Goal: Task Accomplishment & Management: Manage account settings

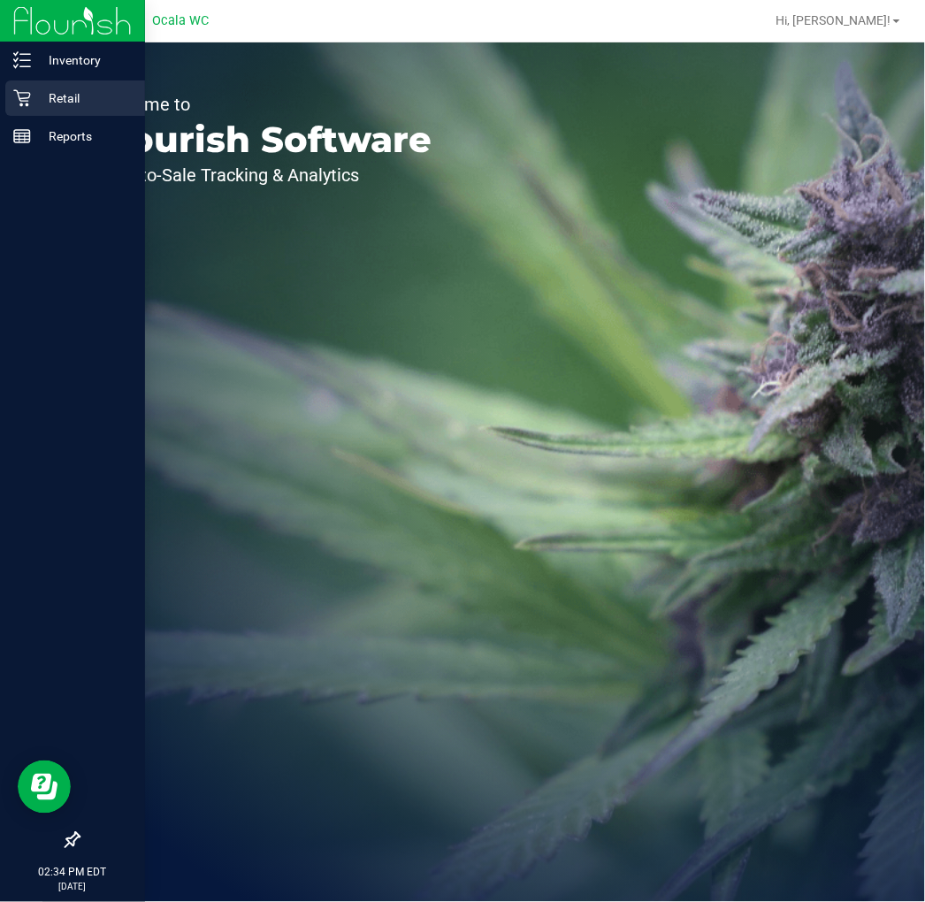
click at [27, 103] on icon at bounding box center [22, 98] width 18 height 18
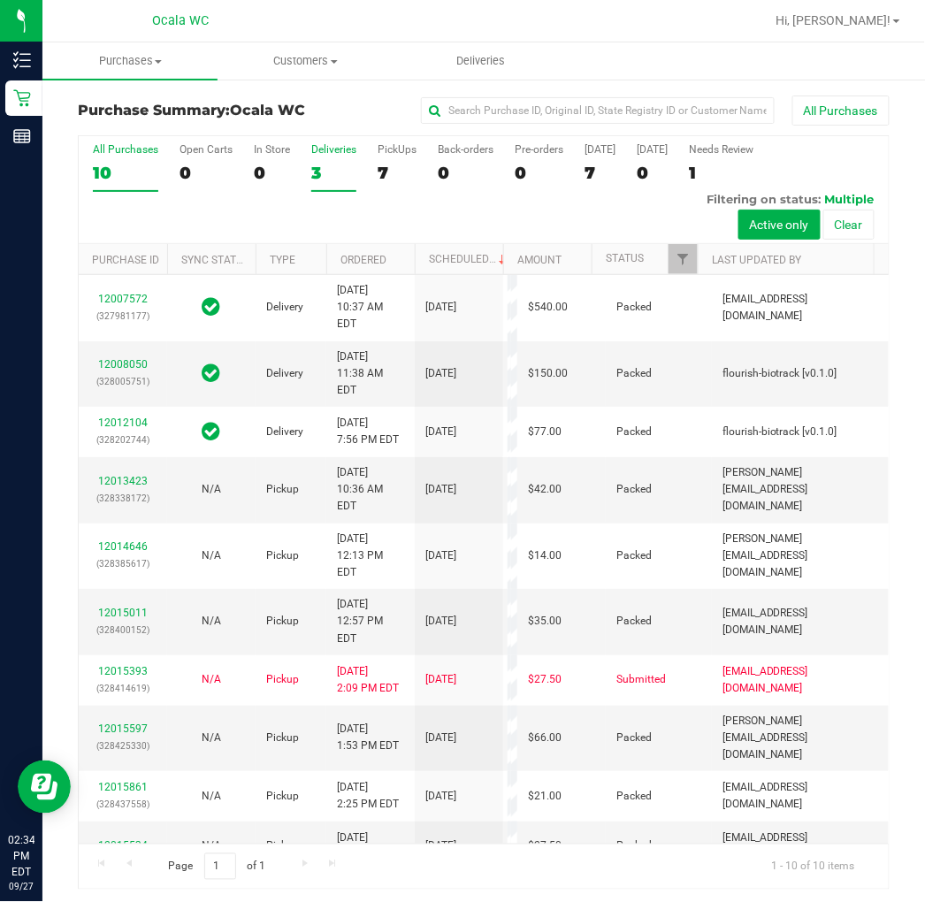
click at [317, 161] on label "Deliveries 3" at bounding box center [333, 167] width 45 height 49
click at [0, 0] on input "Deliveries 3" at bounding box center [0, 0] width 0 height 0
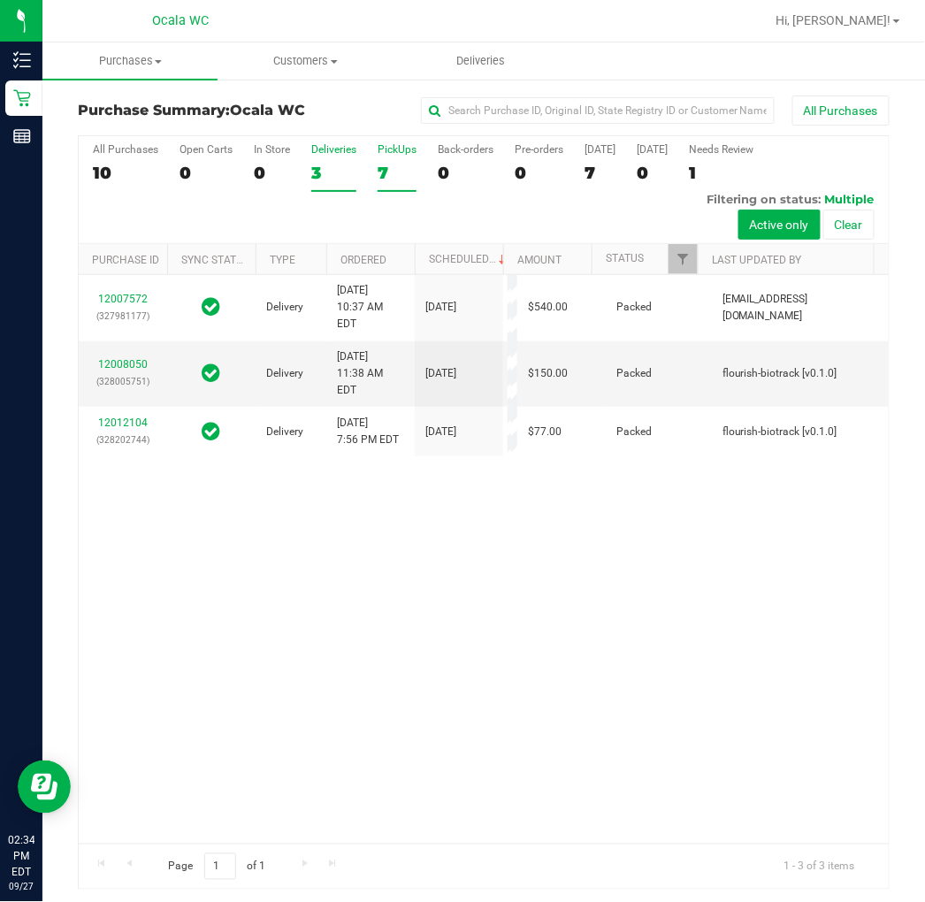
click at [380, 174] on div "7" at bounding box center [397, 173] width 39 height 20
click at [0, 0] on input "PickUps 7" at bounding box center [0, 0] width 0 height 0
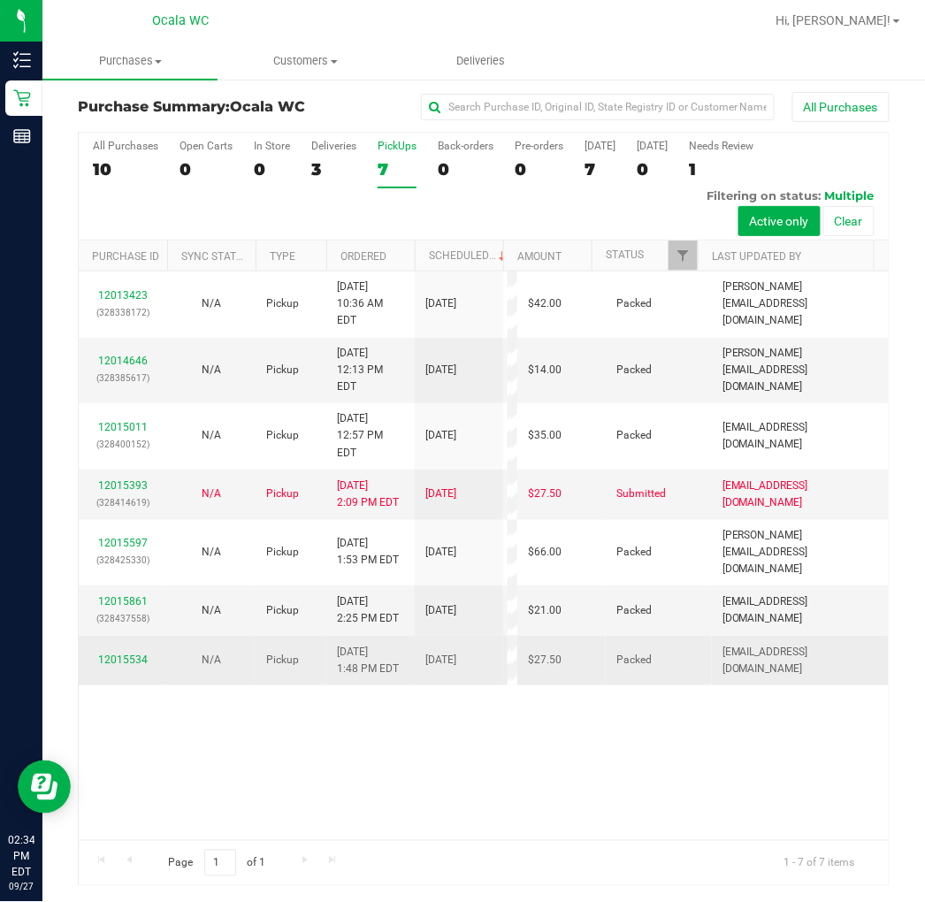
scroll to position [4, 0]
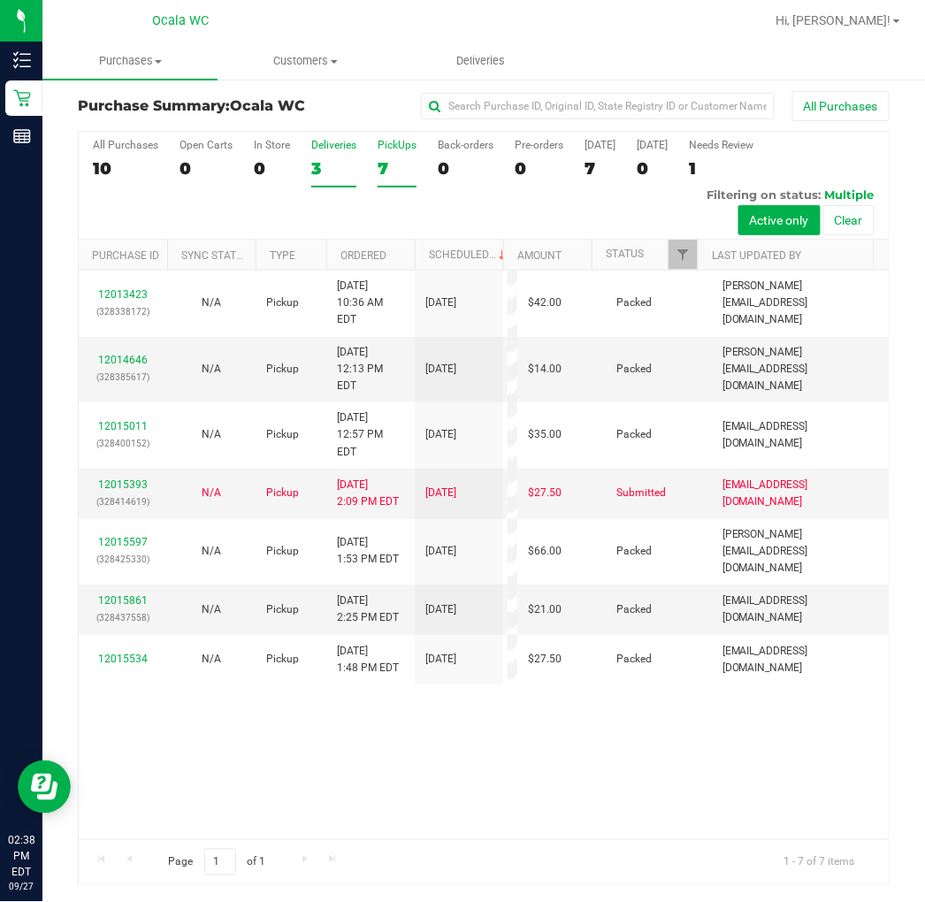
click at [341, 156] on label "Deliveries 3" at bounding box center [333, 163] width 45 height 49
click at [0, 0] on input "Deliveries 3" at bounding box center [0, 0] width 0 height 0
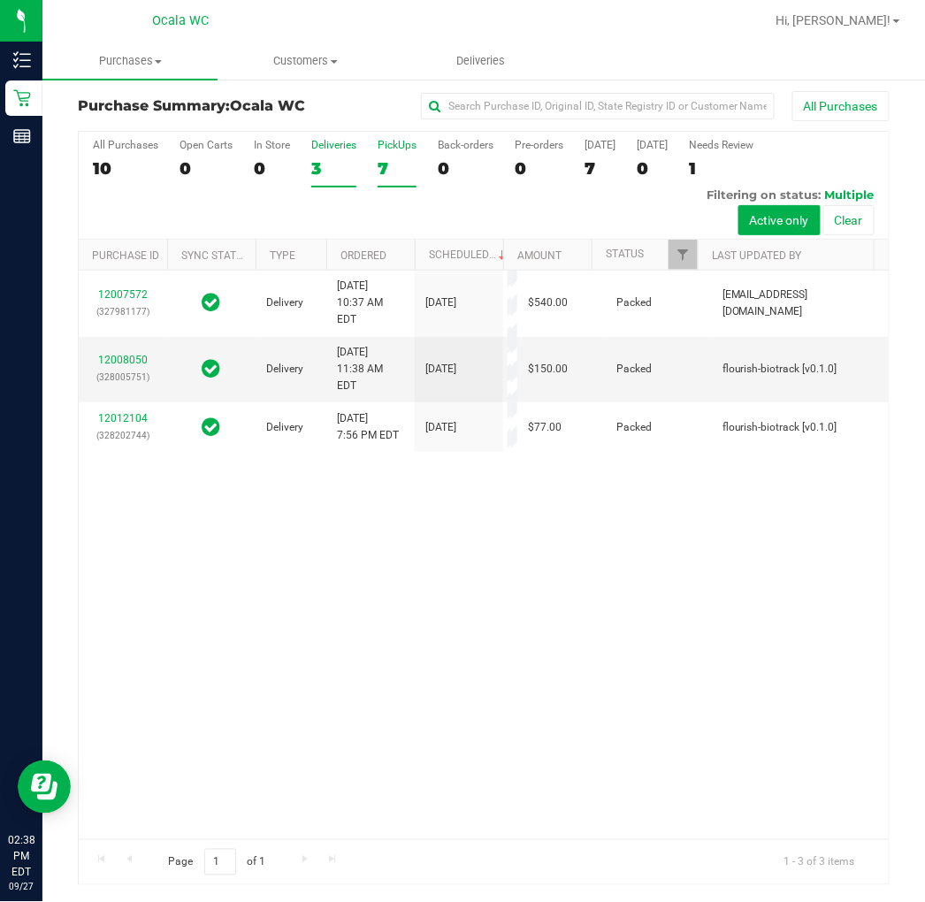
click at [396, 165] on div "7" at bounding box center [397, 168] width 39 height 20
click at [0, 0] on input "PickUps 7" at bounding box center [0, 0] width 0 height 0
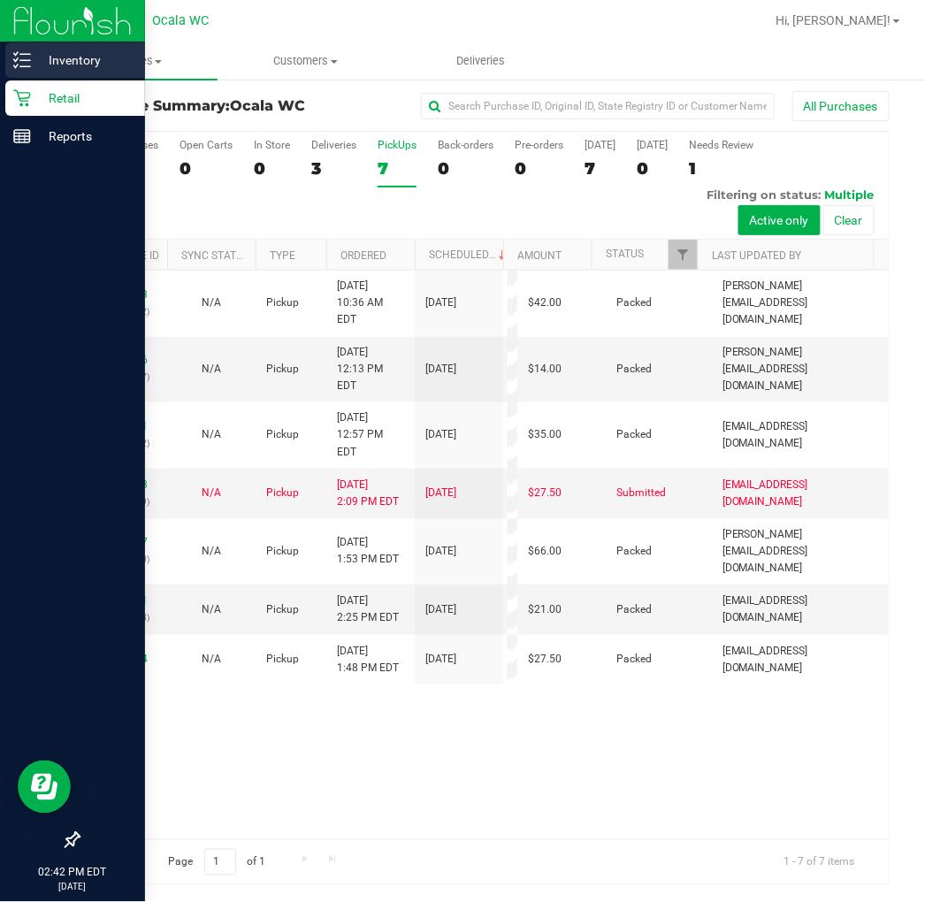
click at [22, 64] on icon at bounding box center [22, 60] width 18 height 18
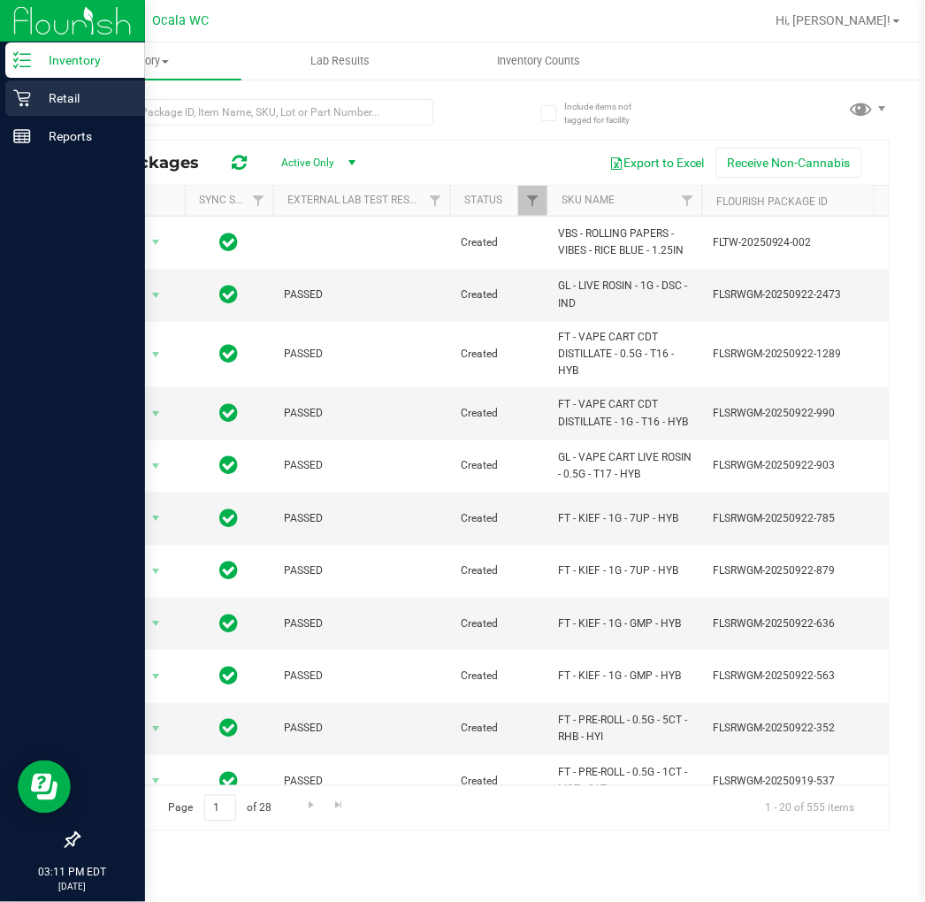
click at [19, 89] on icon at bounding box center [22, 98] width 18 height 18
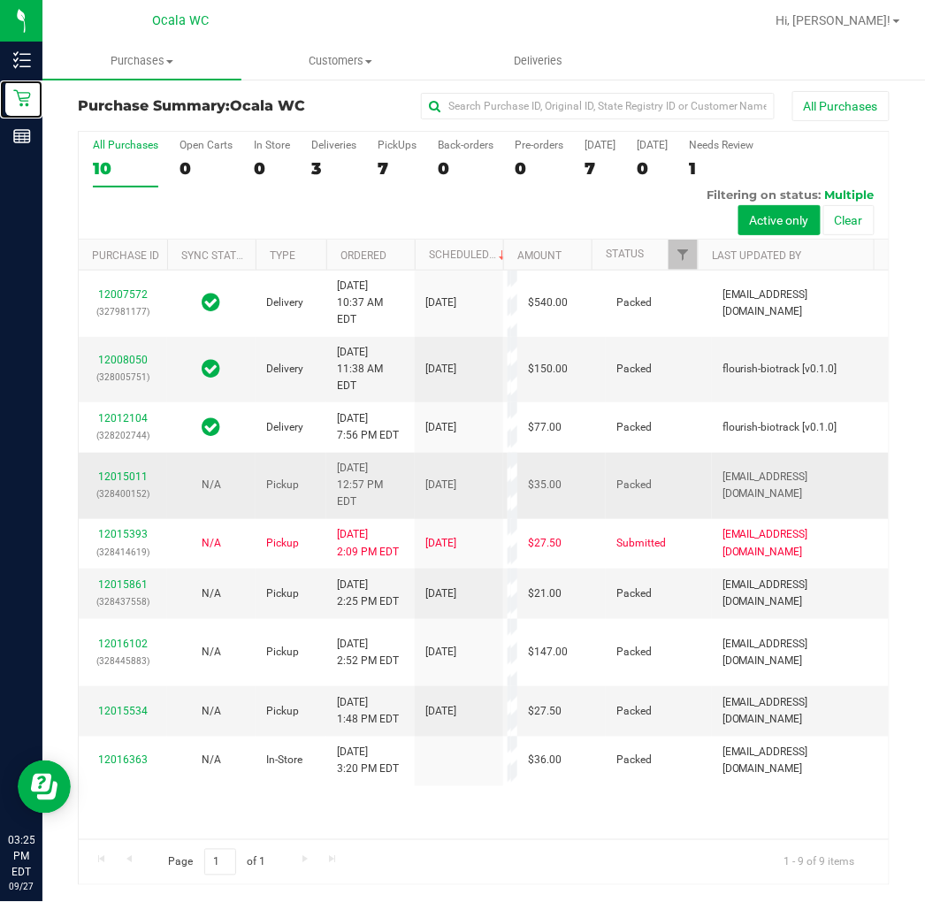
scroll to position [159, 0]
click at [314, 168] on div "3" at bounding box center [333, 168] width 45 height 20
click at [0, 0] on input "Deliveries 3" at bounding box center [0, 0] width 0 height 0
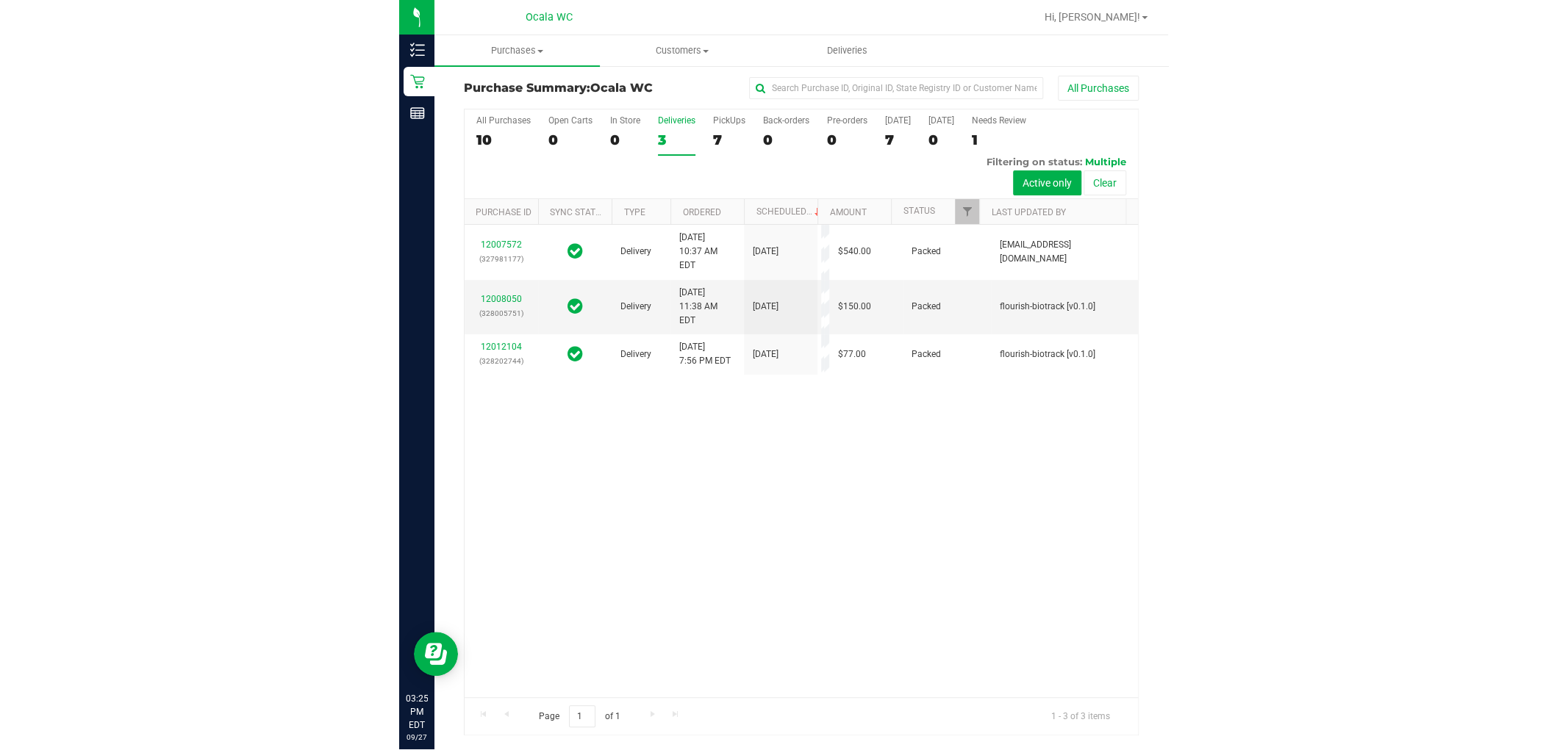
scroll to position [0, 0]
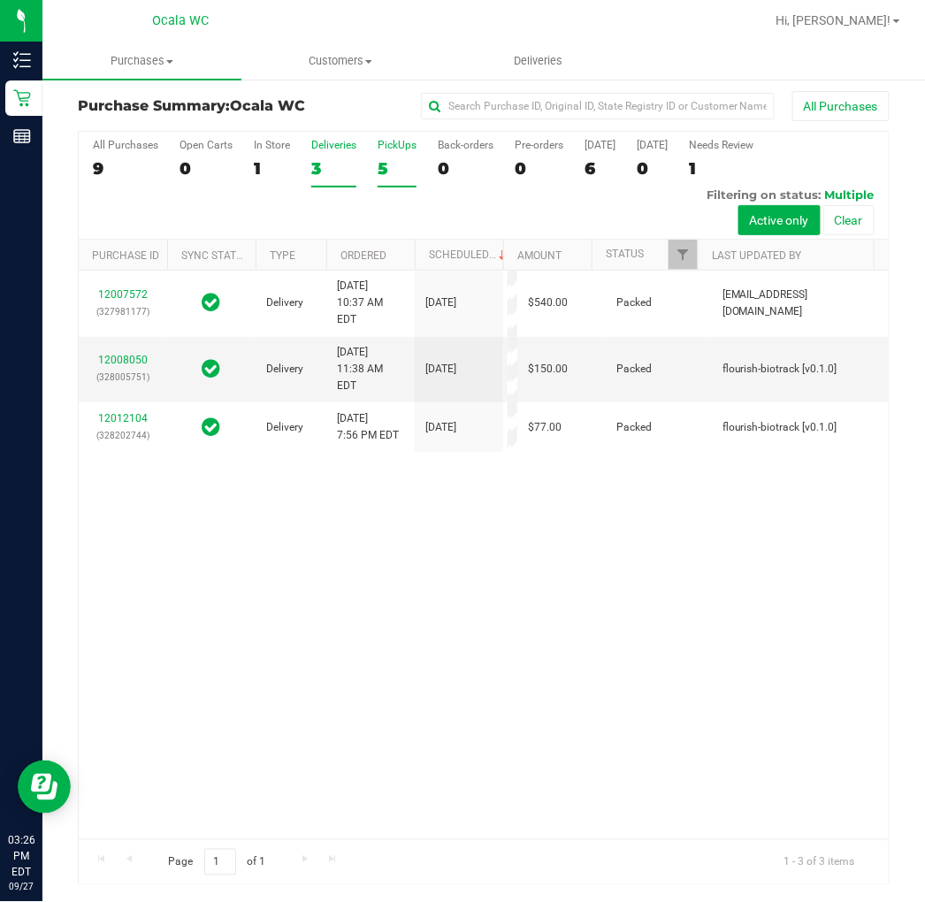
click at [408, 181] on label "PickUps 5" at bounding box center [397, 163] width 39 height 49
click at [0, 0] on input "PickUps 5" at bounding box center [0, 0] width 0 height 0
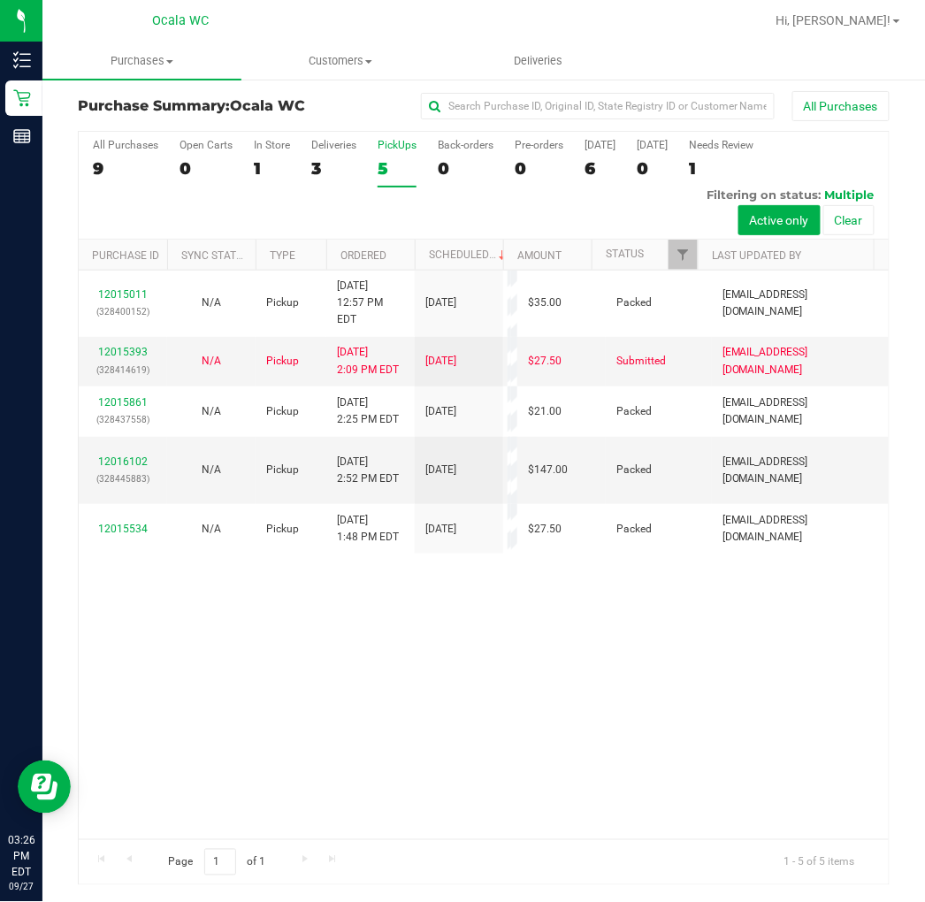
click at [426, 754] on div "12015011 (328400152) N/A Pickup 9/27/2025 12:57 PM EDT 9/27/2025 $35.00 Packed …" at bounding box center [484, 555] width 810 height 569
click at [311, 165] on div "3" at bounding box center [333, 168] width 45 height 20
click at [0, 0] on input "Deliveries 3" at bounding box center [0, 0] width 0 height 0
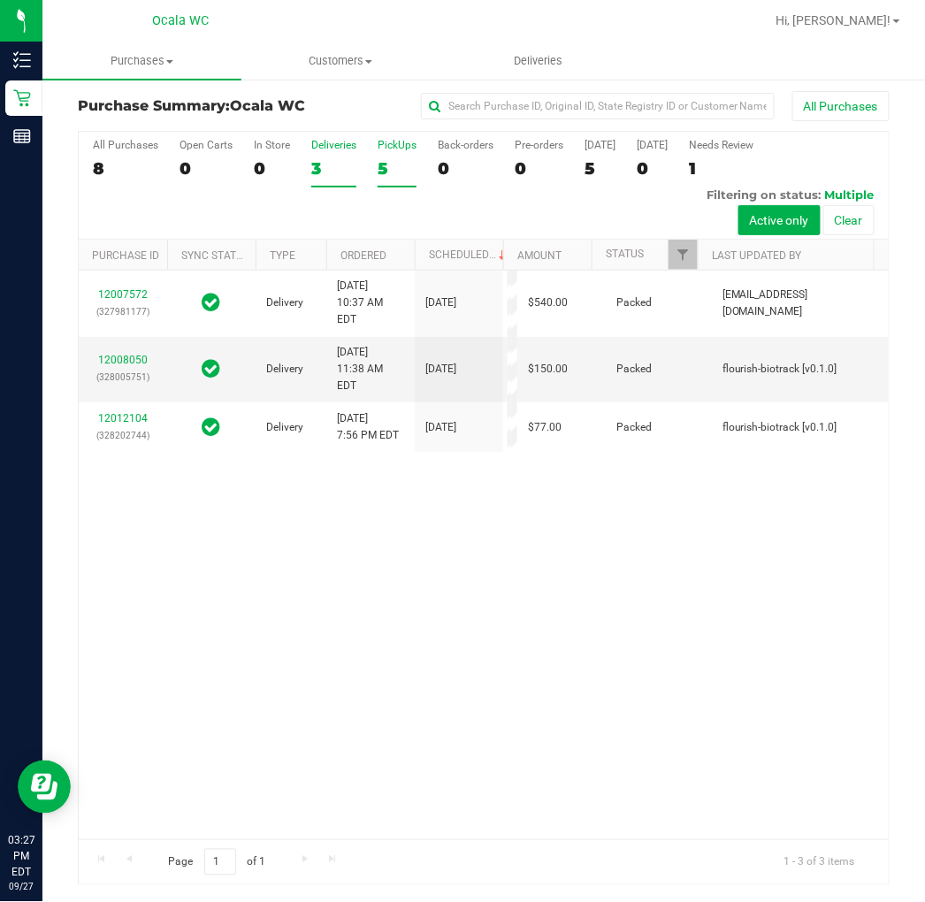
click at [386, 148] on div "PickUps" at bounding box center [397, 145] width 39 height 12
click at [0, 0] on input "PickUps 5" at bounding box center [0, 0] width 0 height 0
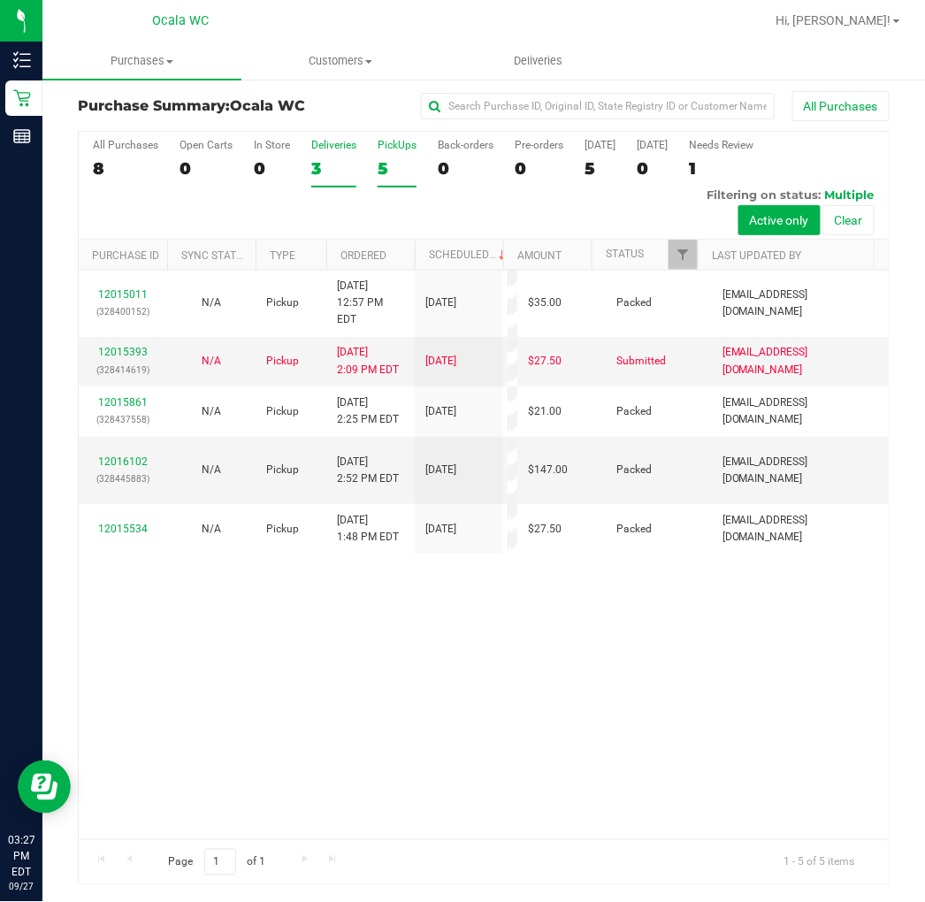
click at [337, 156] on label "Deliveries 3" at bounding box center [333, 163] width 45 height 49
click at [0, 0] on input "Deliveries 3" at bounding box center [0, 0] width 0 height 0
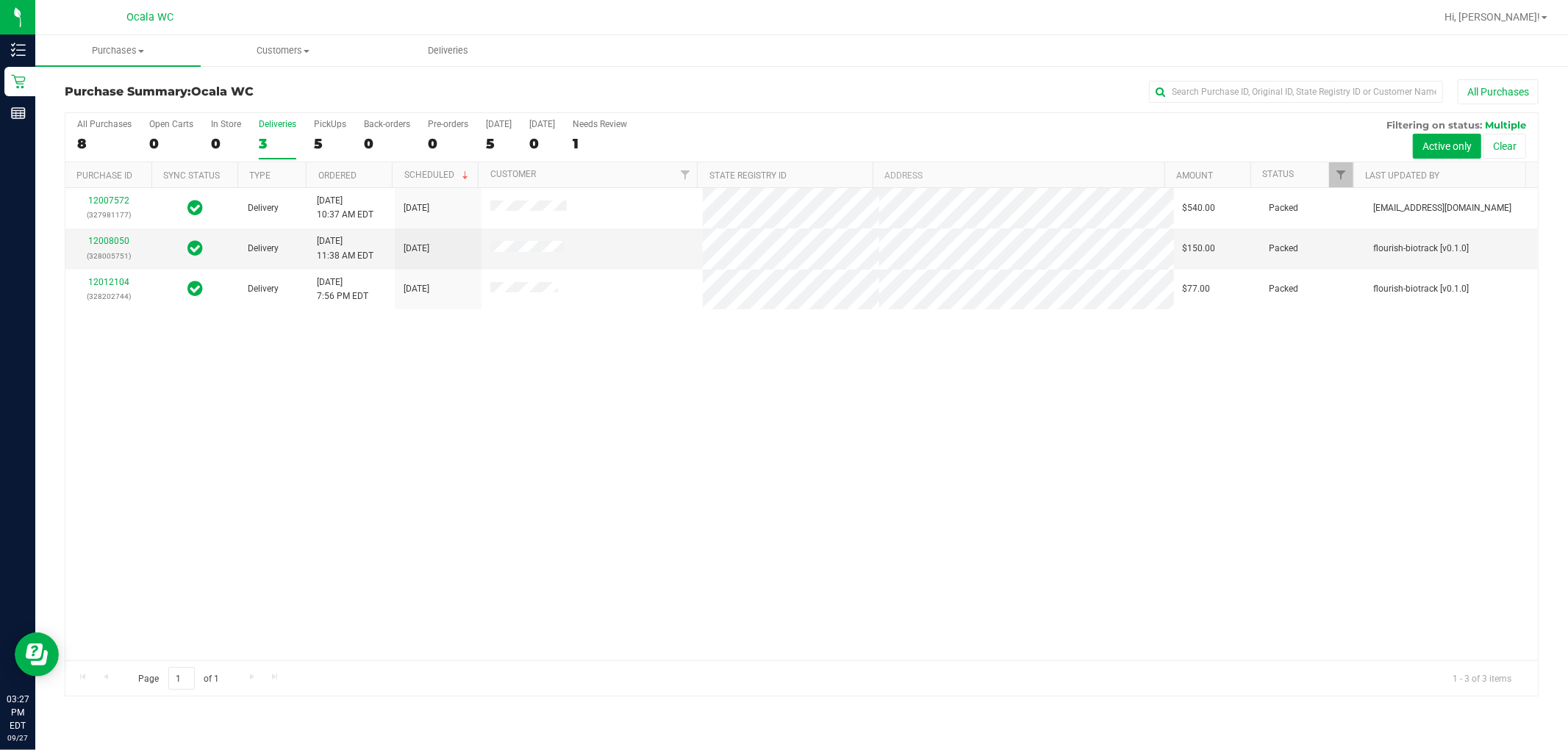
click at [539, 463] on div "12007572 (327981177) Delivery 9/26/2025 10:37 AM EDT 10/1/2025 $540.00 Packed a…" at bounding box center [802, 424] width 1472 height 473
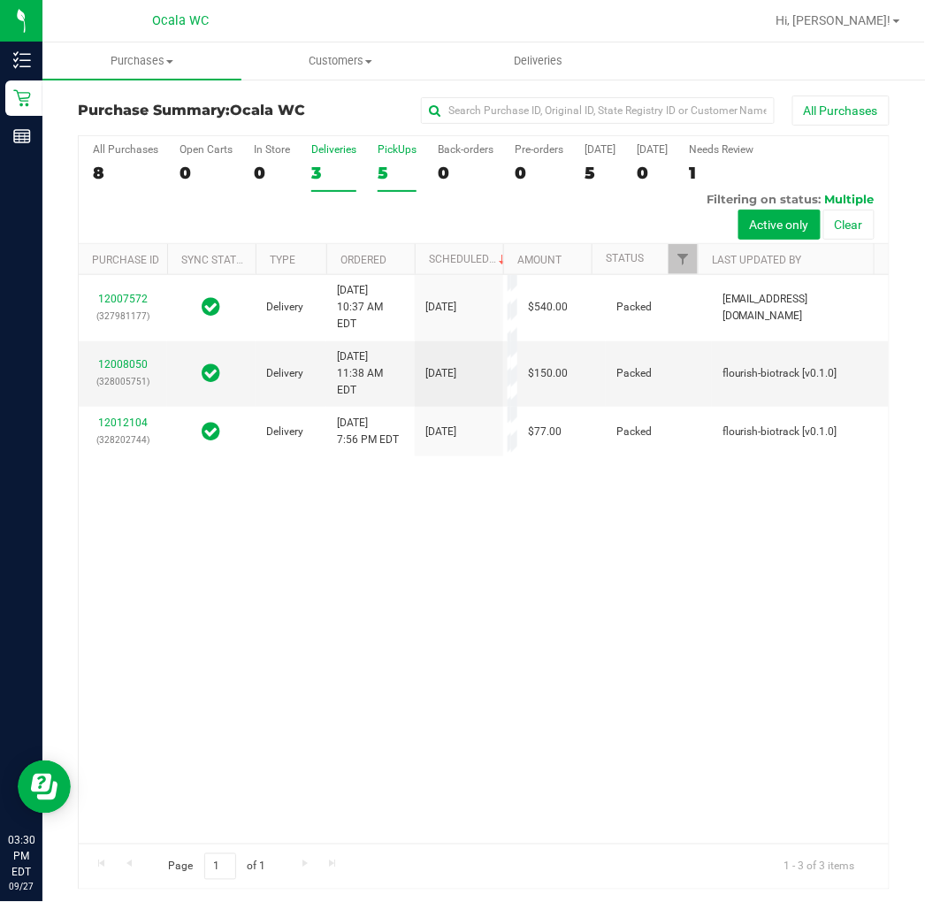
click at [402, 170] on div "5" at bounding box center [397, 173] width 39 height 20
click at [0, 0] on input "PickUps 5" at bounding box center [0, 0] width 0 height 0
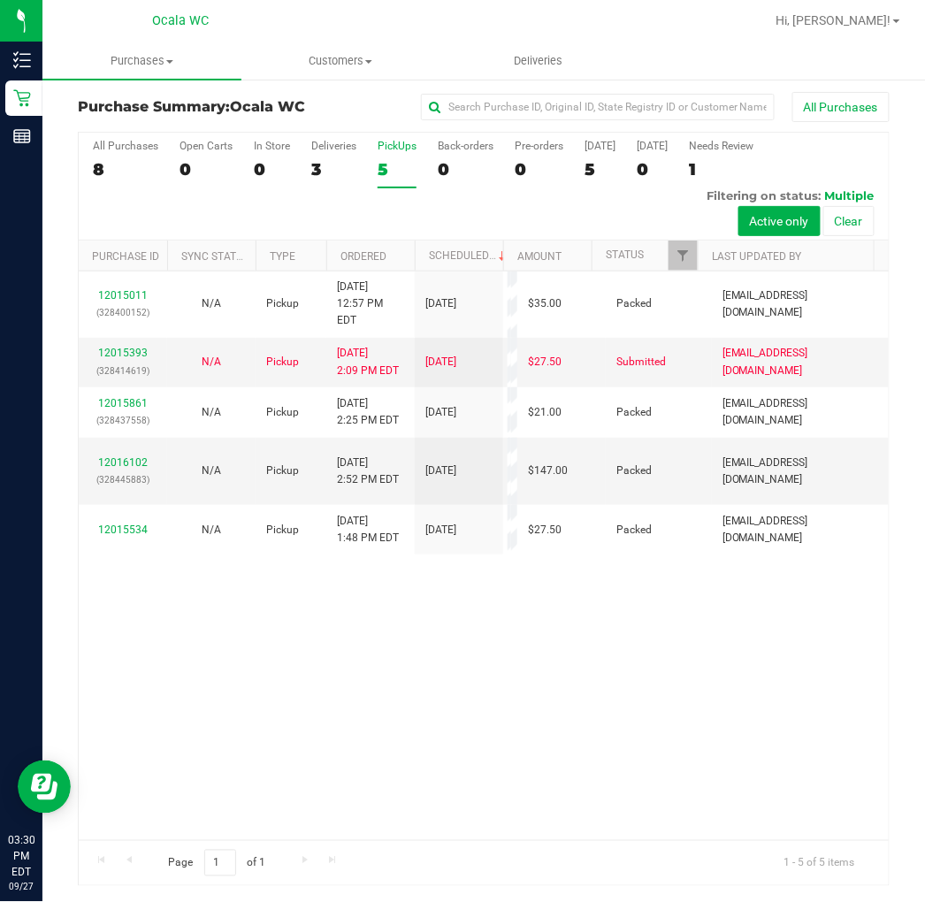
scroll to position [4, 0]
click at [418, 743] on div "12015011 (328400152) N/A Pickup 9/27/2025 12:57 PM EDT 9/27/2025 $35.00 Packed …" at bounding box center [484, 555] width 810 height 569
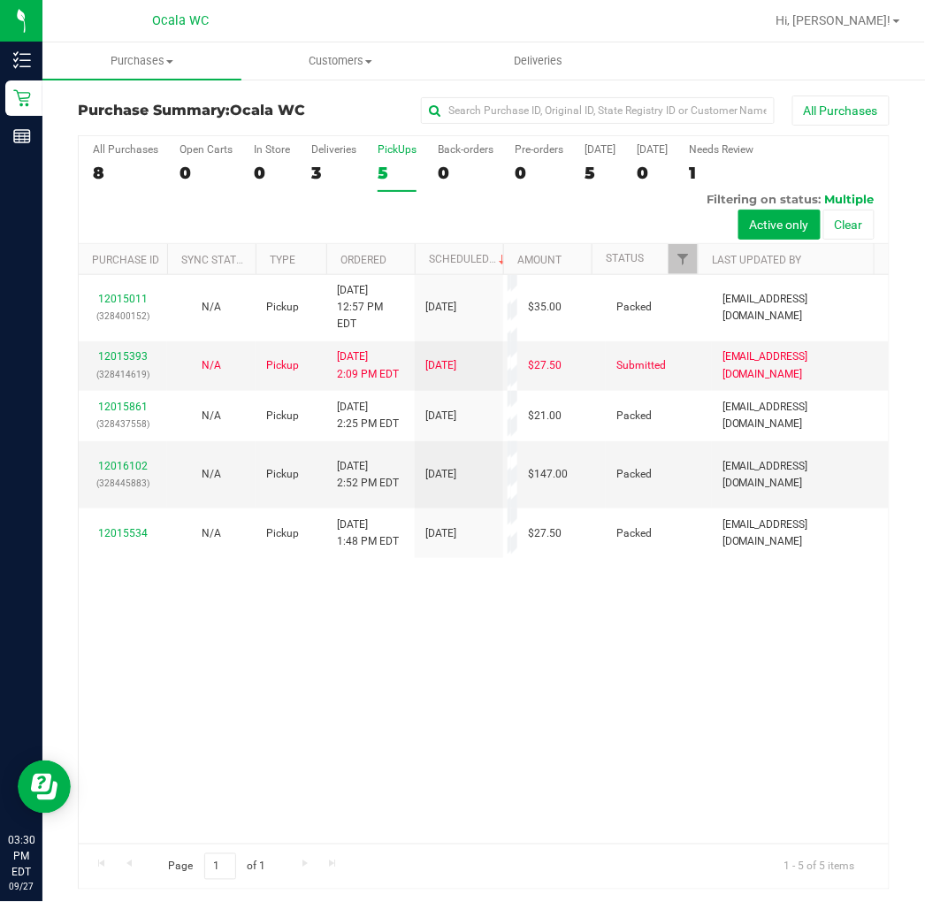
click at [594, 798] on div "12015011 (328400152) N/A Pickup 9/27/2025 12:57 PM EDT 9/27/2025 $35.00 Packed …" at bounding box center [484, 559] width 810 height 569
click at [319, 161] on label "Deliveries 3" at bounding box center [333, 167] width 45 height 49
click at [0, 0] on input "Deliveries 3" at bounding box center [0, 0] width 0 height 0
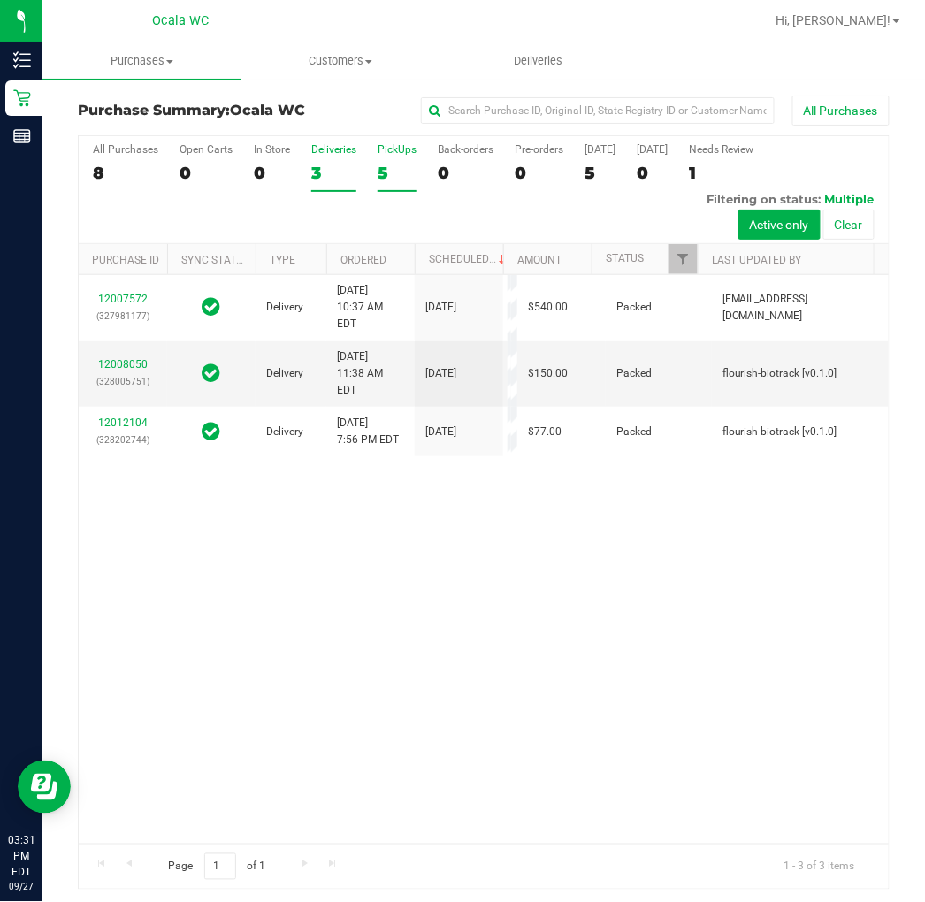
click at [413, 180] on div "5" at bounding box center [397, 173] width 39 height 20
click at [0, 0] on input "PickUps 5" at bounding box center [0, 0] width 0 height 0
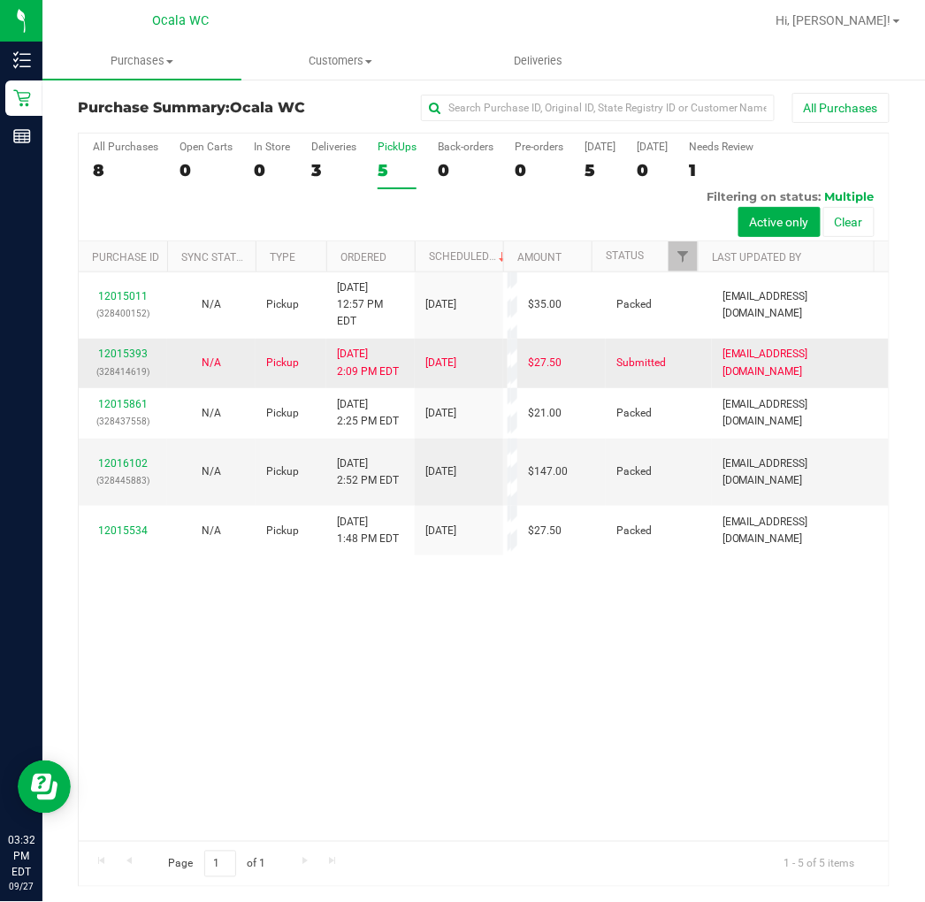
scroll to position [4, 0]
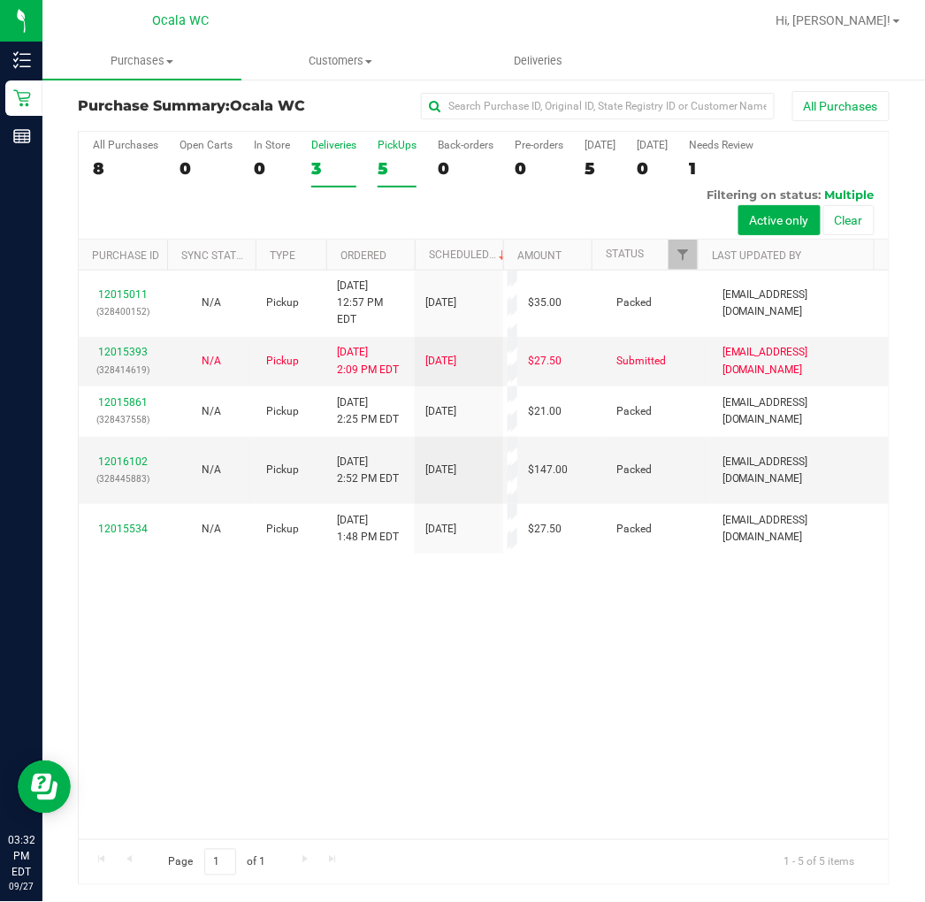
click at [349, 172] on div "3" at bounding box center [333, 168] width 45 height 20
click at [0, 0] on input "Deliveries 3" at bounding box center [0, 0] width 0 height 0
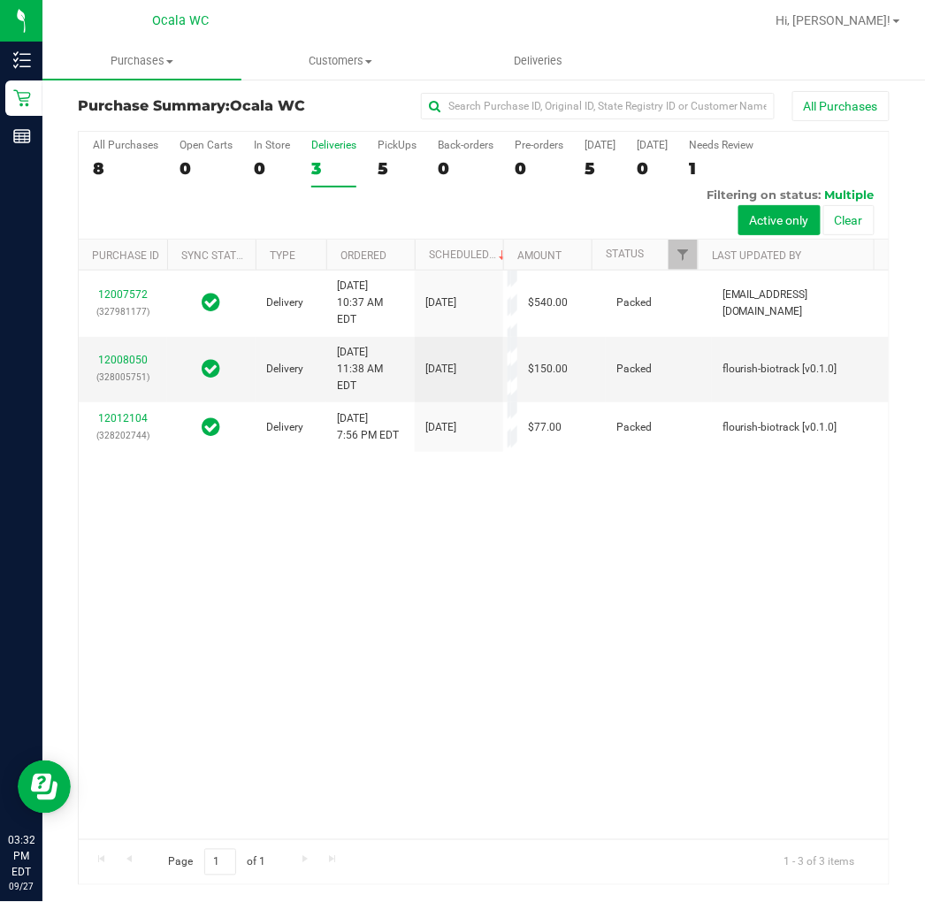
click at [374, 162] on div "All Purchases 8 Open Carts 0 In Store 0 Deliveries 3 PickUps 5 Back-orders 0 Pr…" at bounding box center [484, 186] width 810 height 108
click at [384, 139] on div "PickUps" at bounding box center [397, 145] width 39 height 12
click at [0, 0] on input "PickUps 5" at bounding box center [0, 0] width 0 height 0
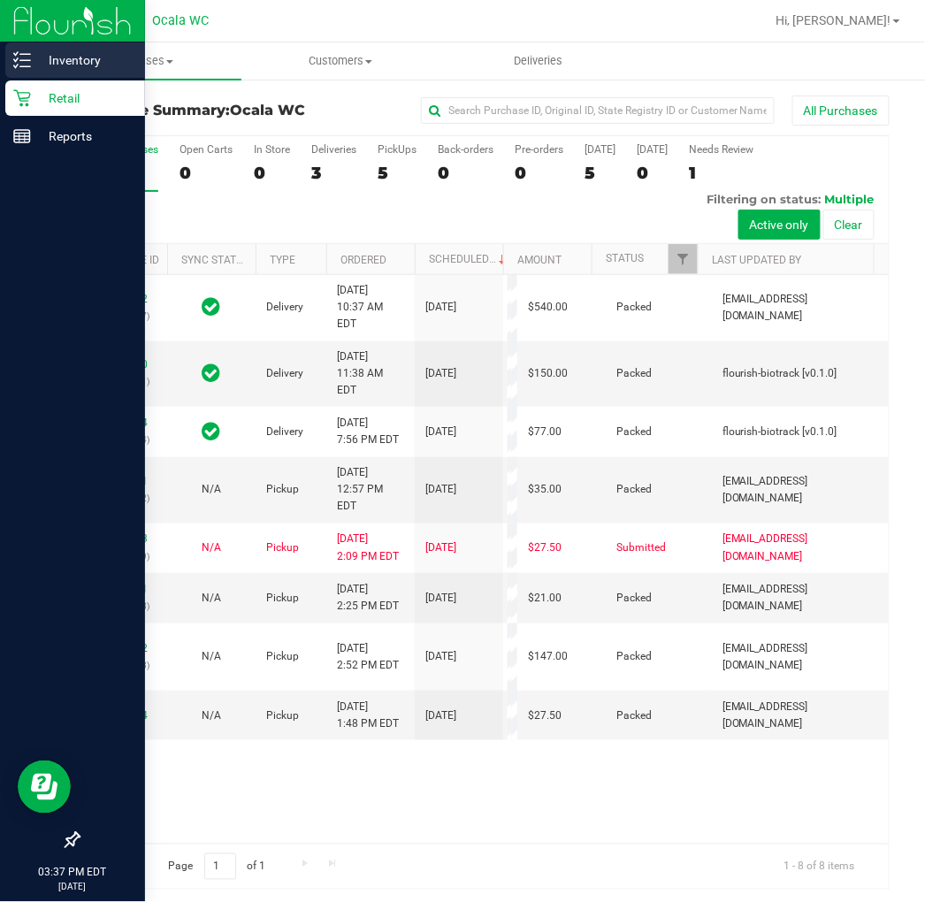
click at [33, 66] on p "Inventory" at bounding box center [84, 60] width 106 height 21
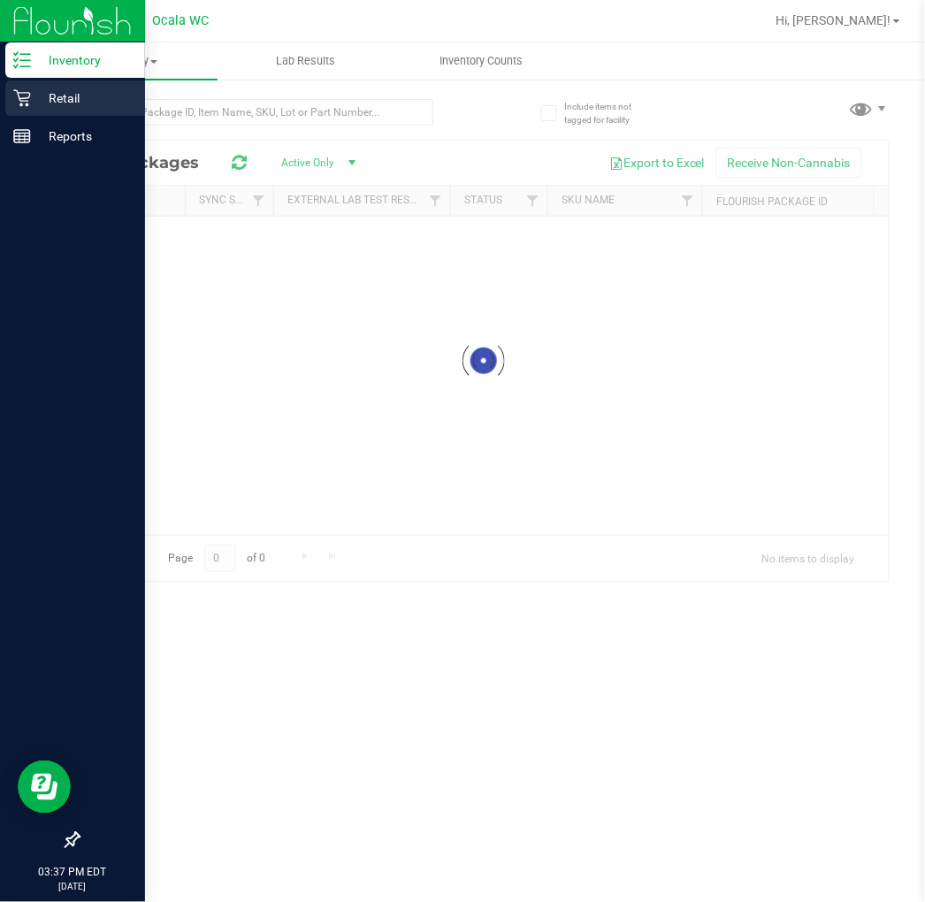
click at [95, 89] on p "Retail" at bounding box center [84, 98] width 106 height 21
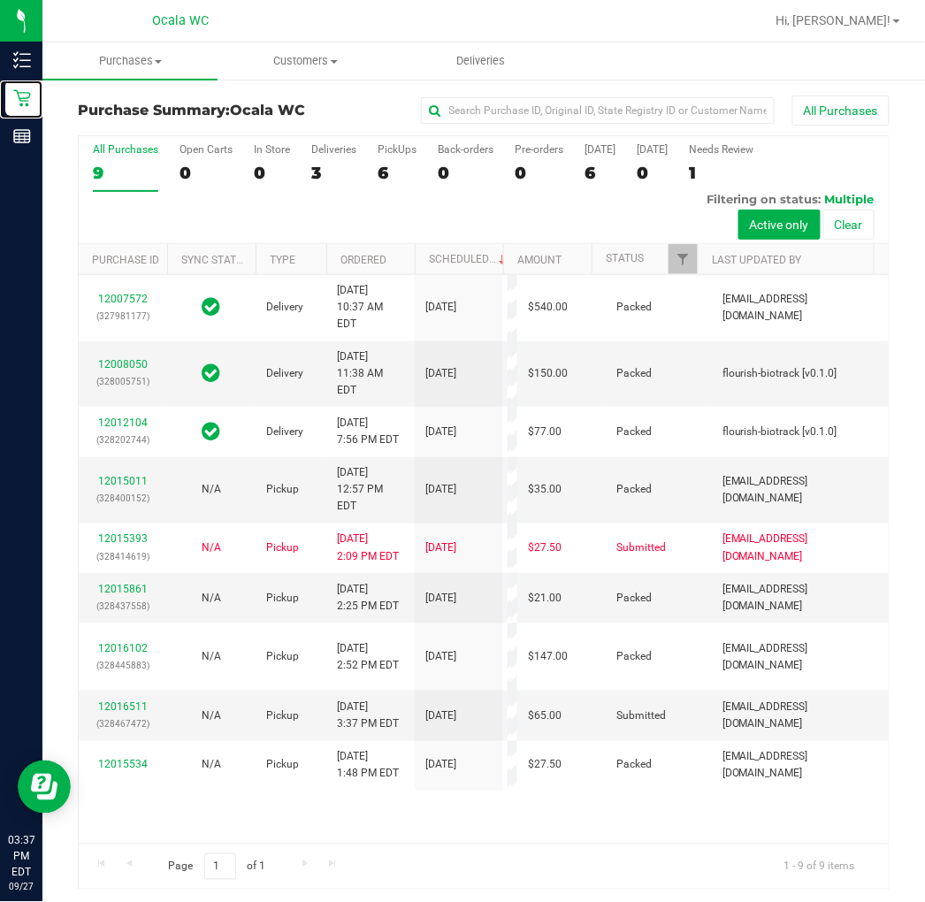
scroll to position [4, 0]
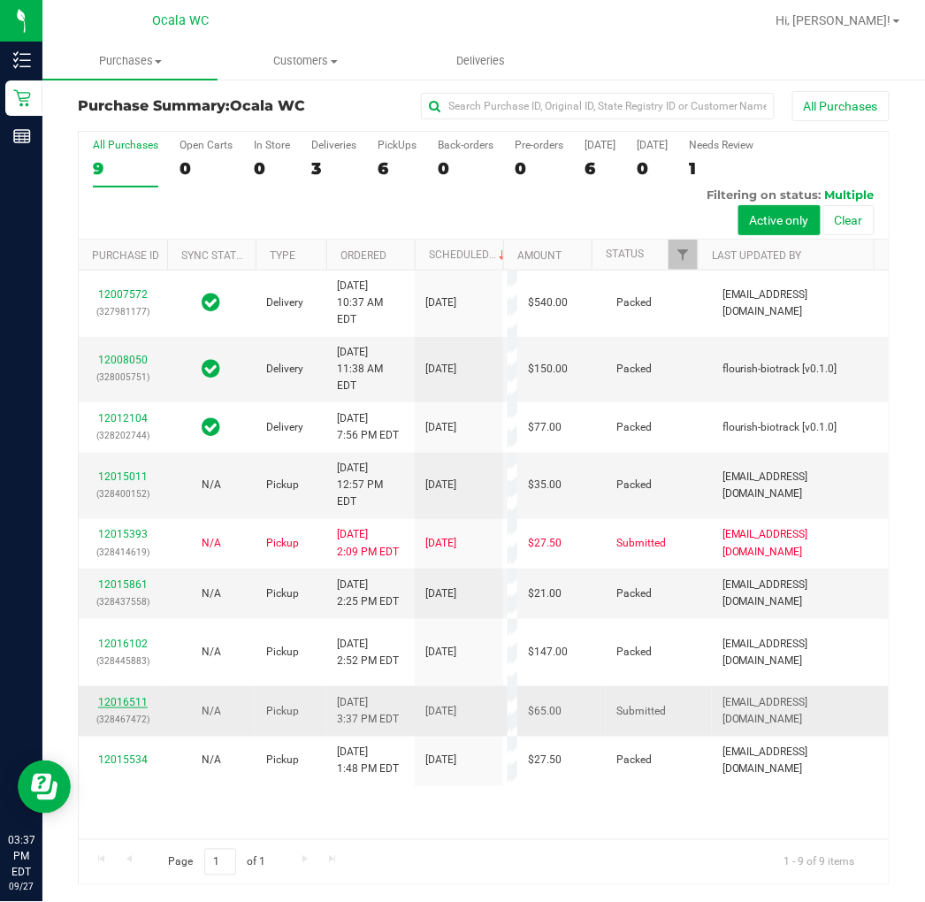
click at [124, 709] on link "12016511" at bounding box center [123, 702] width 50 height 12
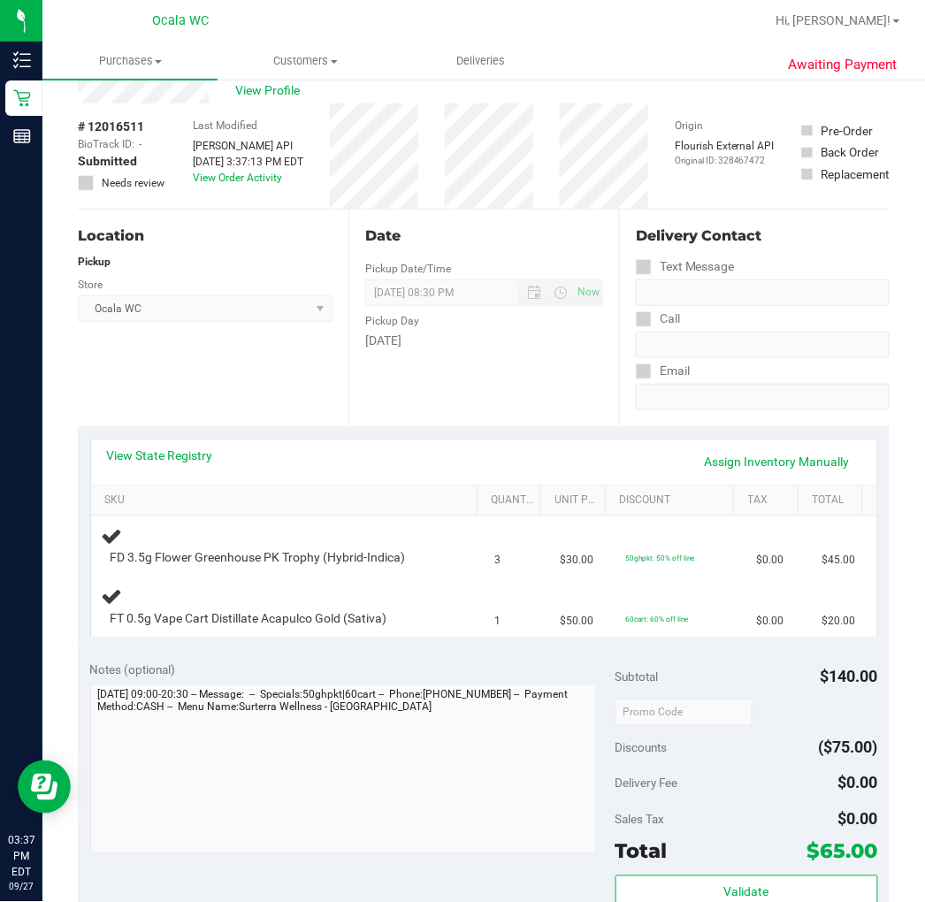
scroll to position [98, 0]
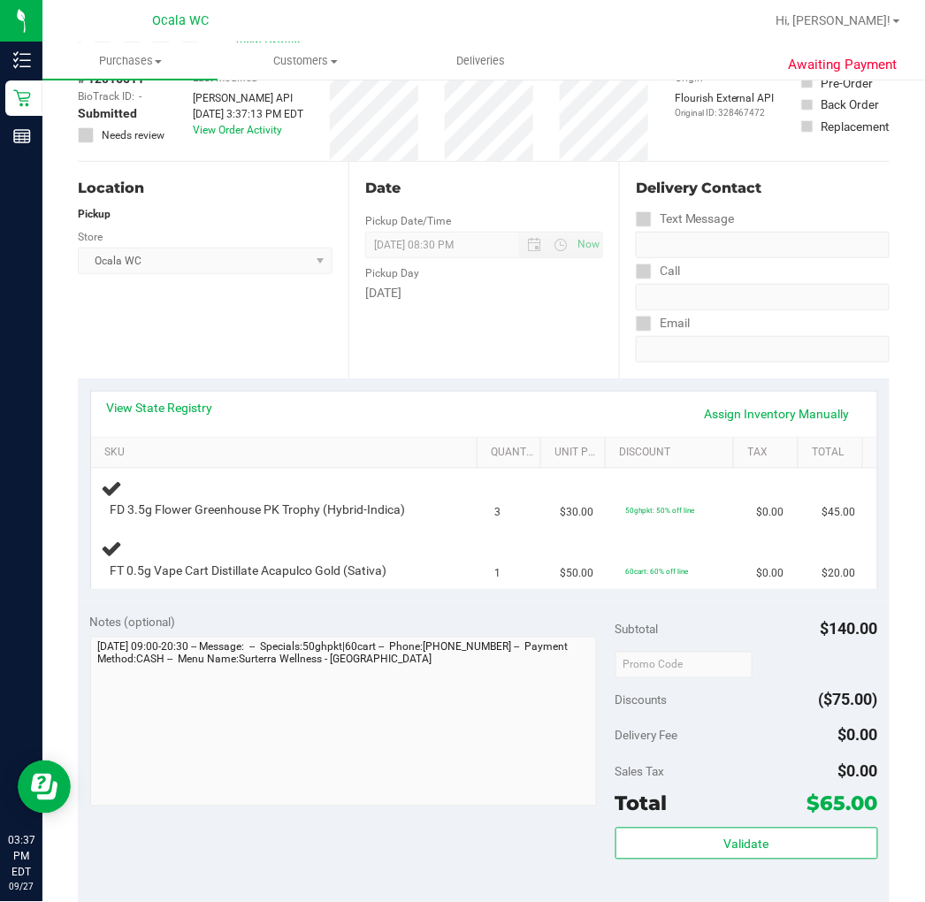
click at [212, 420] on div "View State Registry Assign Inventory Manually" at bounding box center [484, 414] width 755 height 30
click at [180, 412] on link "View State Registry" at bounding box center [160, 408] width 106 height 18
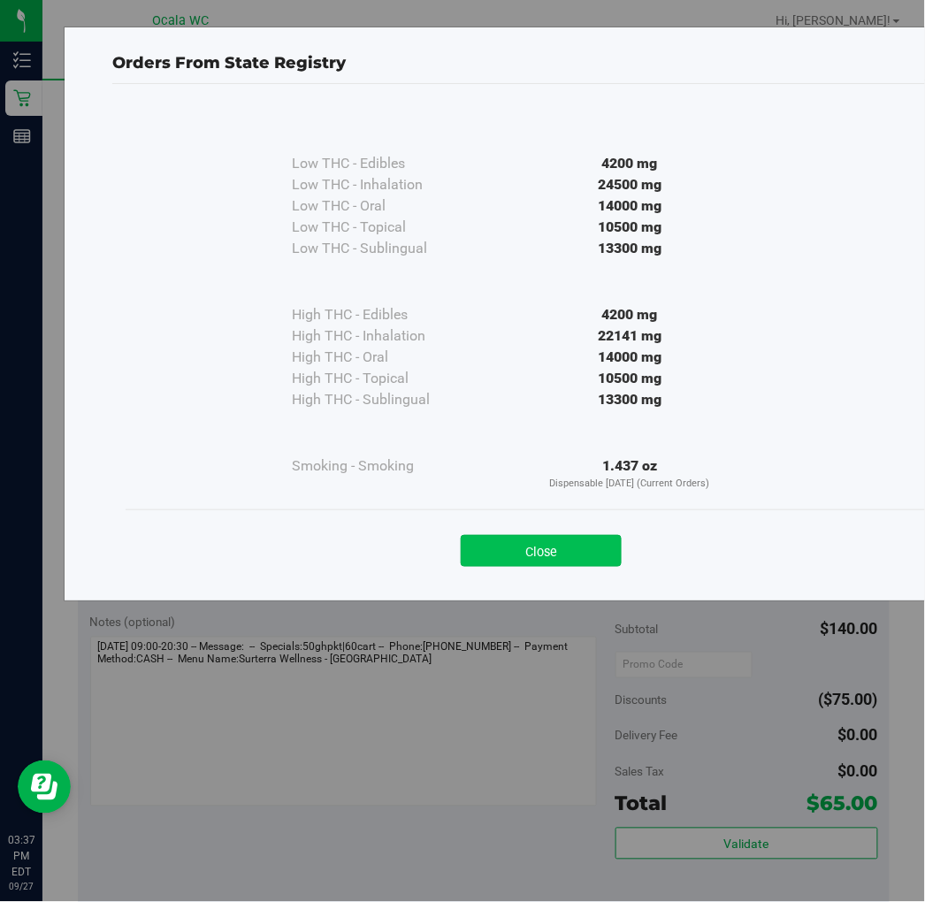
click at [596, 540] on button "Close" at bounding box center [541, 551] width 161 height 32
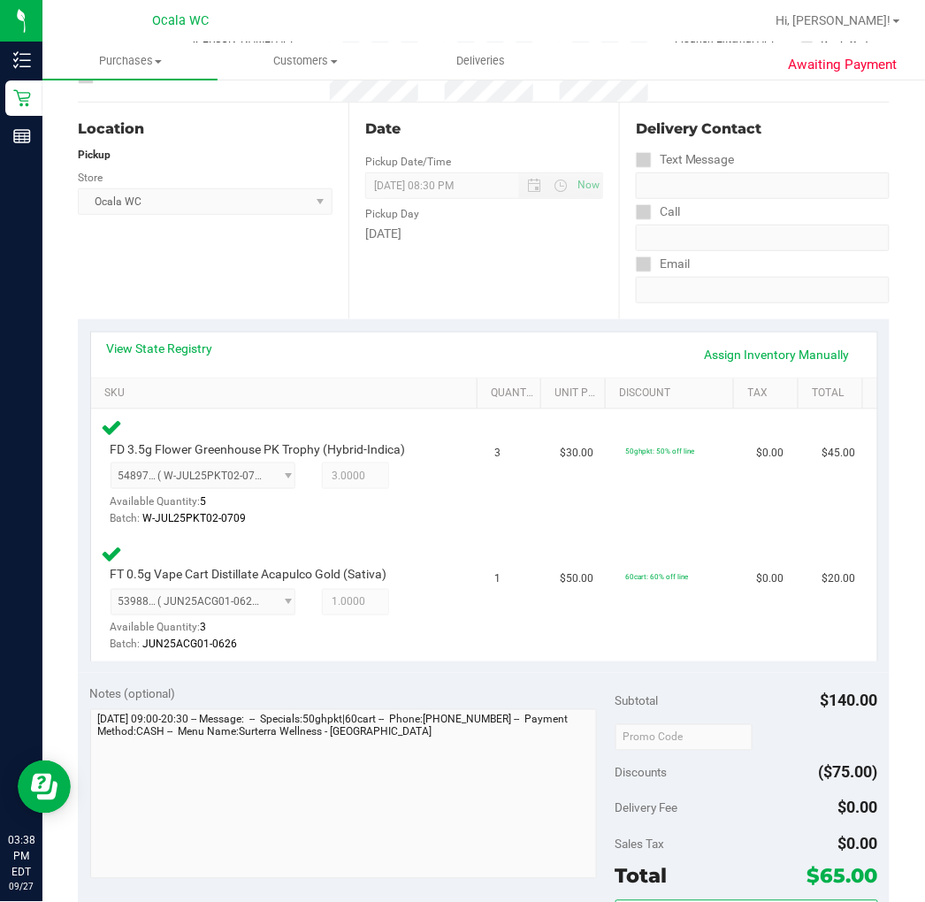
scroll to position [393, 0]
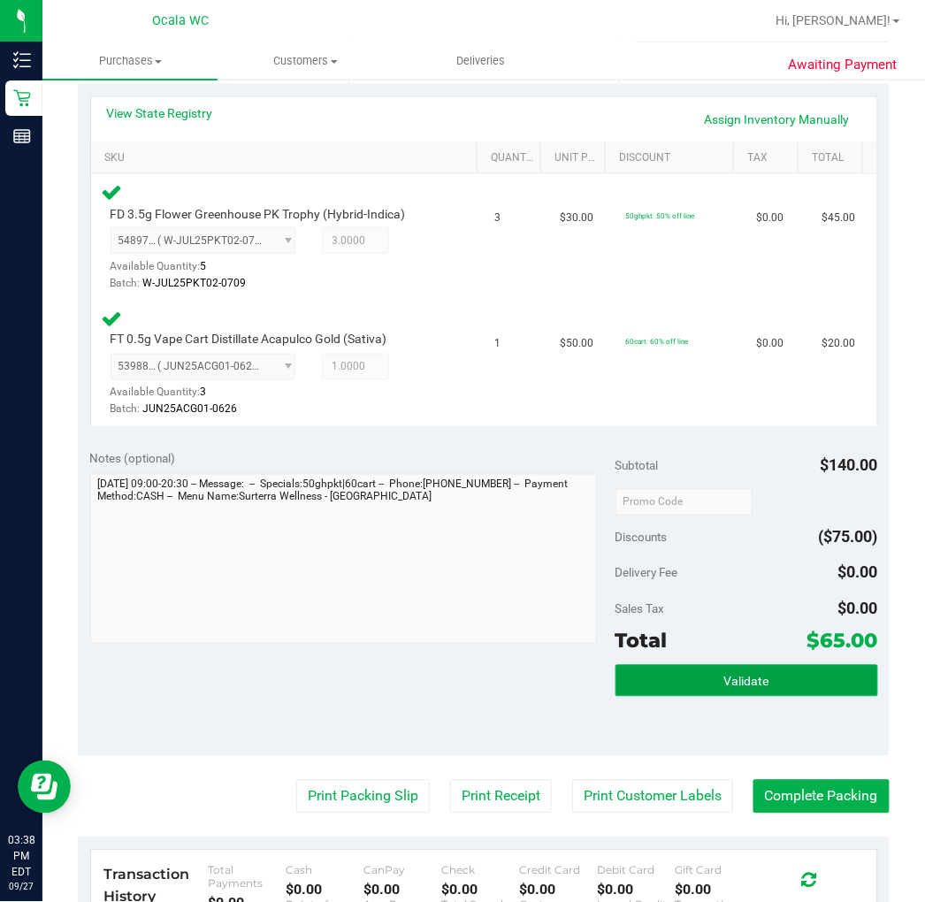
click at [709, 683] on button "Validate" at bounding box center [747, 681] width 263 height 32
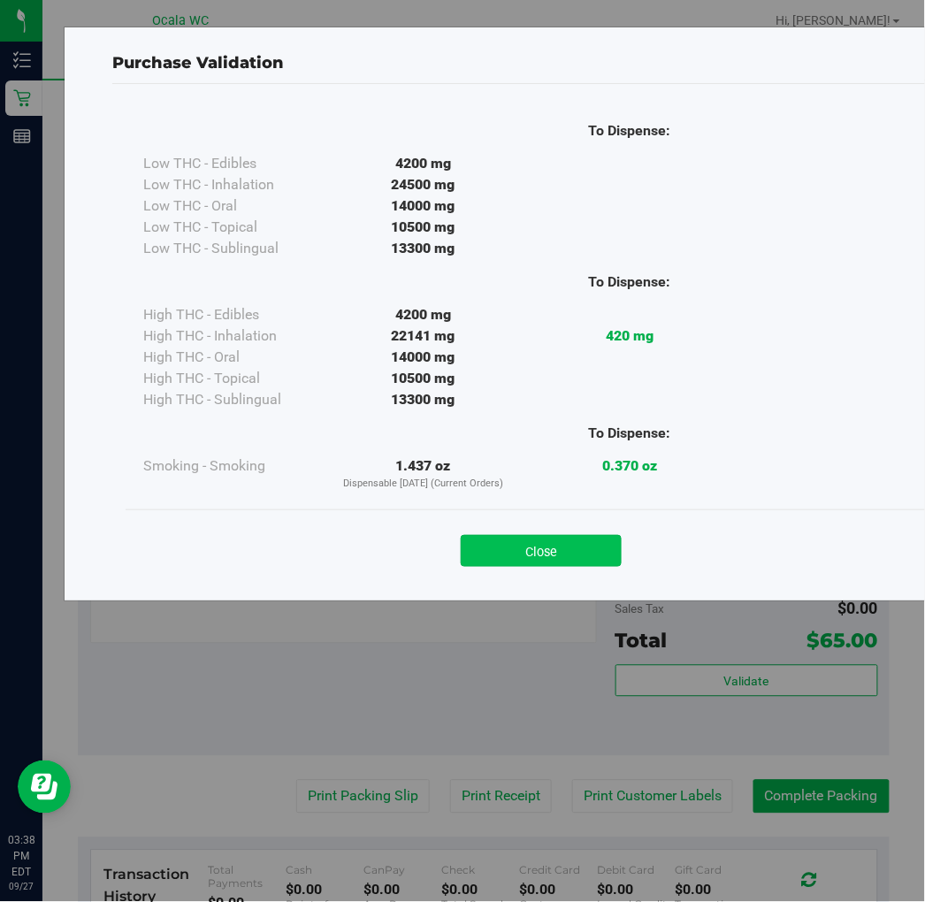
click at [553, 535] on button "Close" at bounding box center [541, 551] width 161 height 32
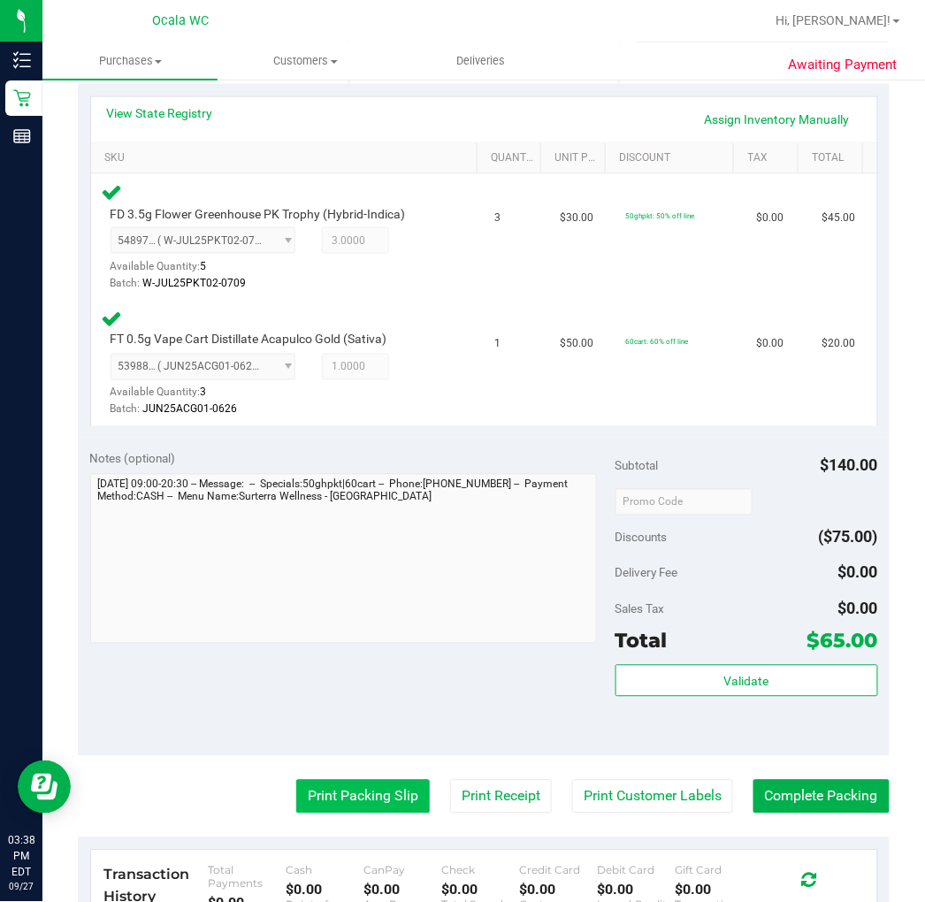
click at [377, 793] on button "Print Packing Slip" at bounding box center [363, 797] width 134 height 34
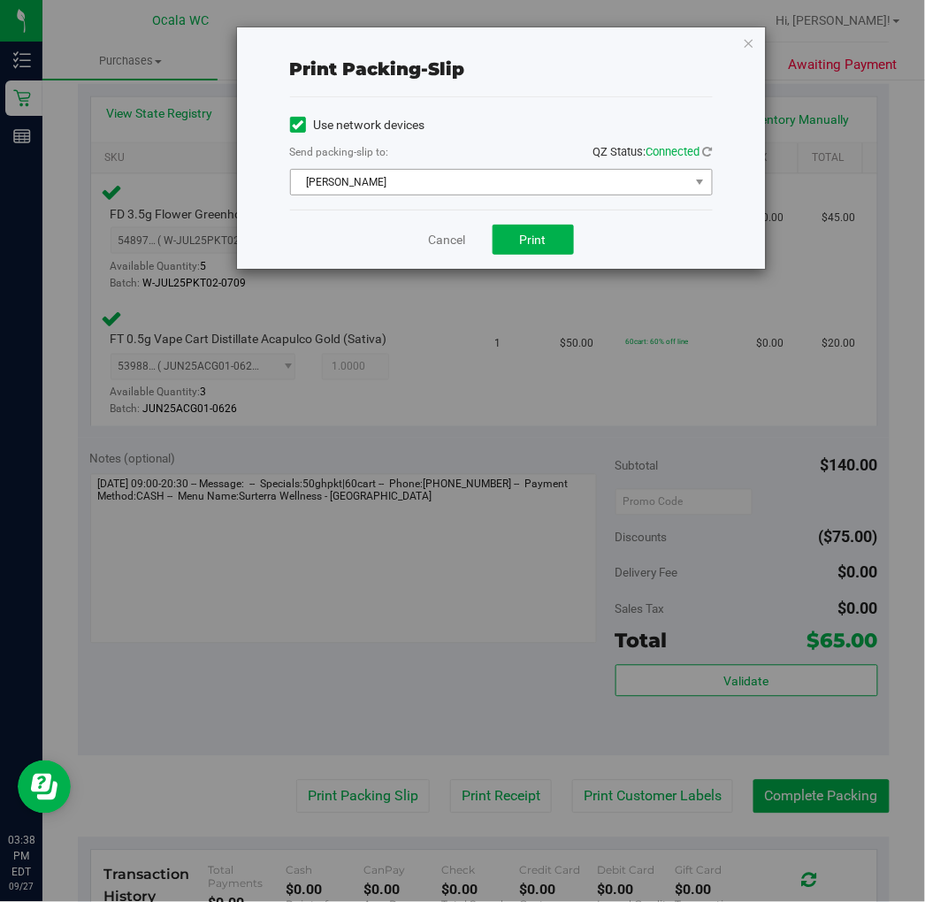
drag, startPoint x: 488, startPoint y: 201, endPoint x: 443, endPoint y: 188, distance: 46.8
click at [479, 198] on div "Use network devices Send packing-slip to: QZ Status: Connected BRAD-PITT Choose…" at bounding box center [501, 153] width 423 height 112
click at [443, 188] on span "BRAD-PITT" at bounding box center [490, 182] width 399 height 25
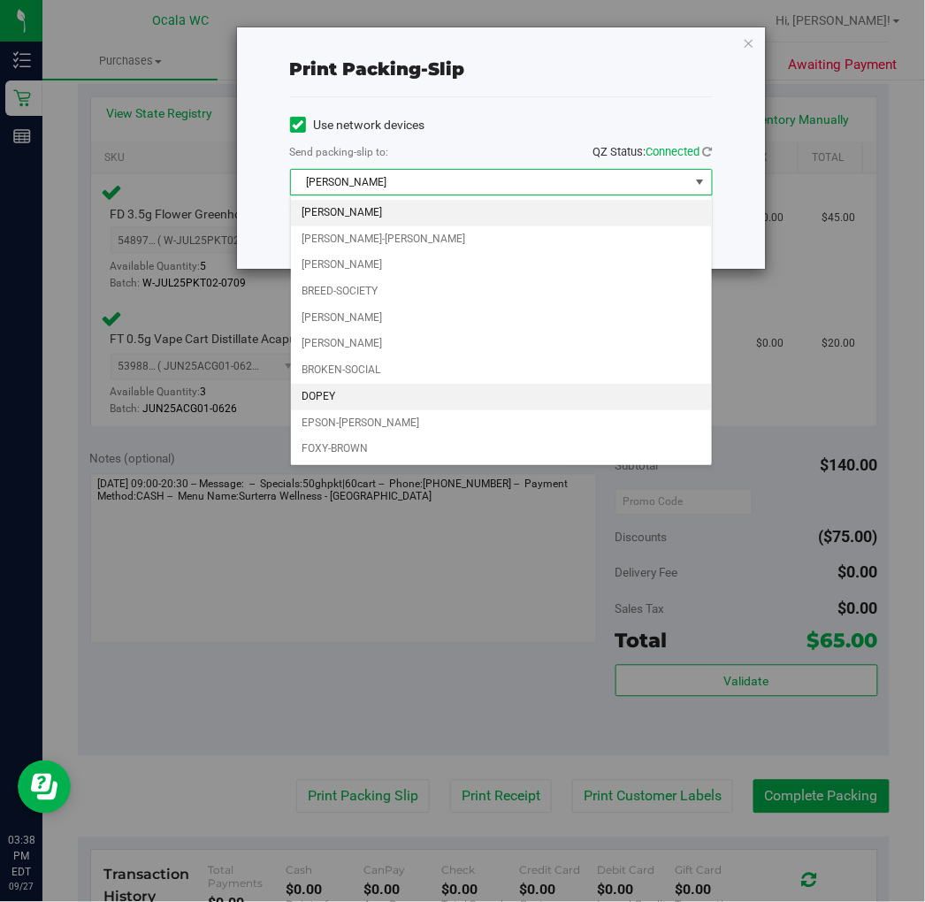
click at [376, 395] on li "DOPEY" at bounding box center [501, 397] width 421 height 27
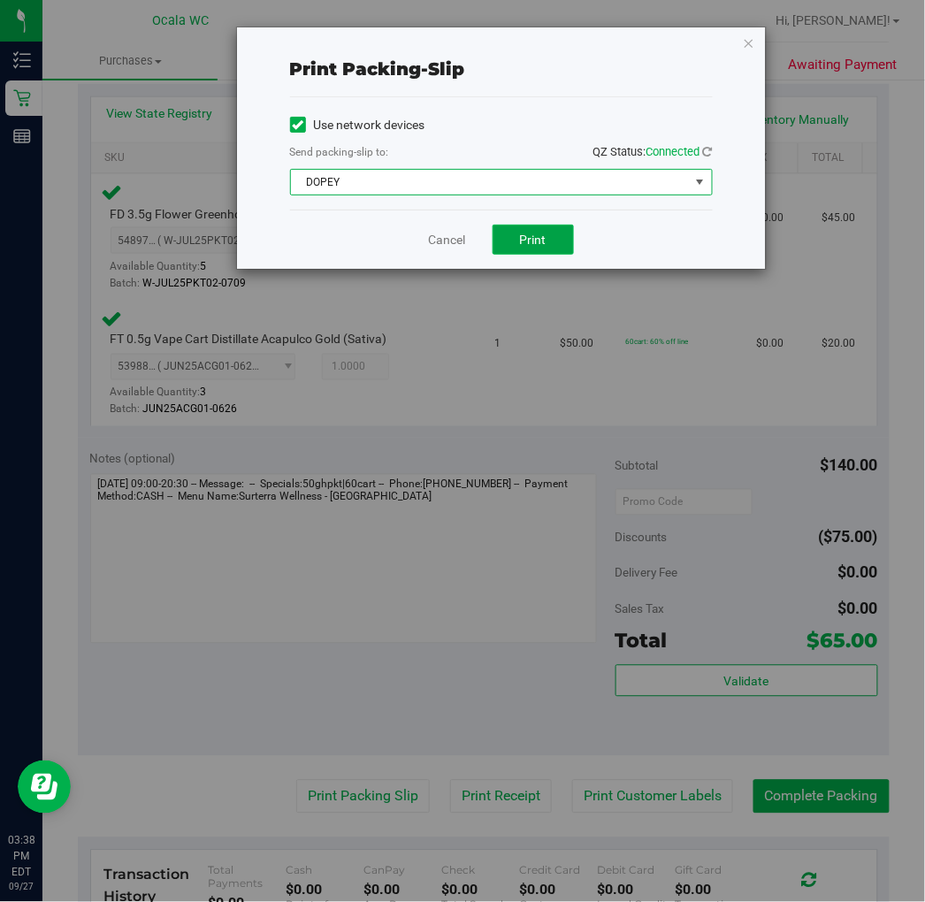
click at [526, 241] on span "Print" at bounding box center [533, 240] width 27 height 14
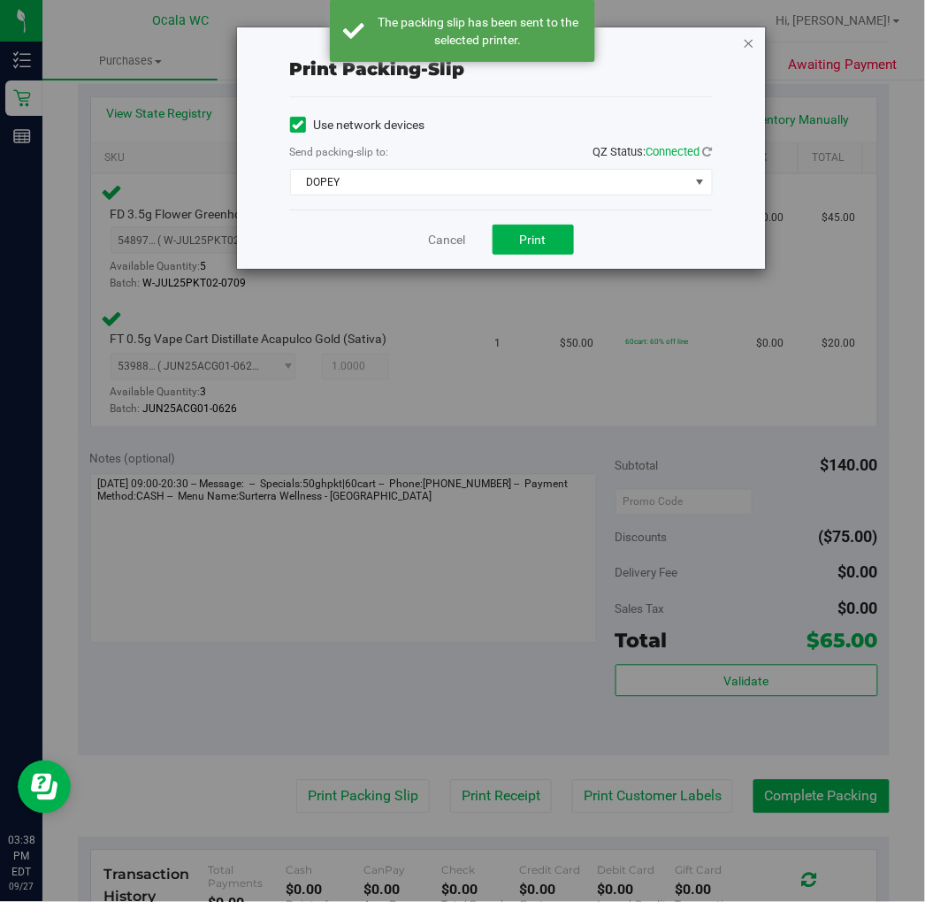
click at [753, 33] on icon "button" at bounding box center [749, 42] width 12 height 21
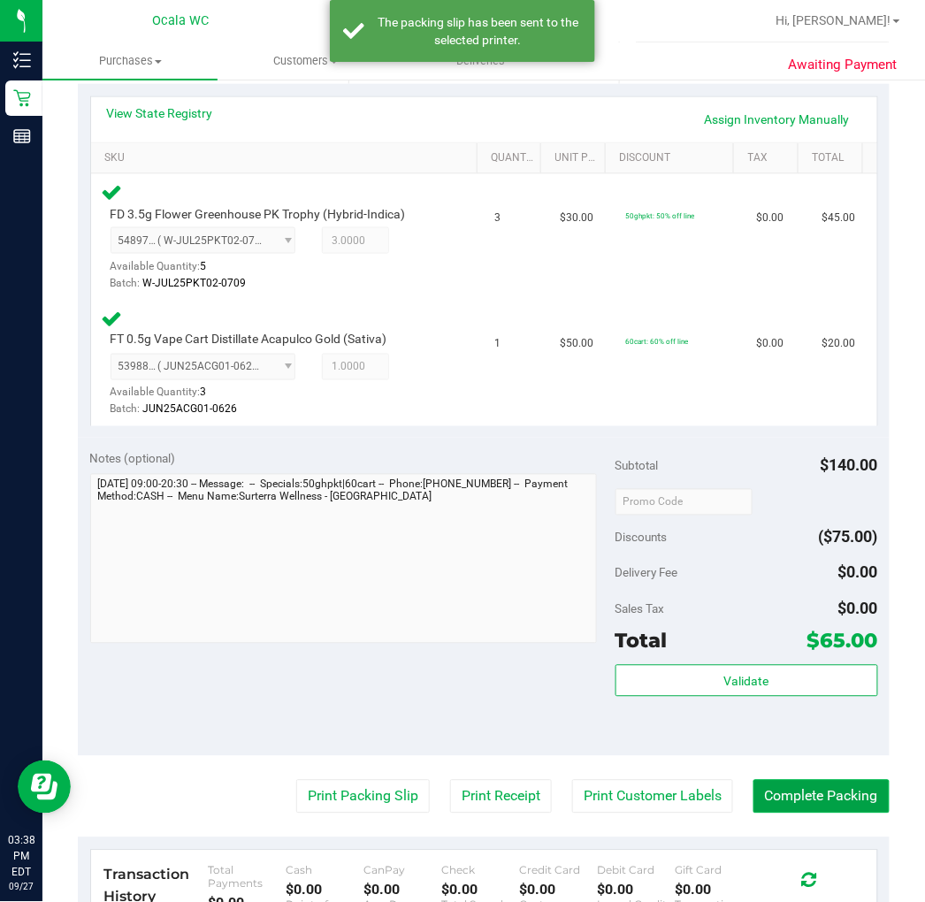
click at [860, 785] on button "Complete Packing" at bounding box center [822, 797] width 136 height 34
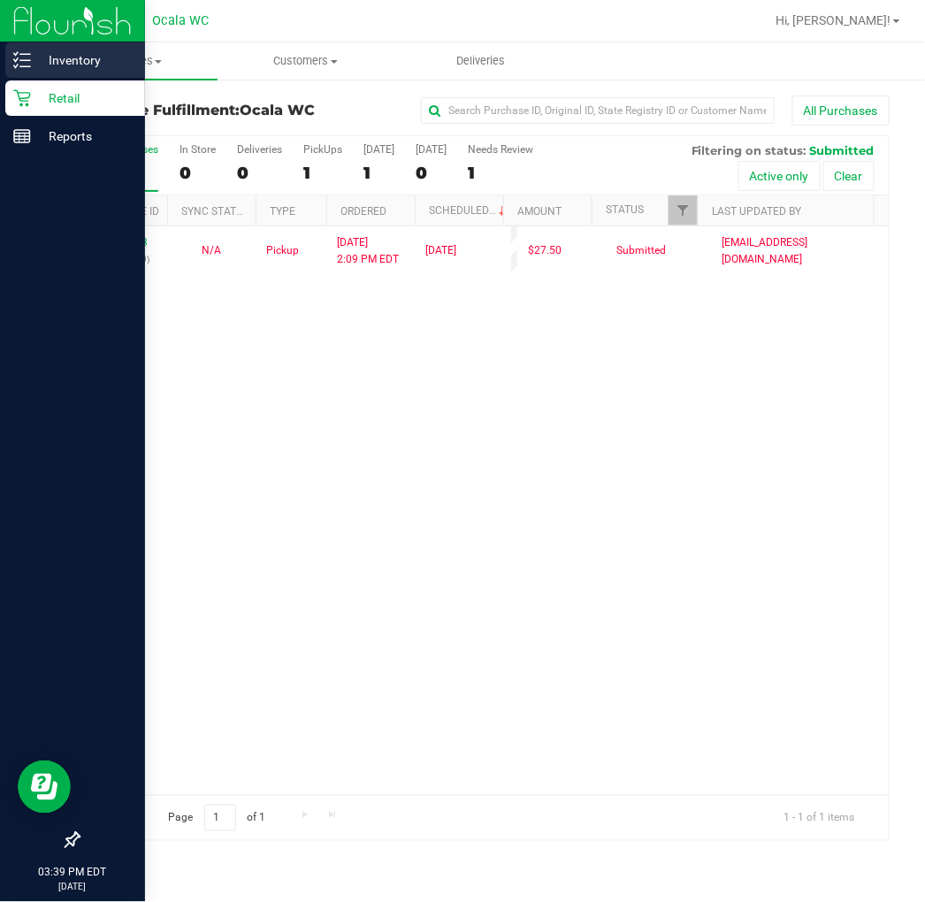
click at [39, 68] on p "Inventory" at bounding box center [84, 60] width 106 height 21
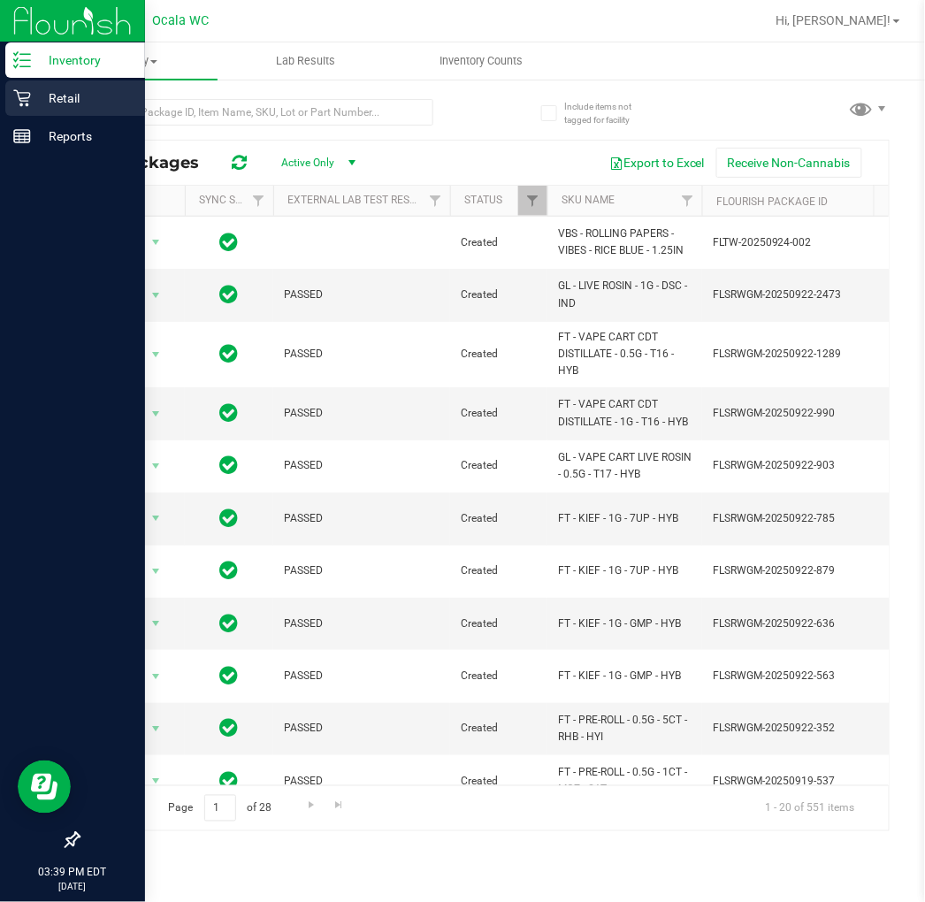
click at [41, 101] on p "Retail" at bounding box center [84, 98] width 106 height 21
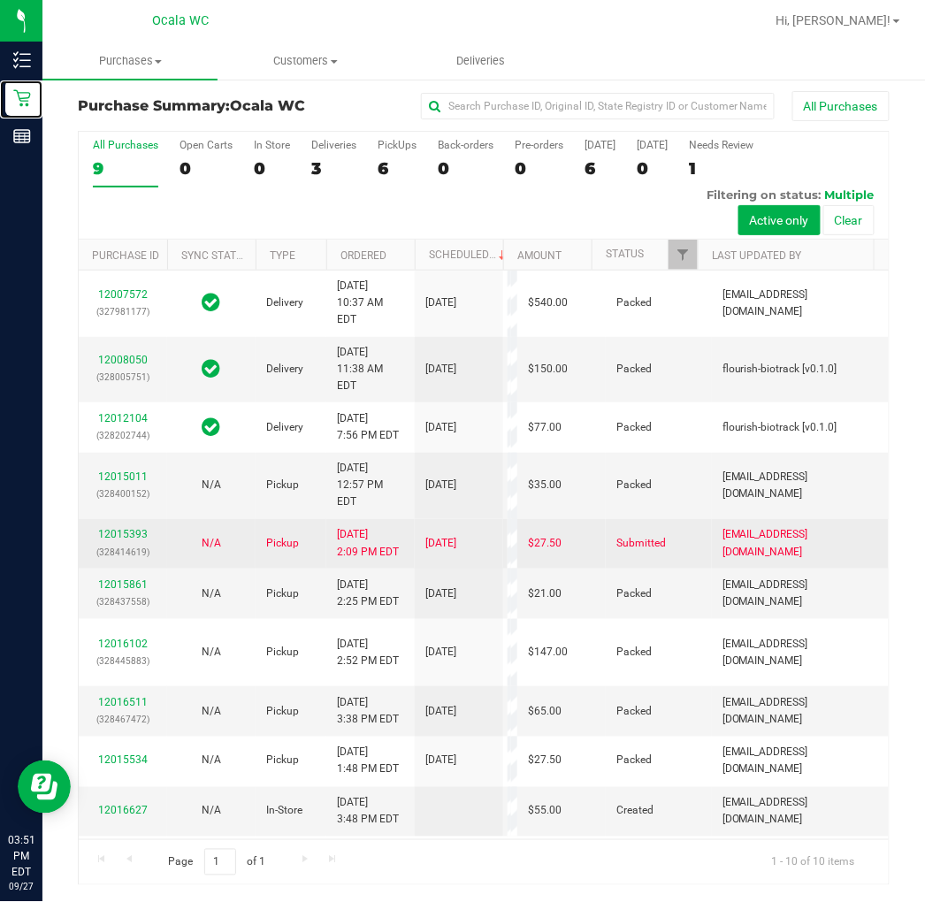
scroll to position [208, 0]
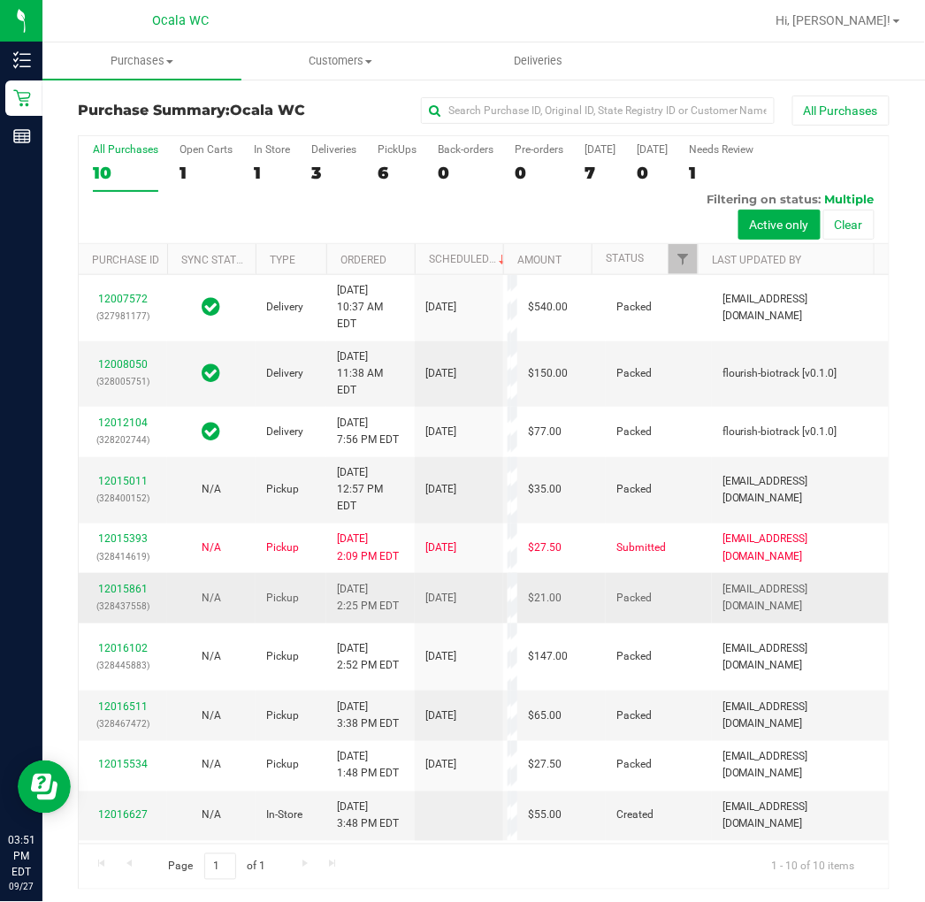
scroll to position [4, 0]
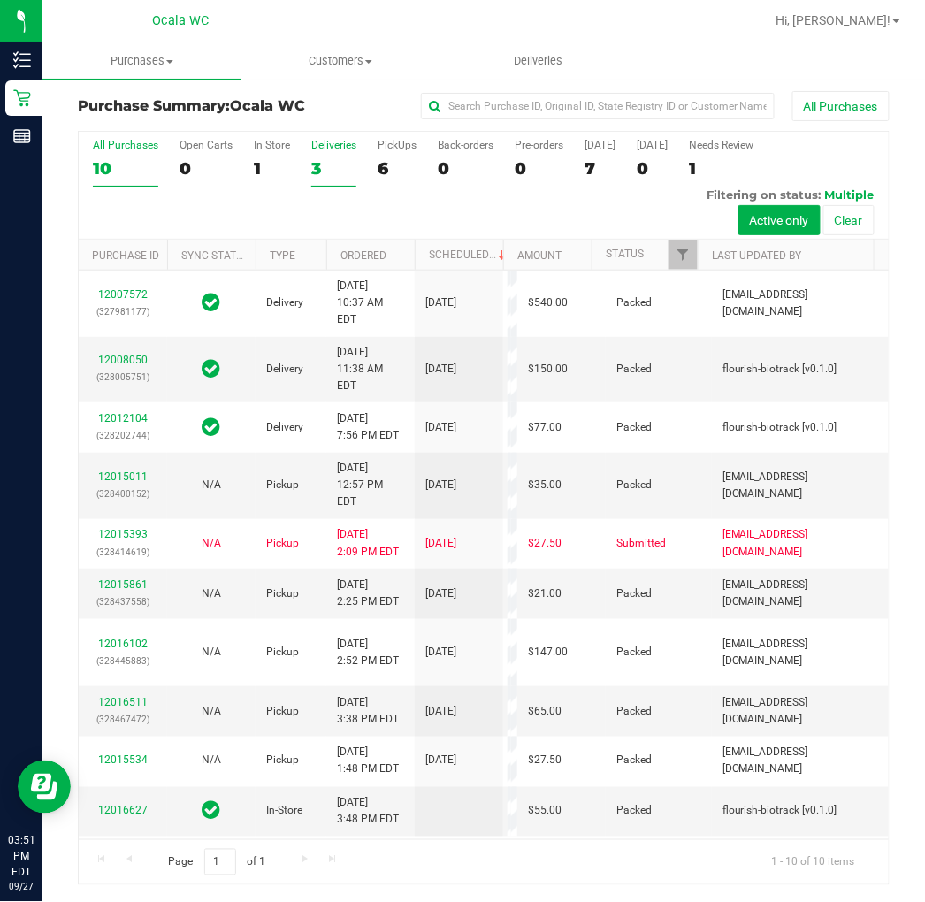
click at [324, 178] on div "3" at bounding box center [333, 168] width 45 height 20
click at [0, 0] on input "Deliveries 3" at bounding box center [0, 0] width 0 height 0
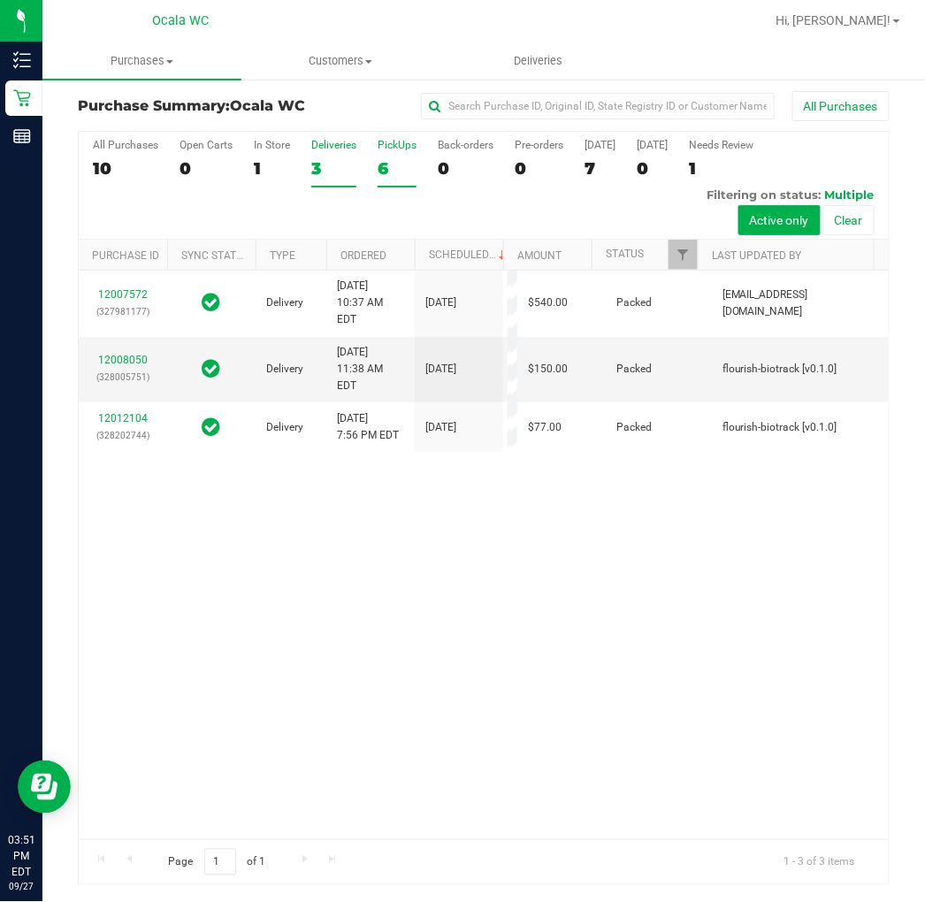
click at [396, 165] on div "6" at bounding box center [397, 168] width 39 height 20
click at [0, 0] on input "PickUps 6" at bounding box center [0, 0] width 0 height 0
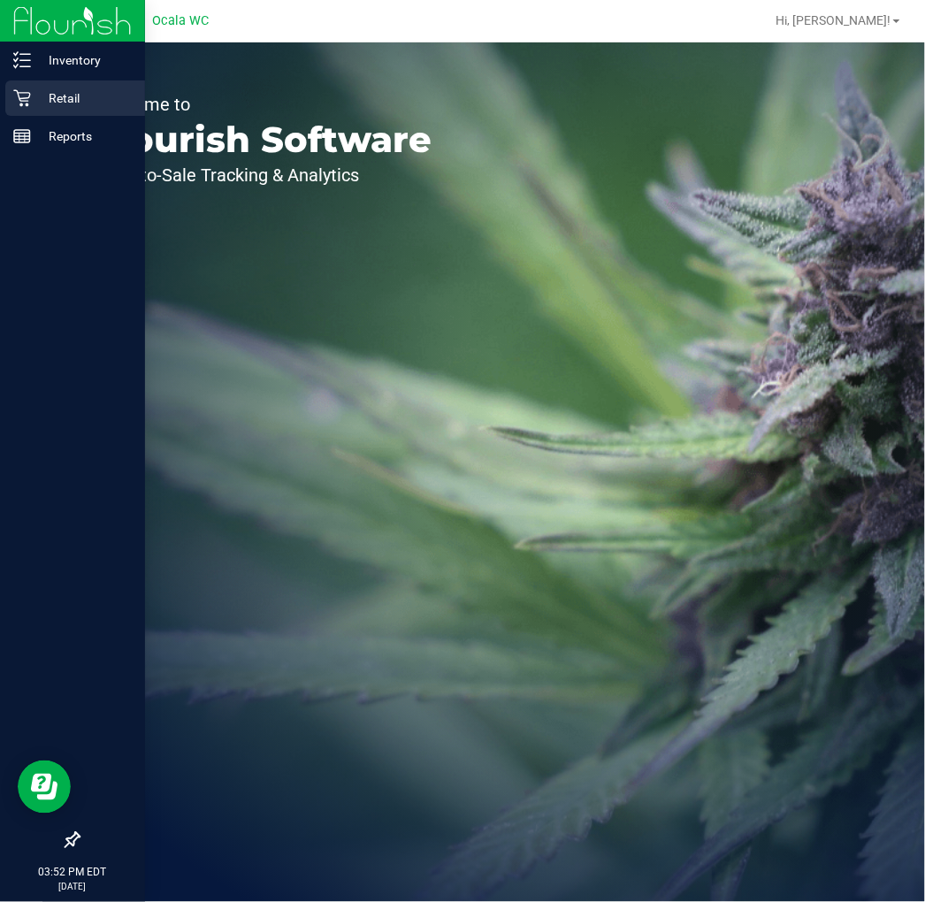
click at [36, 94] on p "Retail" at bounding box center [84, 98] width 106 height 21
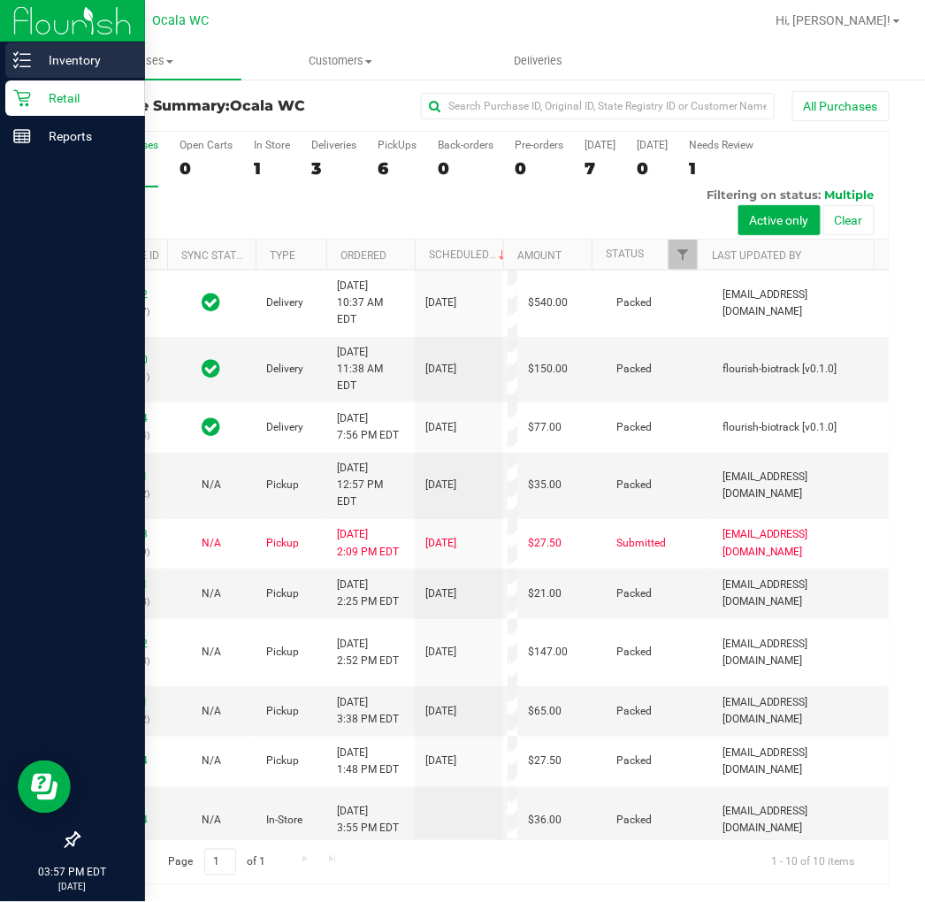
click at [31, 59] on p "Inventory" at bounding box center [84, 60] width 106 height 21
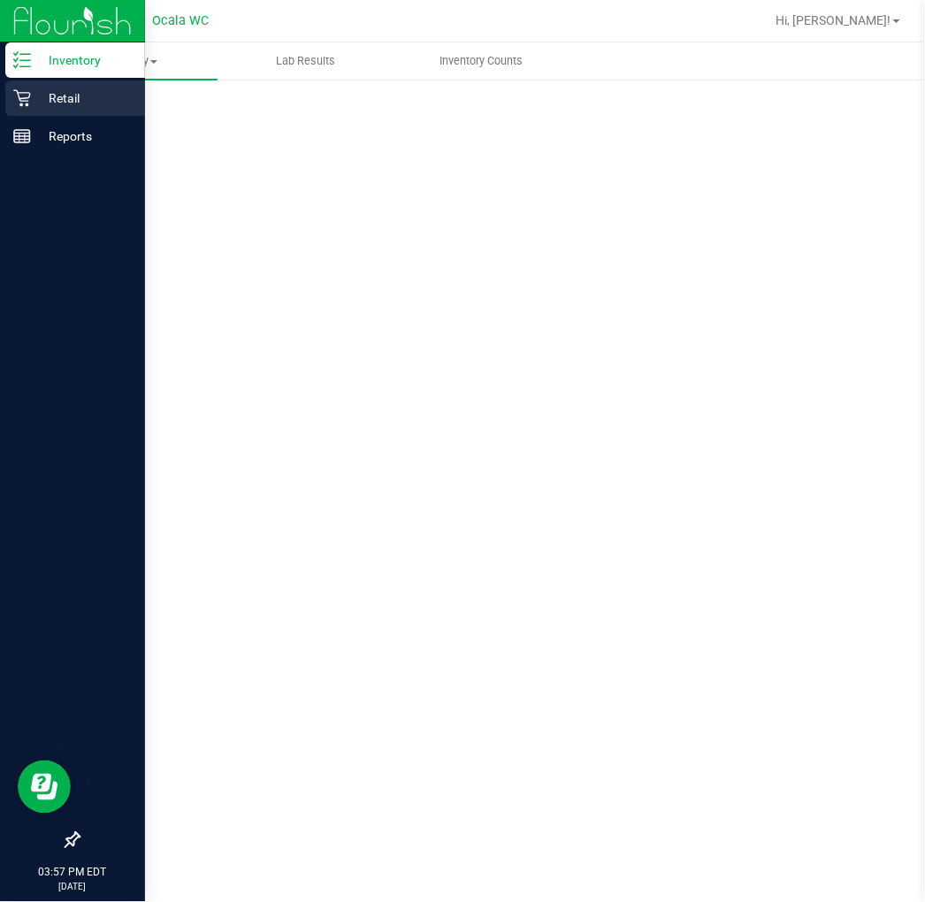
click at [80, 88] on p "Retail" at bounding box center [84, 98] width 106 height 21
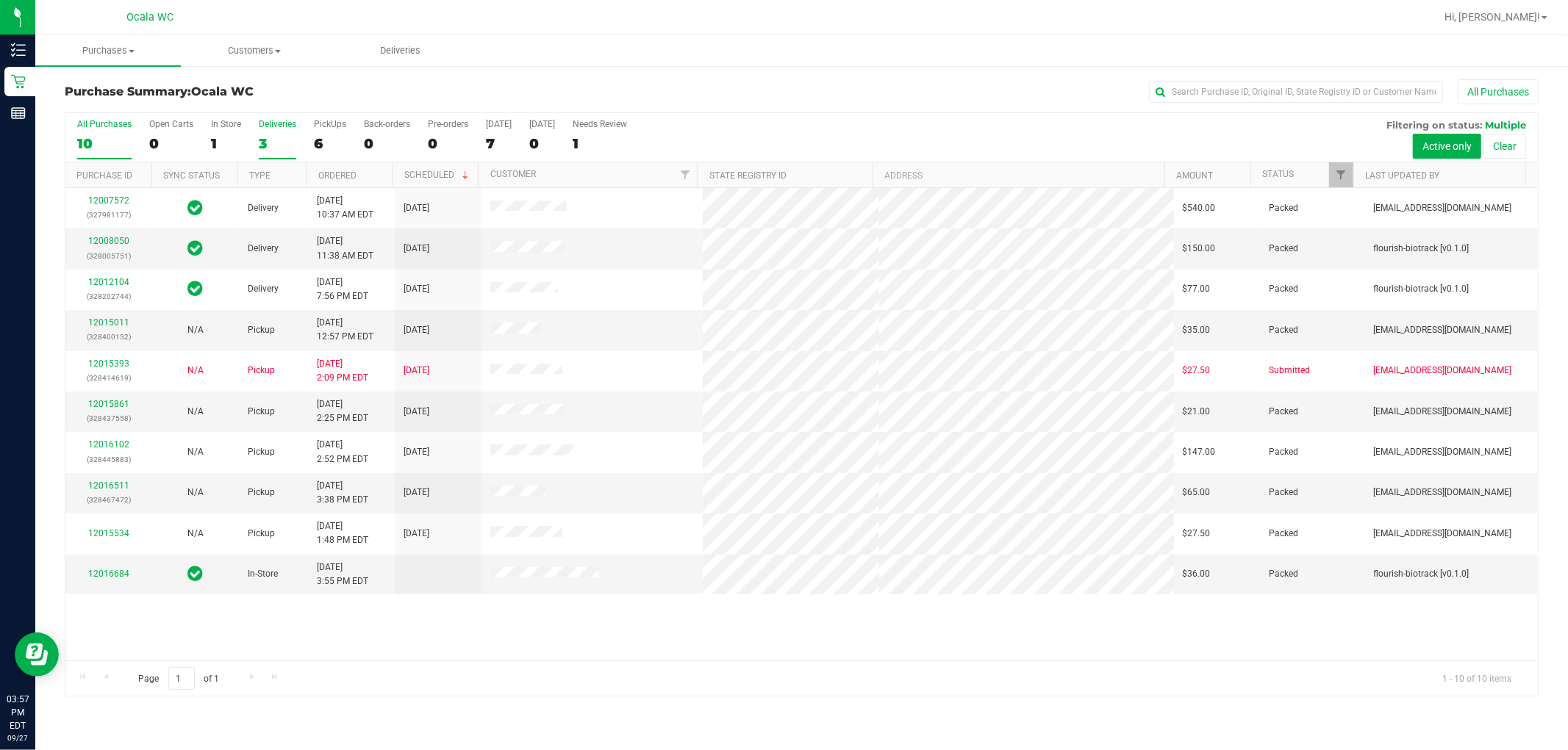
click at [278, 145] on div "3" at bounding box center [277, 144] width 37 height 17
click at [0, 0] on input "Deliveries 3" at bounding box center [0, 0] width 0 height 0
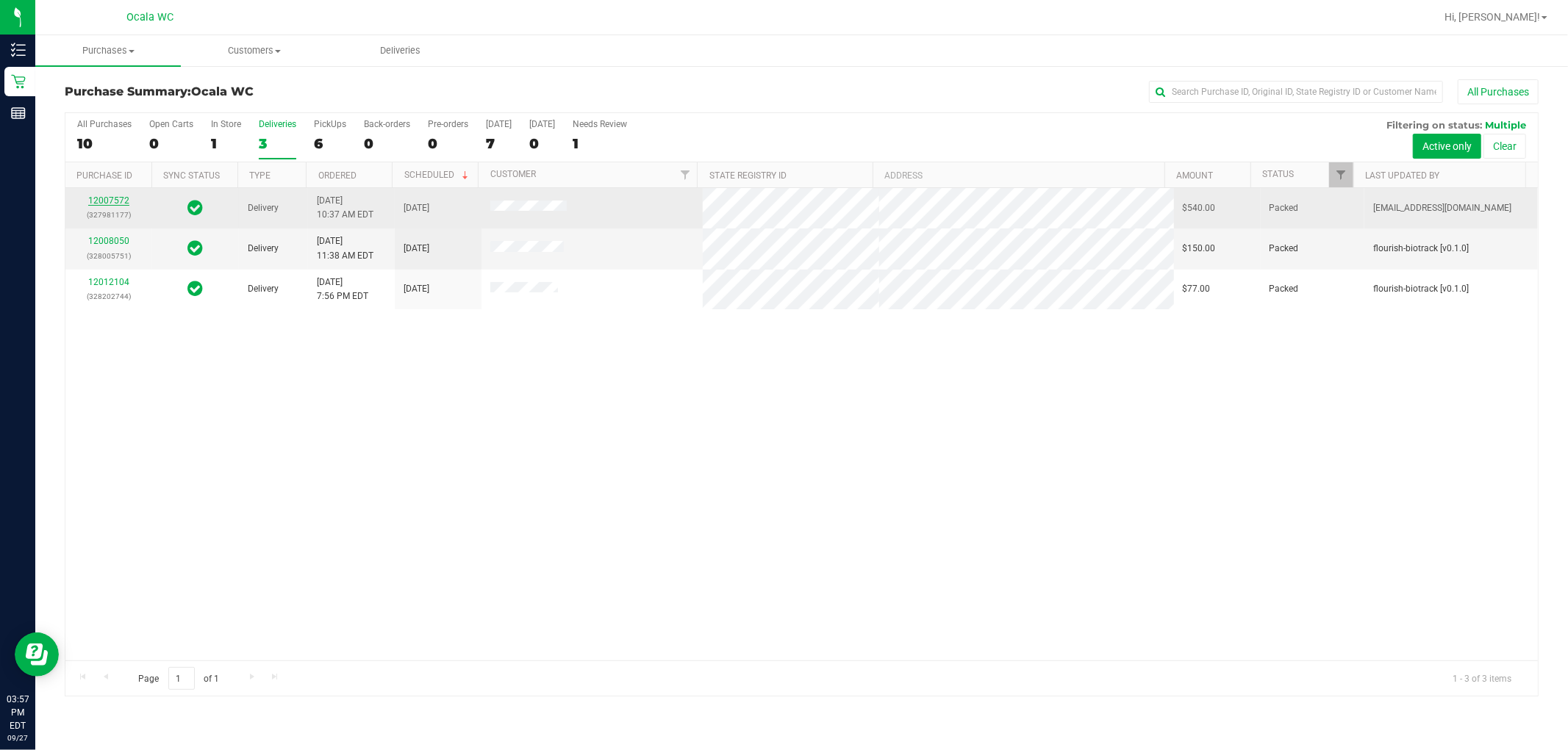
click at [125, 202] on link "12007572" at bounding box center [109, 200] width 42 height 10
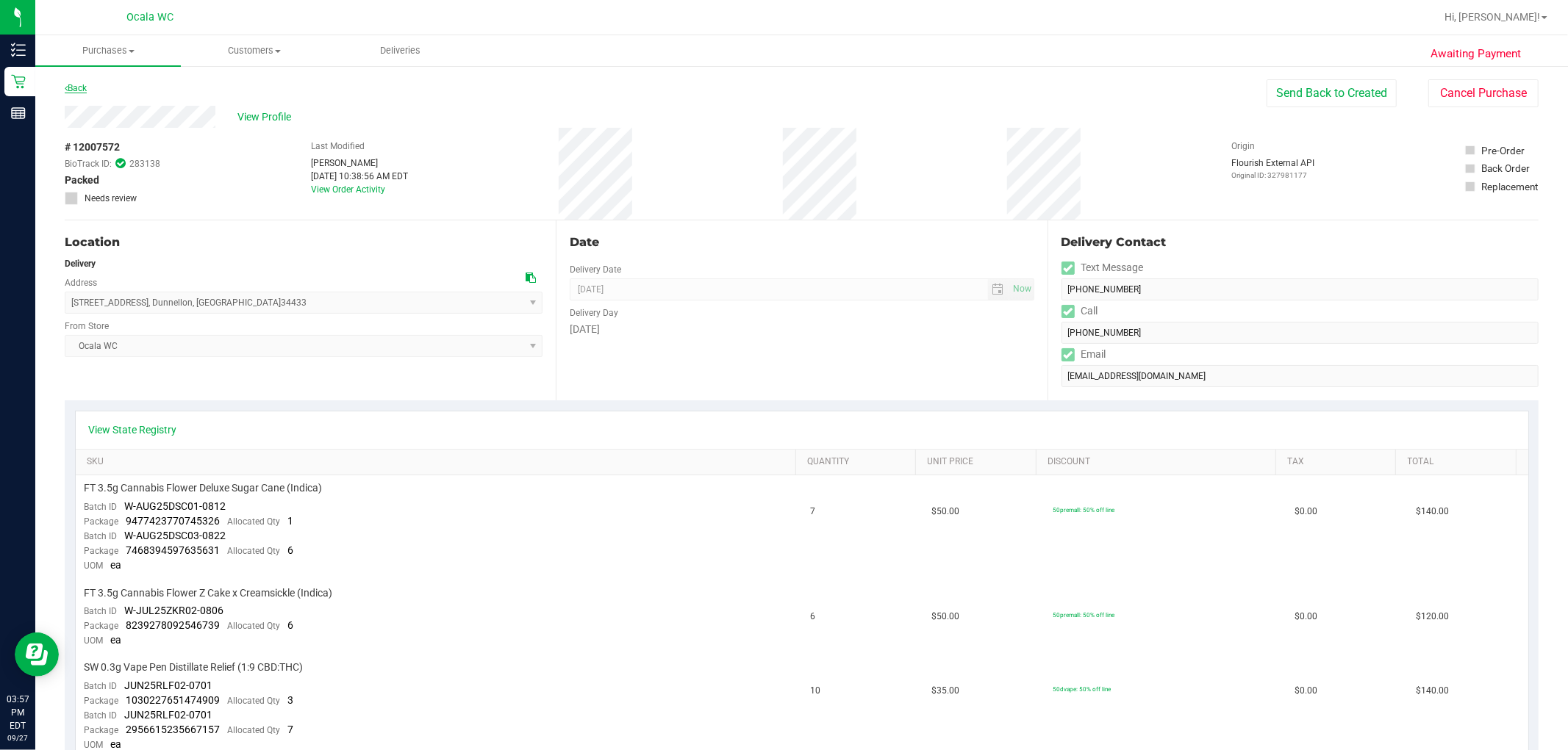
click at [79, 91] on link "Back" at bounding box center [76, 88] width 22 height 10
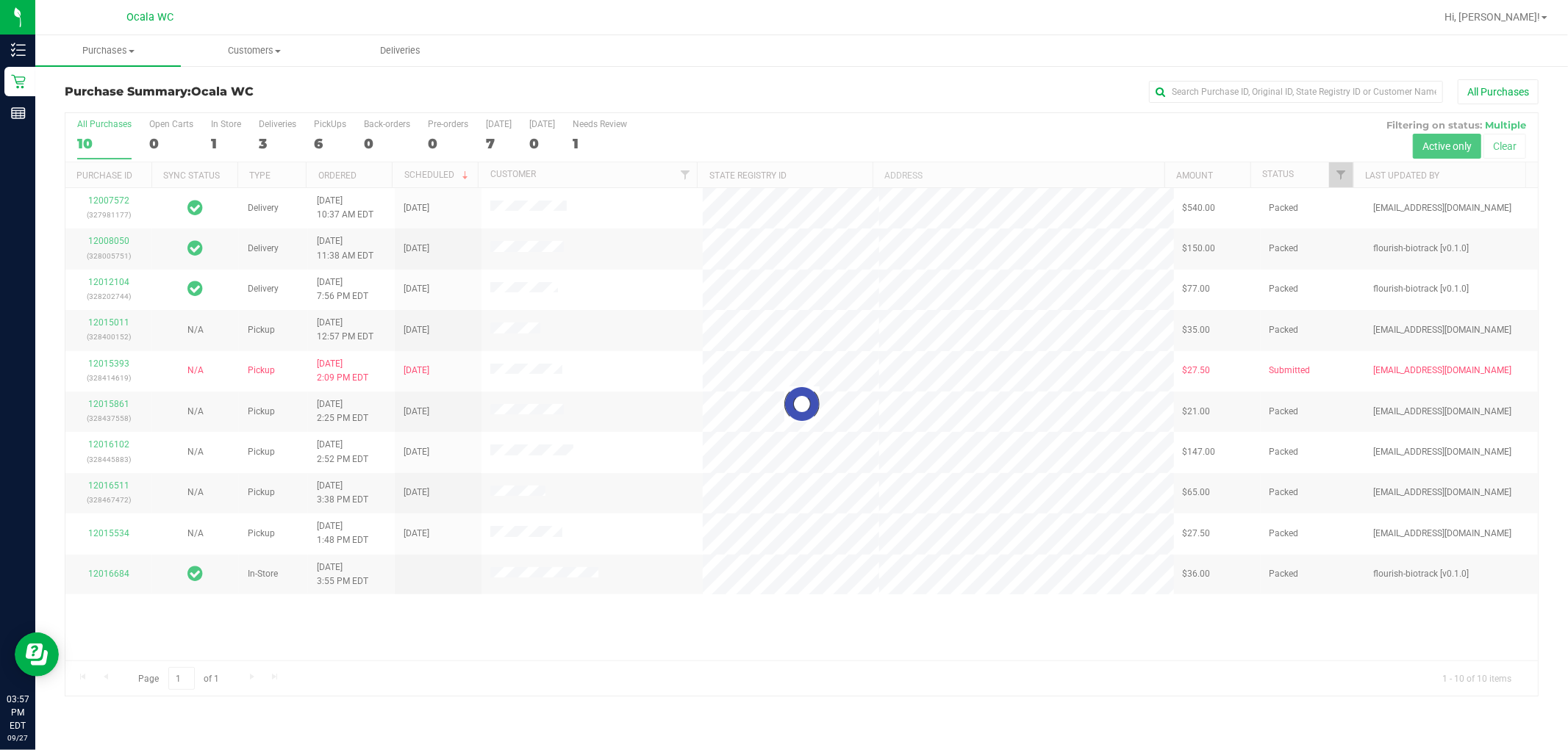
click at [263, 143] on div at bounding box center [802, 404] width 1472 height 582
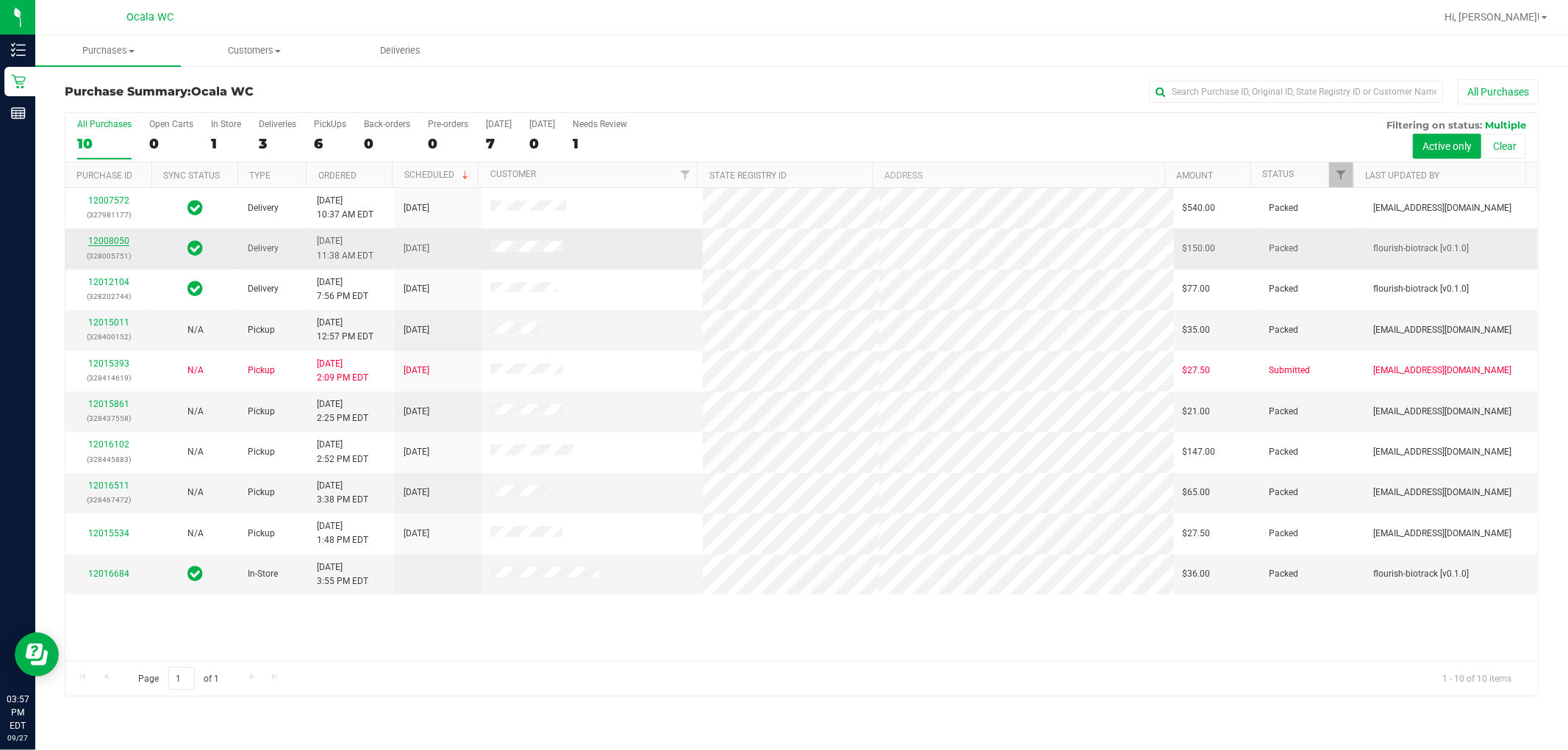
click at [114, 246] on link "12008050" at bounding box center [109, 241] width 42 height 10
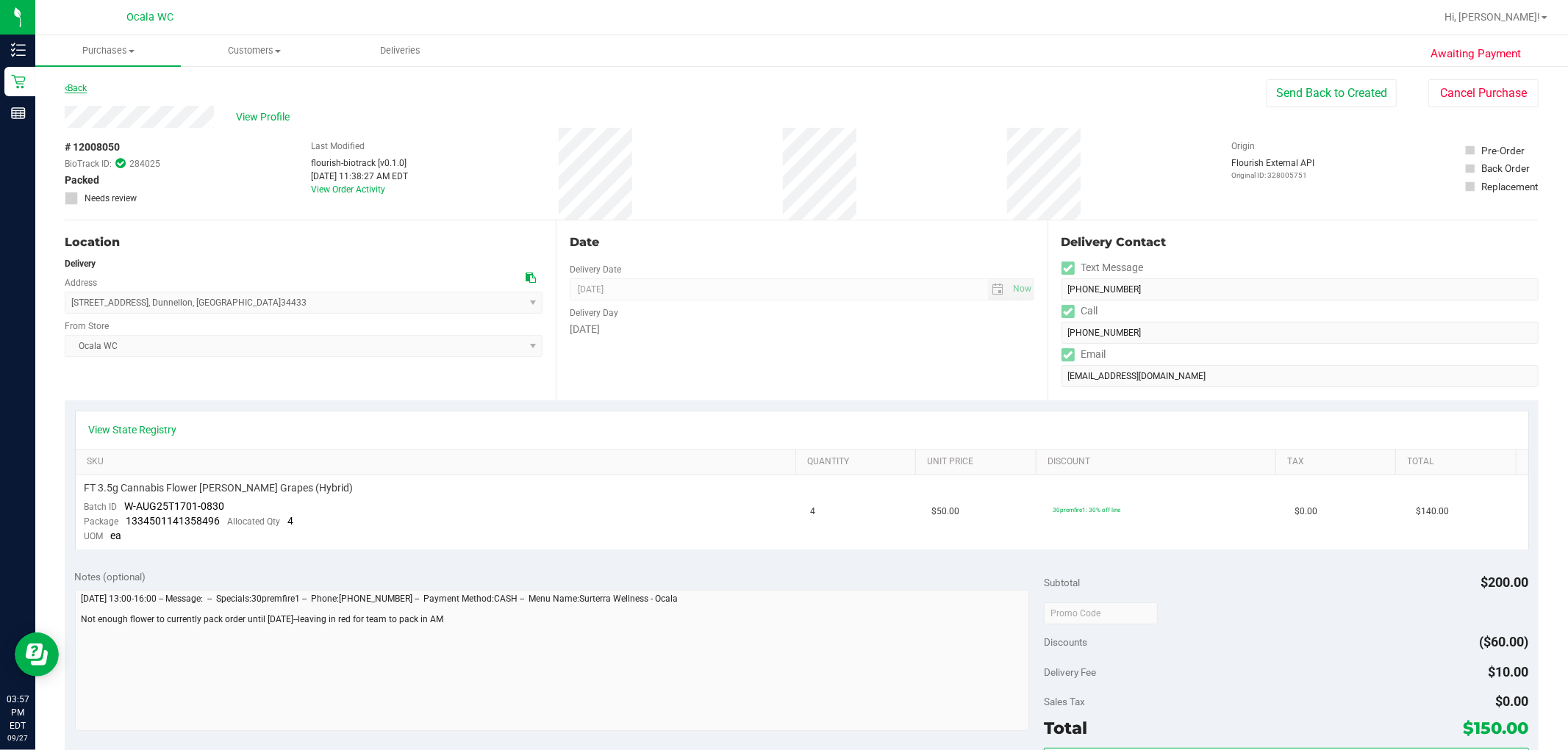
click at [73, 84] on link "Back" at bounding box center [76, 88] width 22 height 10
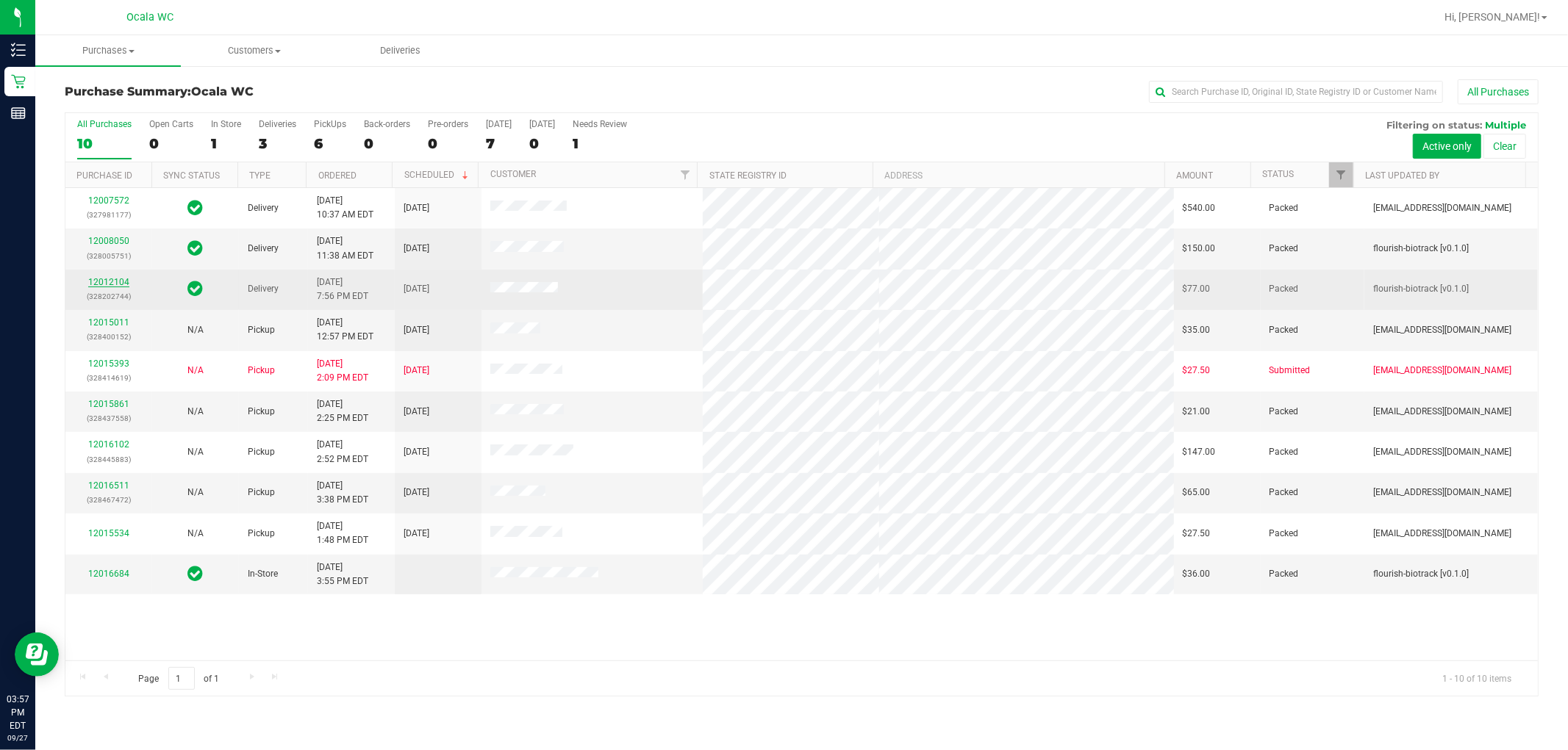
click at [123, 280] on link "12012104" at bounding box center [109, 282] width 42 height 10
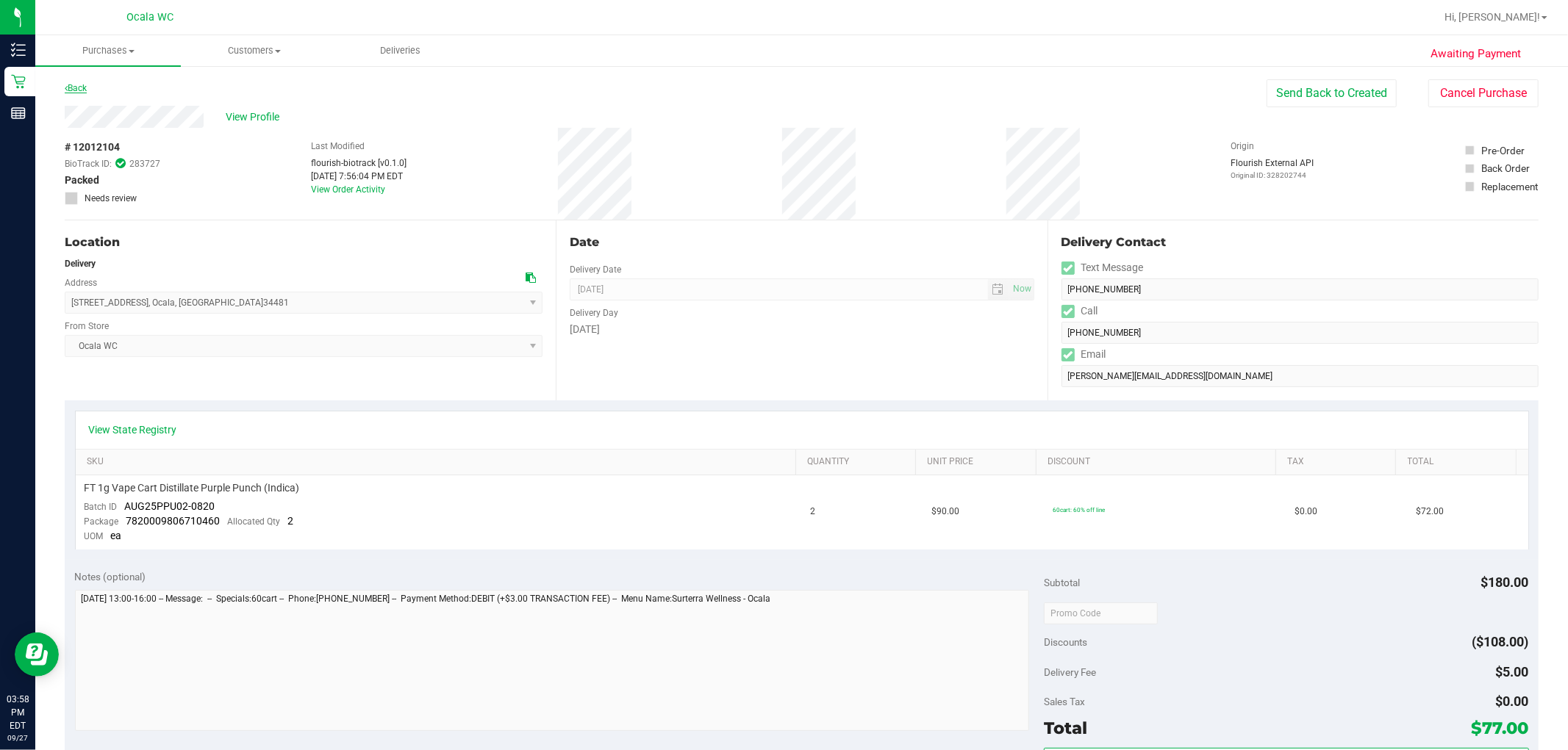
click at [86, 90] on link "Back" at bounding box center [76, 88] width 22 height 10
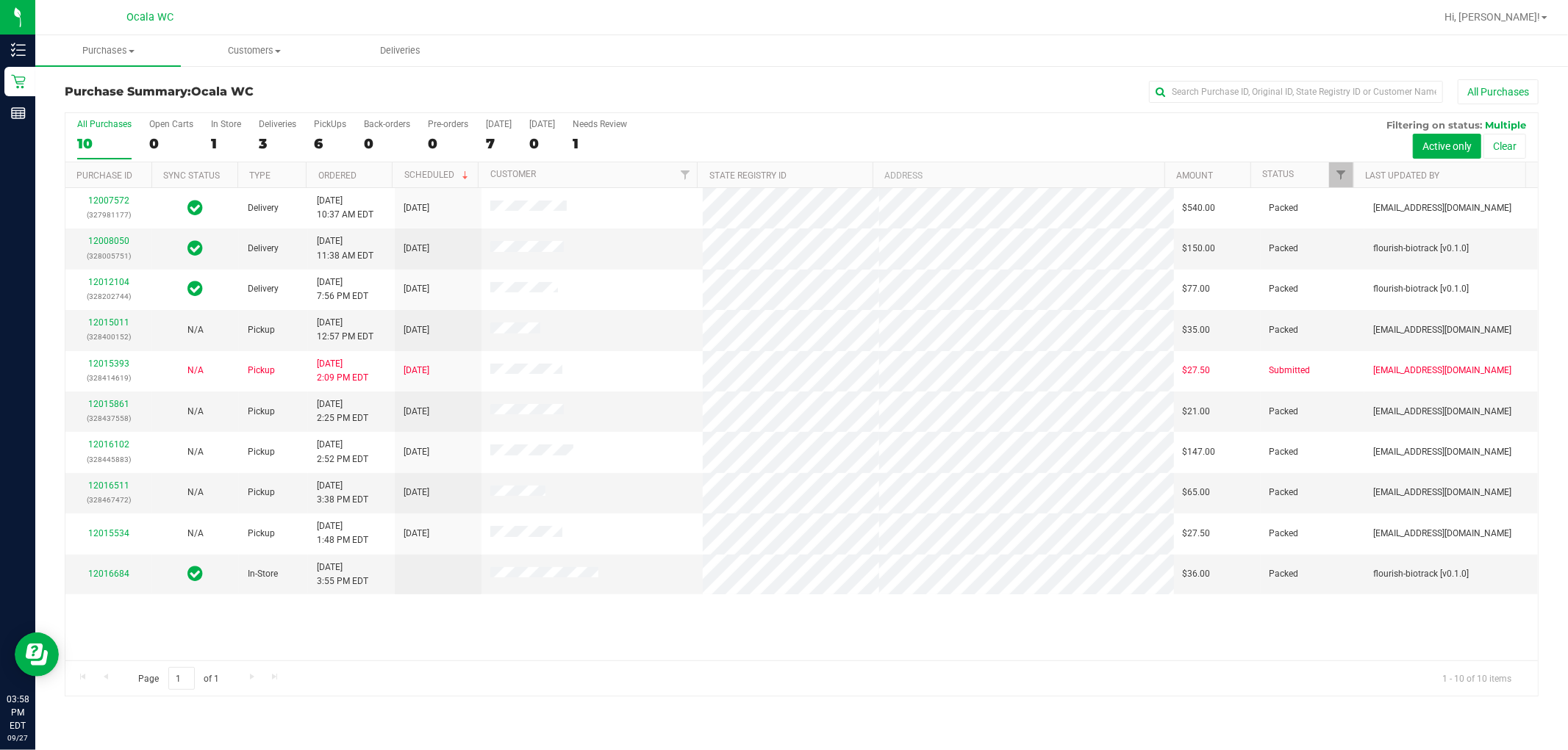
click at [613, 54] on ul "Purchases Summary of purchases Fulfillment All purchases Customers All customer…" at bounding box center [818, 51] width 1568 height 32
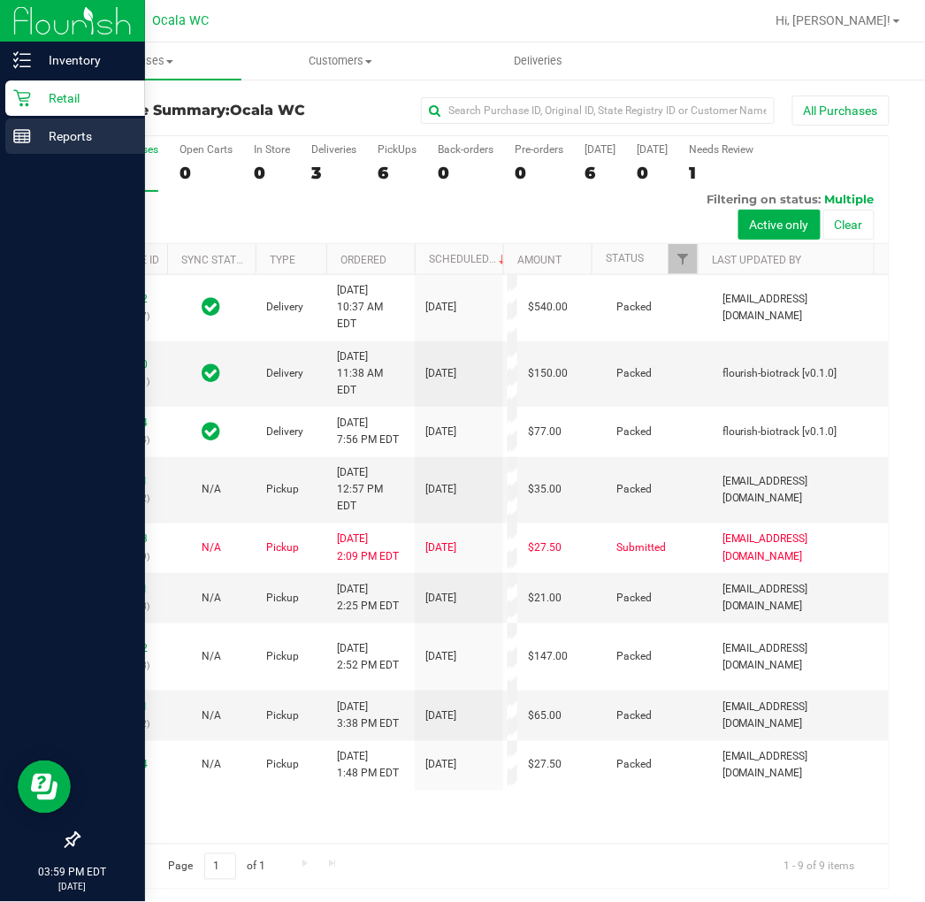
click at [69, 148] on div "Reports" at bounding box center [75, 136] width 140 height 35
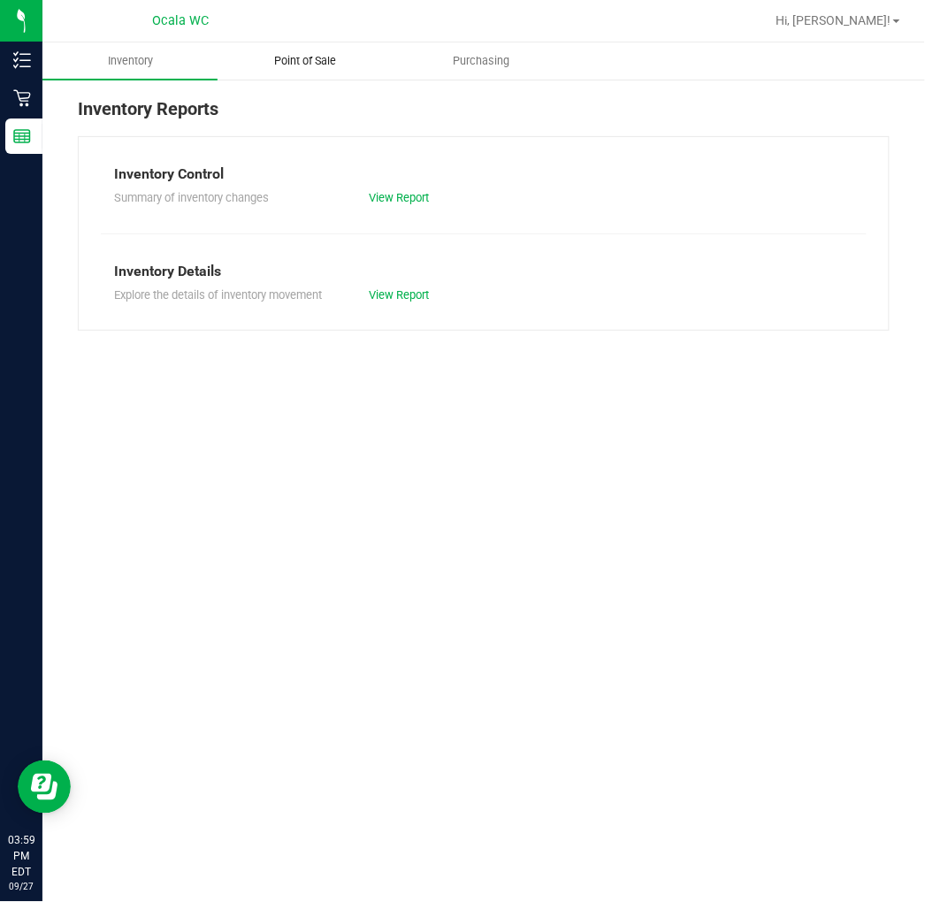
click at [329, 71] on uib-tab-heading "Point of Sale" at bounding box center [304, 60] width 173 height 35
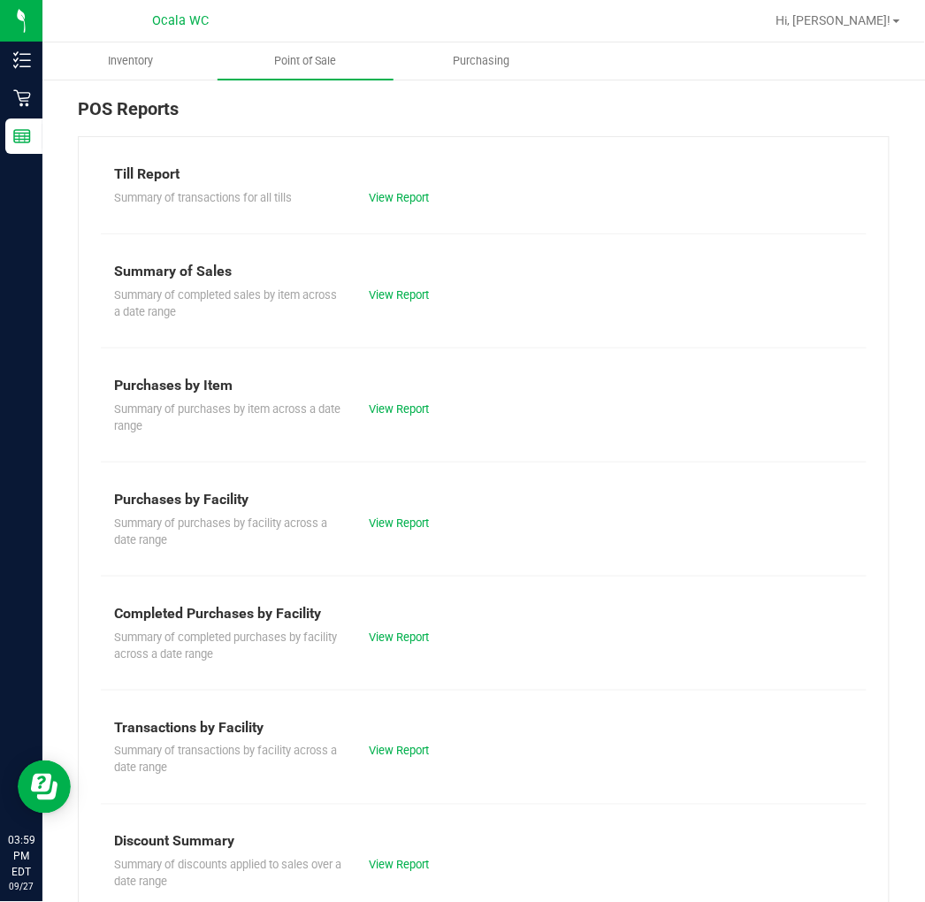
click at [402, 205] on div "View Report" at bounding box center [484, 198] width 256 height 18
click at [387, 192] on link "View Report" at bounding box center [400, 197] width 60 height 13
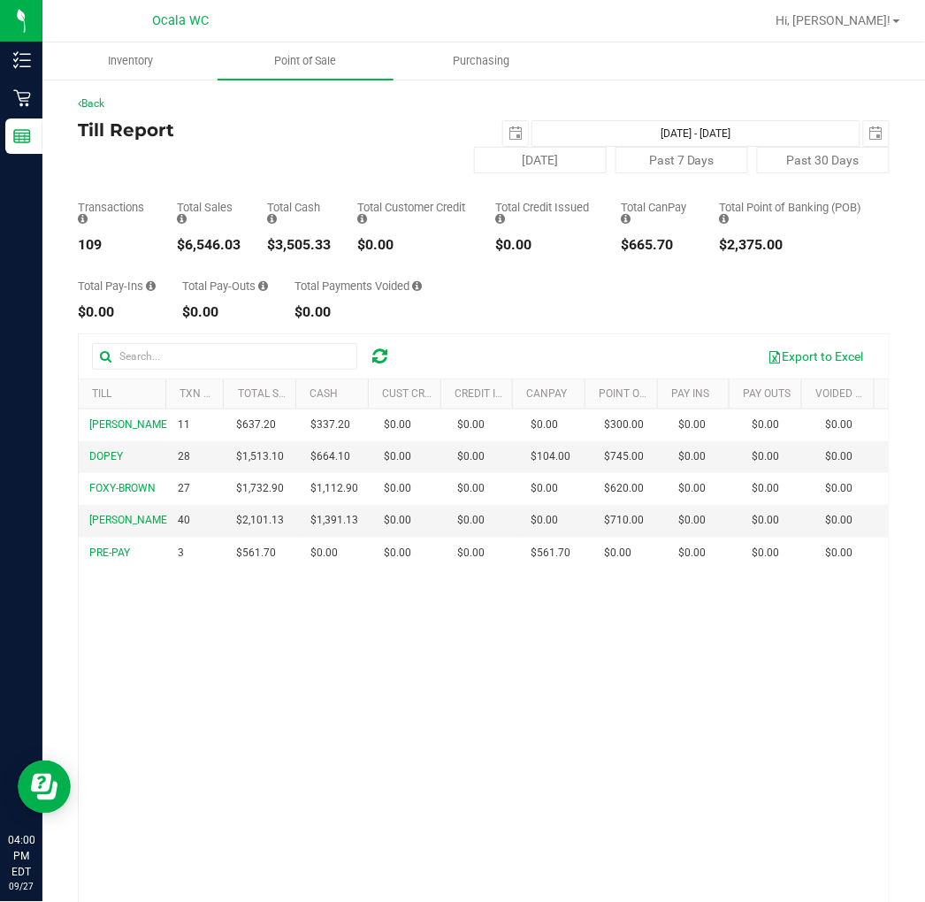
click at [511, 722] on div "BRANDY-CLARK 11 $637.20 $337.20 $0.00 $0.00 $0.00 $0.00 $0.00 $300.00 $0.00 $0.…" at bounding box center [484, 694] width 810 height 569
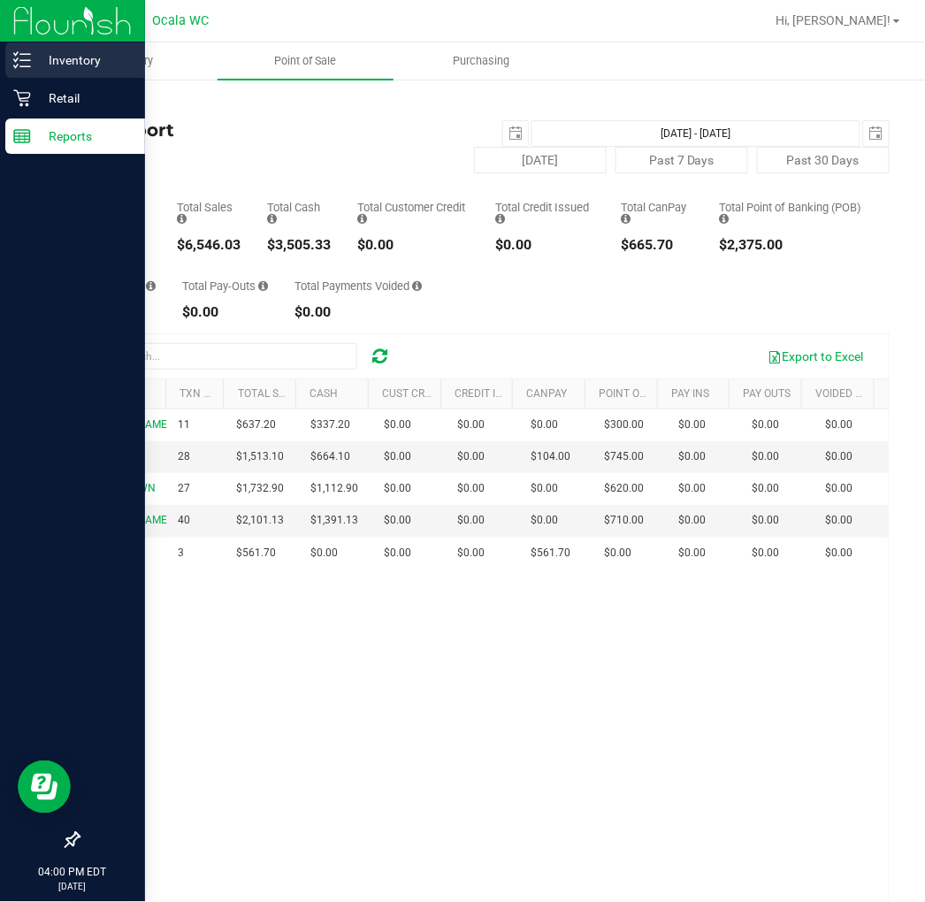
click at [28, 78] on link "Inventory" at bounding box center [72, 61] width 145 height 38
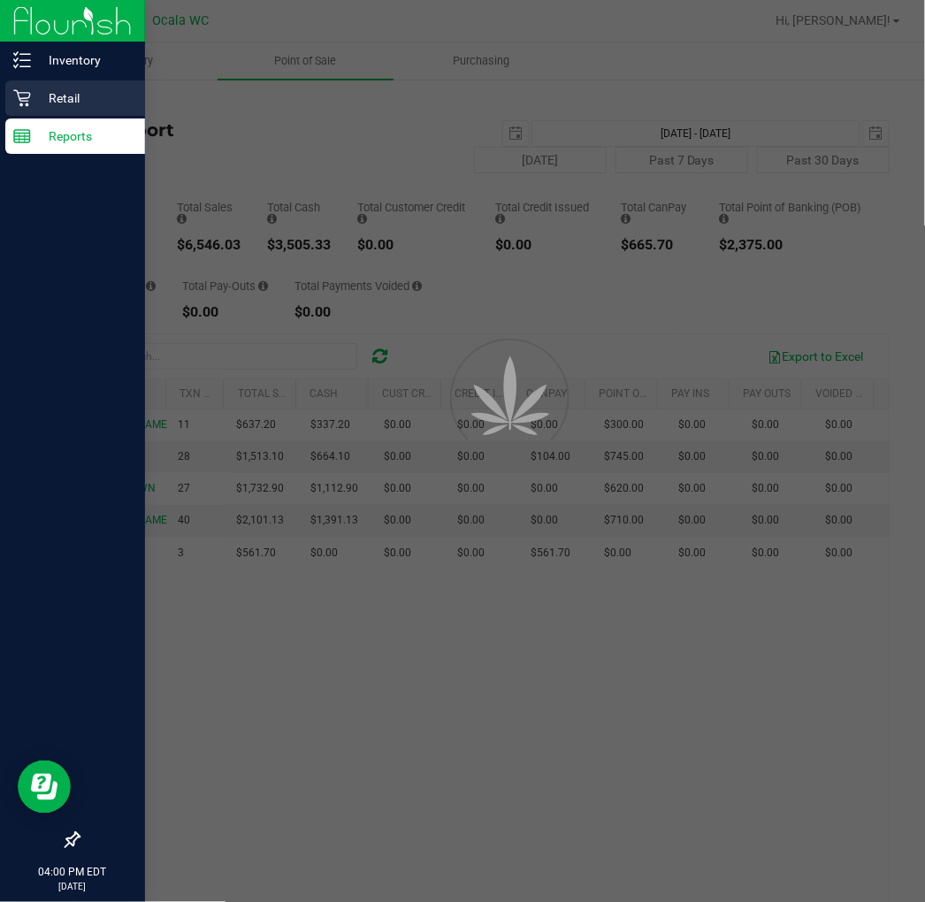
click at [76, 94] on p "Retail" at bounding box center [84, 98] width 106 height 21
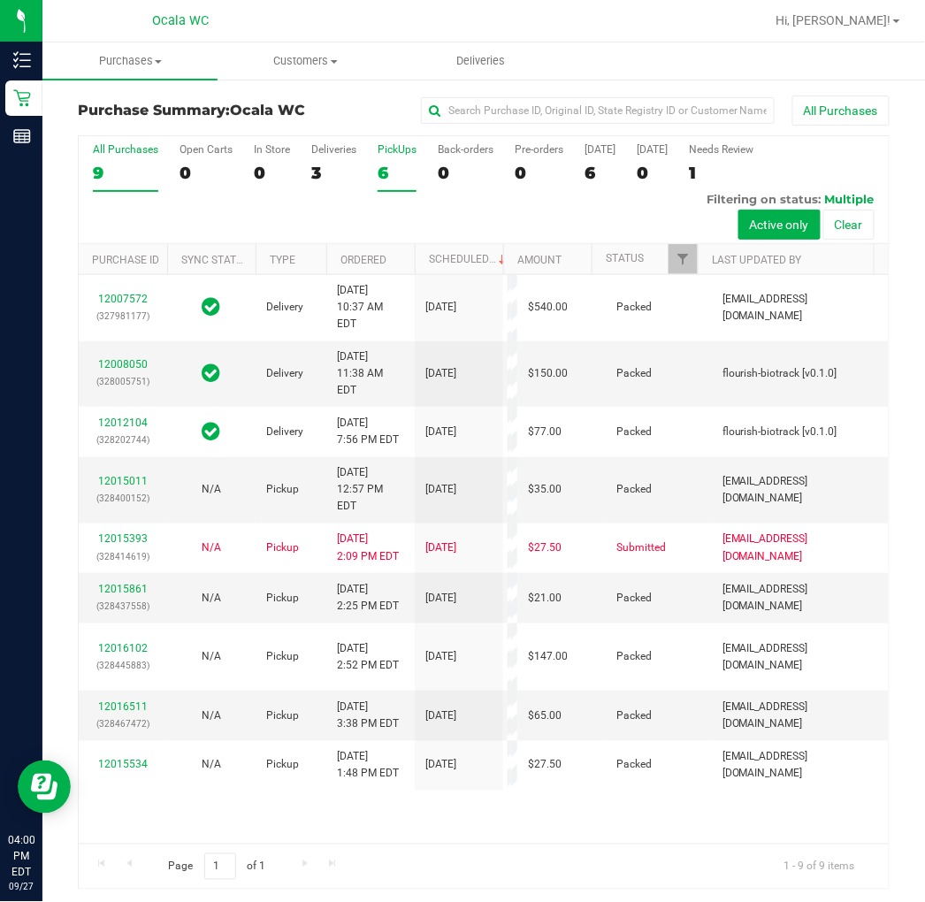
click at [381, 170] on div "6" at bounding box center [397, 173] width 39 height 20
click at [0, 0] on input "PickUps 6" at bounding box center [0, 0] width 0 height 0
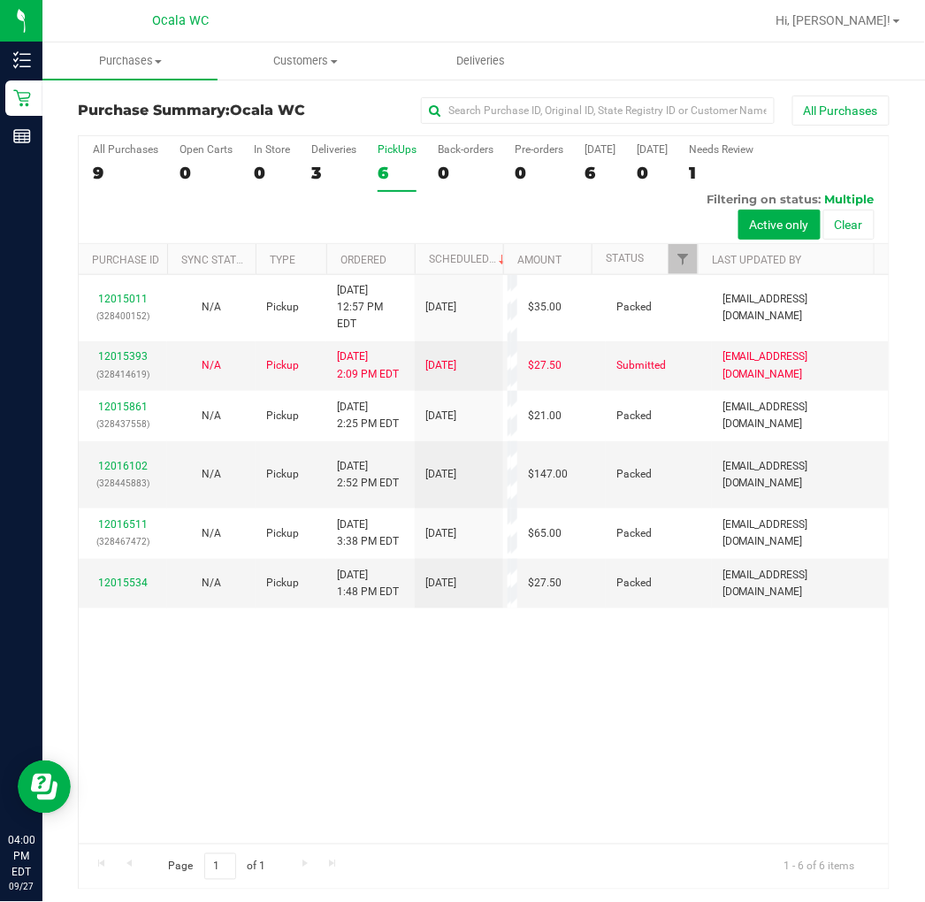
click at [591, 710] on div "12015011 (328400152) N/A Pickup 9/27/2025 12:57 PM EDT 9/27/2025 $35.00 Packed …" at bounding box center [484, 559] width 810 height 569
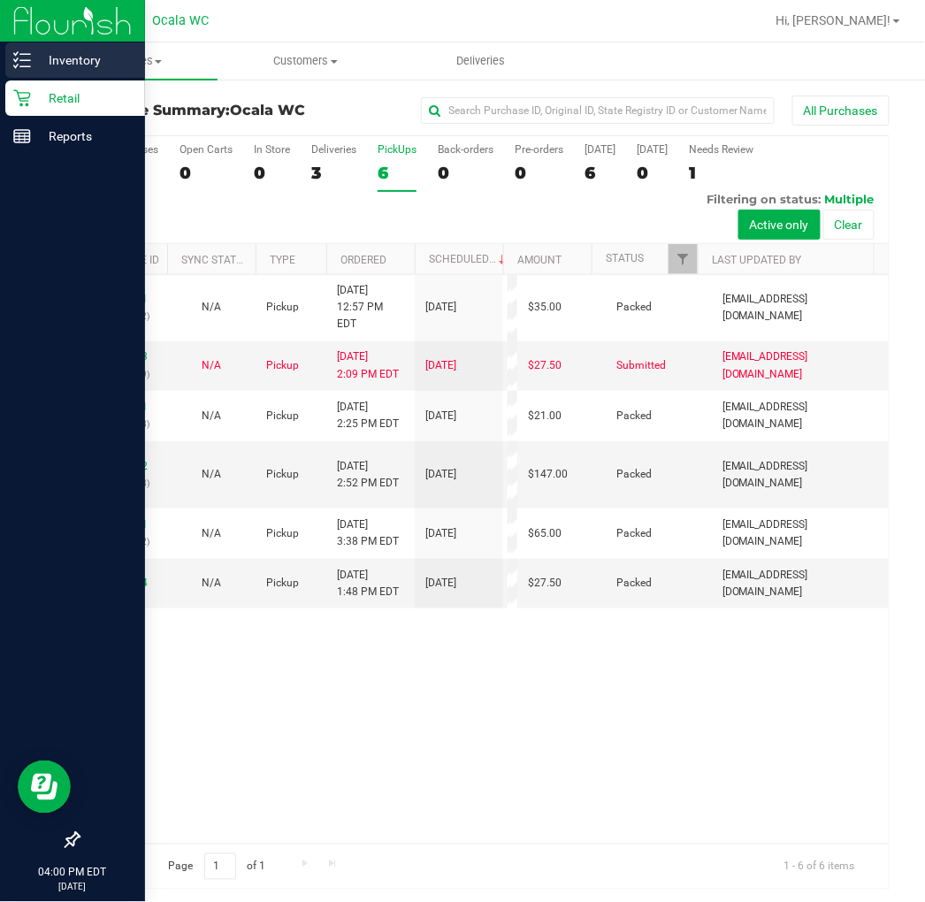
click at [39, 55] on p "Inventory" at bounding box center [84, 60] width 106 height 21
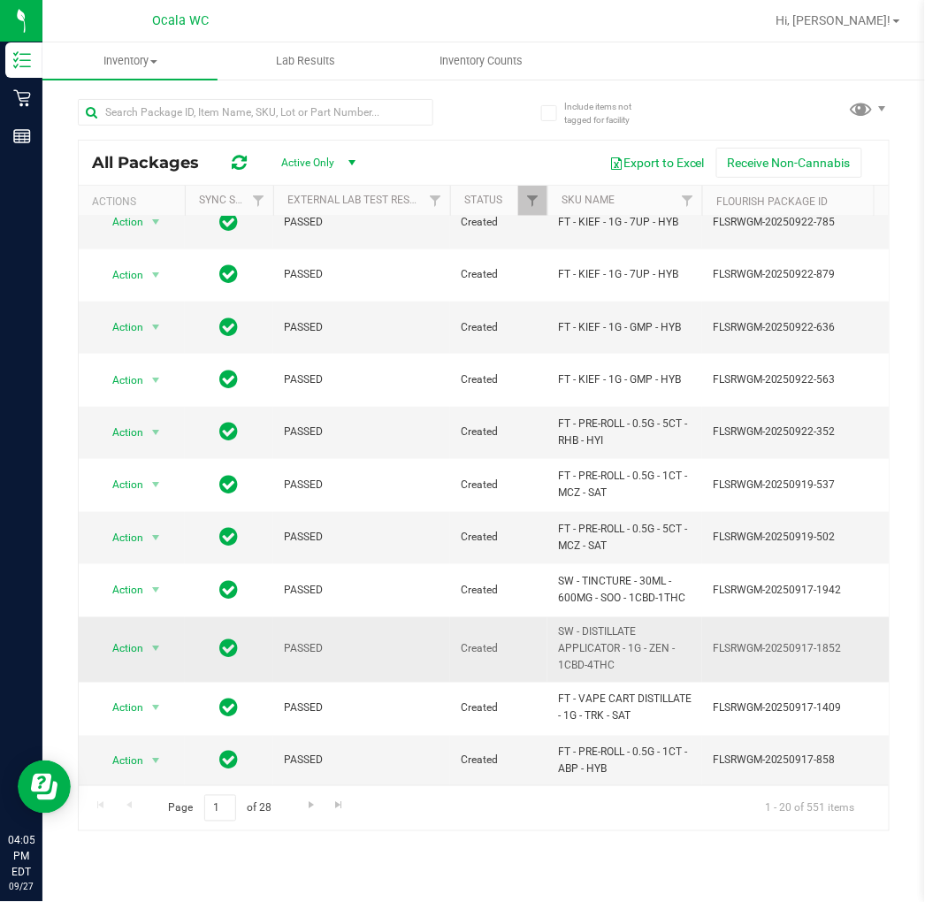
scroll to position [525, 0]
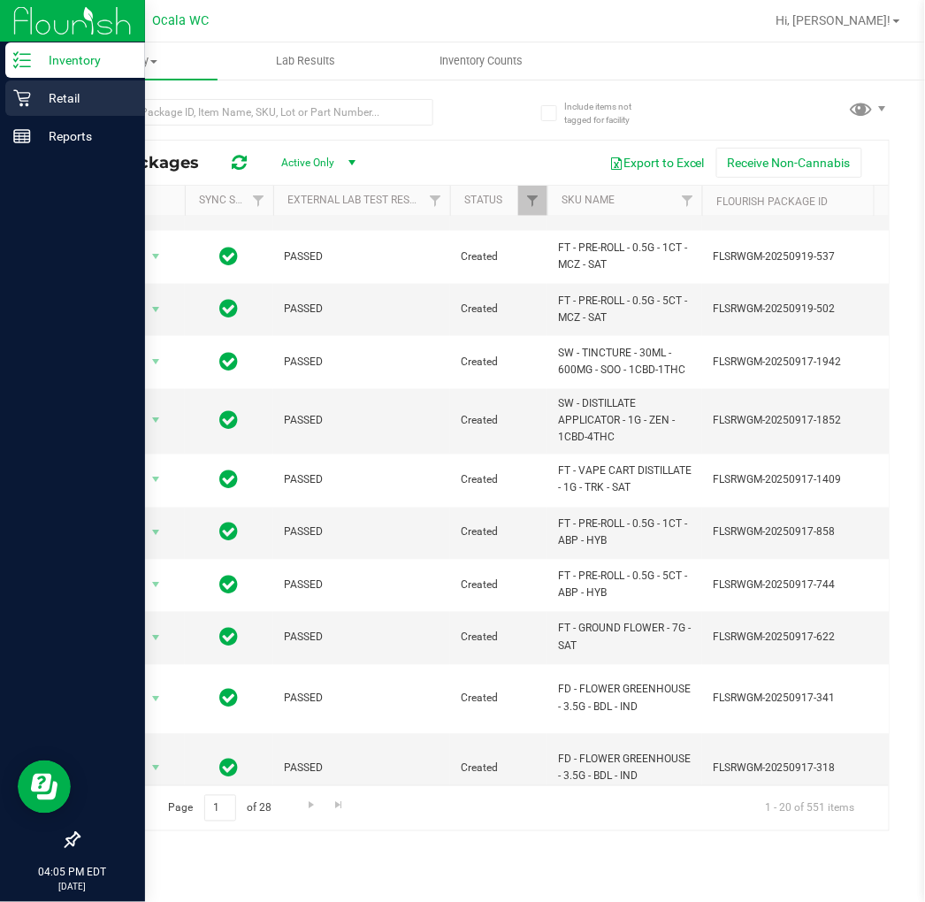
click at [63, 92] on p "Retail" at bounding box center [84, 98] width 106 height 21
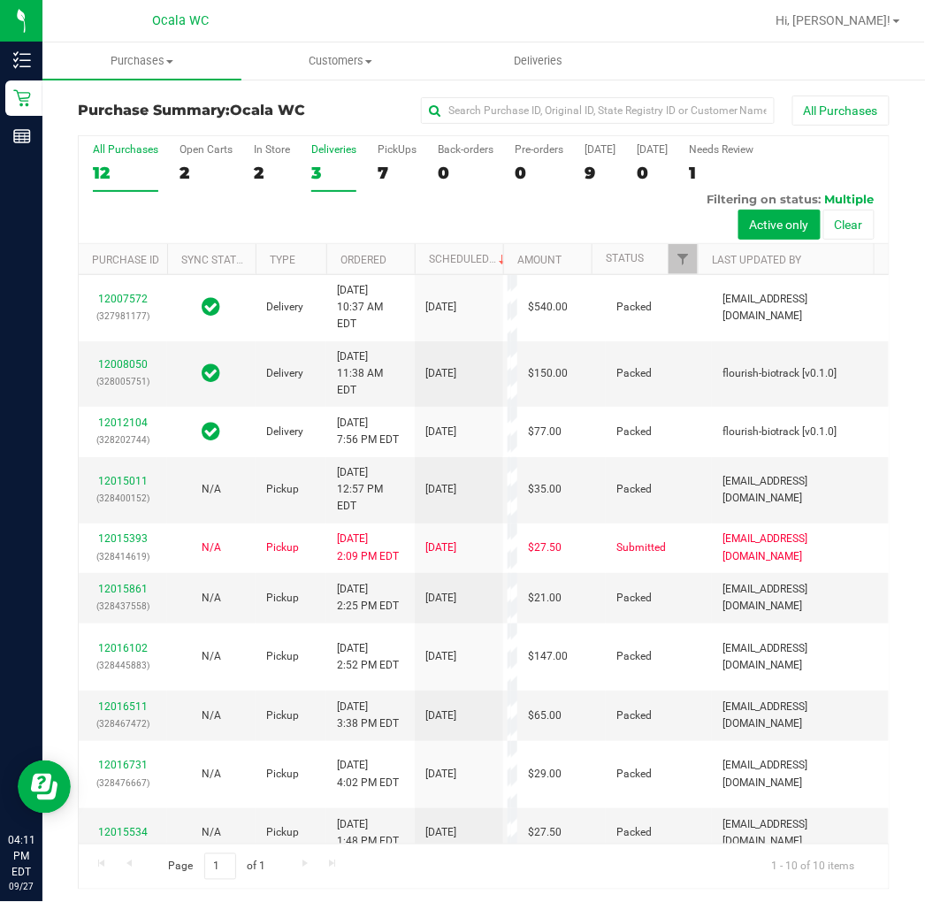
click at [317, 177] on div "3" at bounding box center [333, 173] width 45 height 20
click at [0, 0] on input "Deliveries 3" at bounding box center [0, 0] width 0 height 0
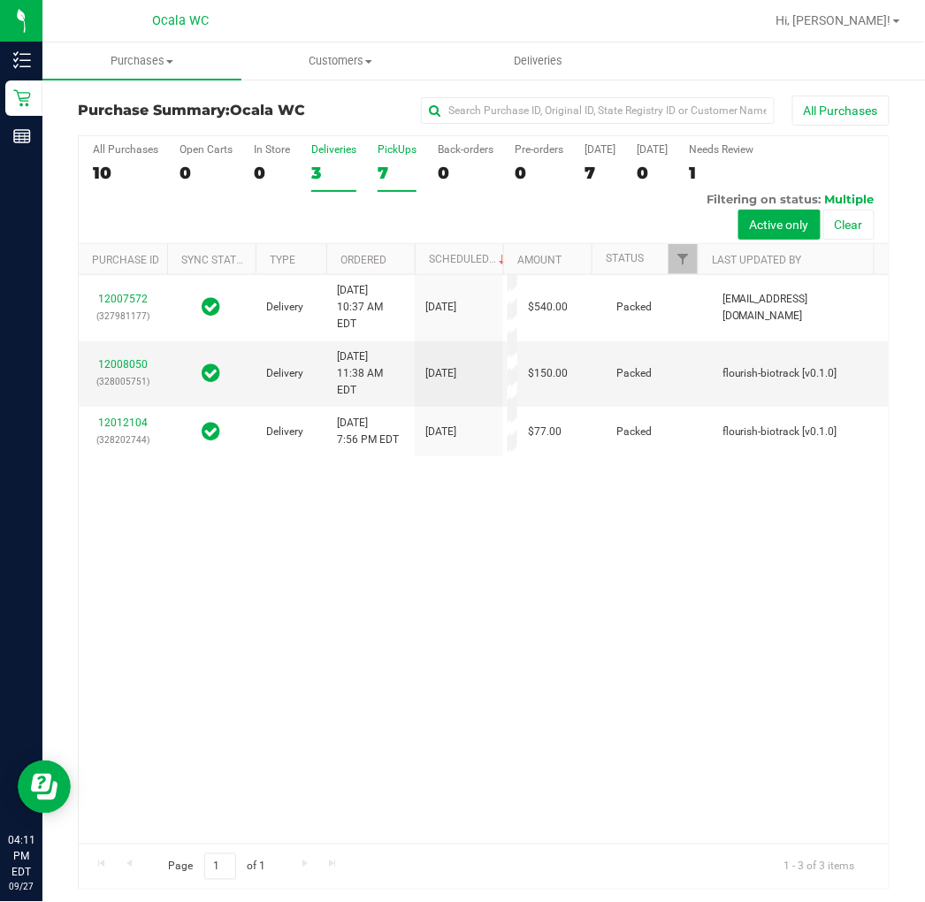
click at [378, 186] on label "PickUps 7" at bounding box center [397, 167] width 39 height 49
click at [0, 0] on input "PickUps 7" at bounding box center [0, 0] width 0 height 0
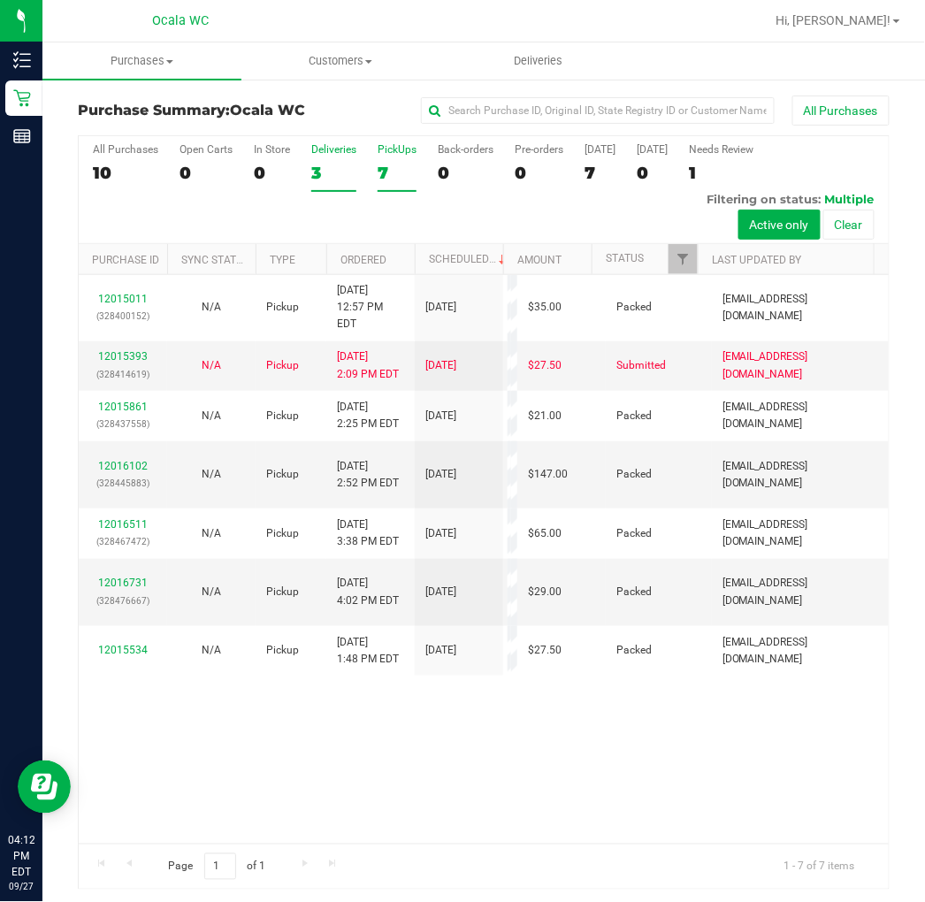
click at [333, 161] on label "Deliveries 3" at bounding box center [333, 167] width 45 height 49
click at [0, 0] on input "Deliveries 3" at bounding box center [0, 0] width 0 height 0
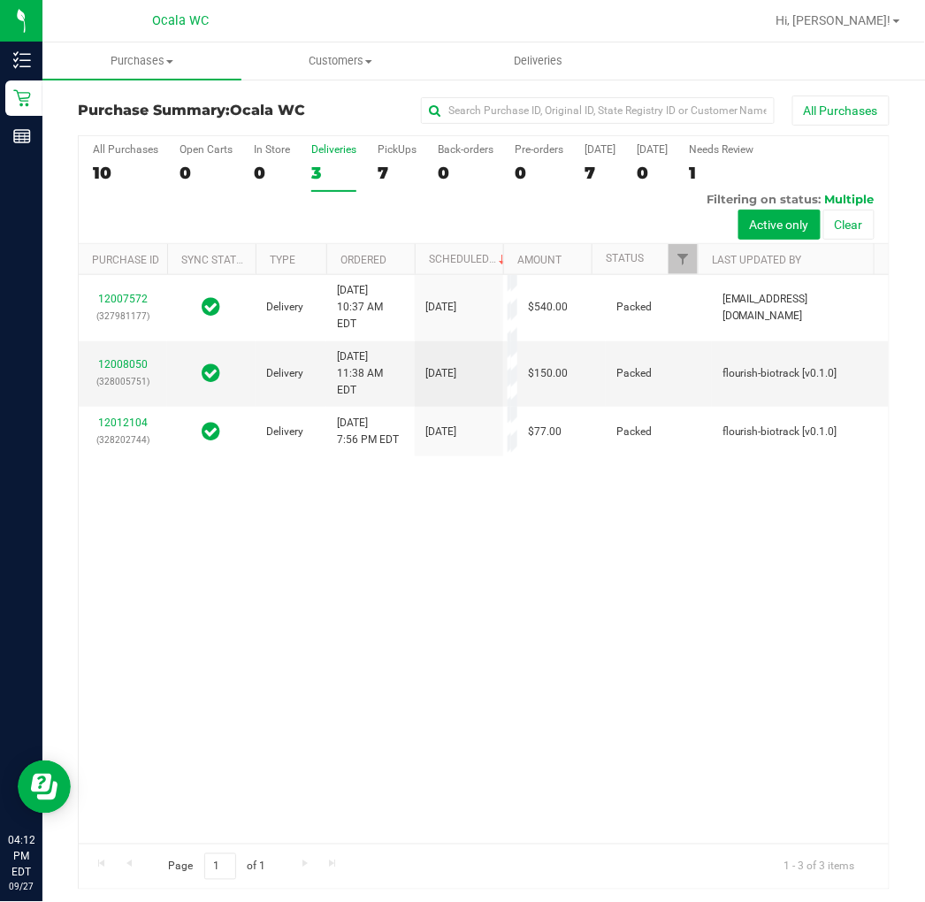
click at [392, 174] on div "7" at bounding box center [397, 173] width 39 height 20
click at [0, 0] on input "PickUps 7" at bounding box center [0, 0] width 0 height 0
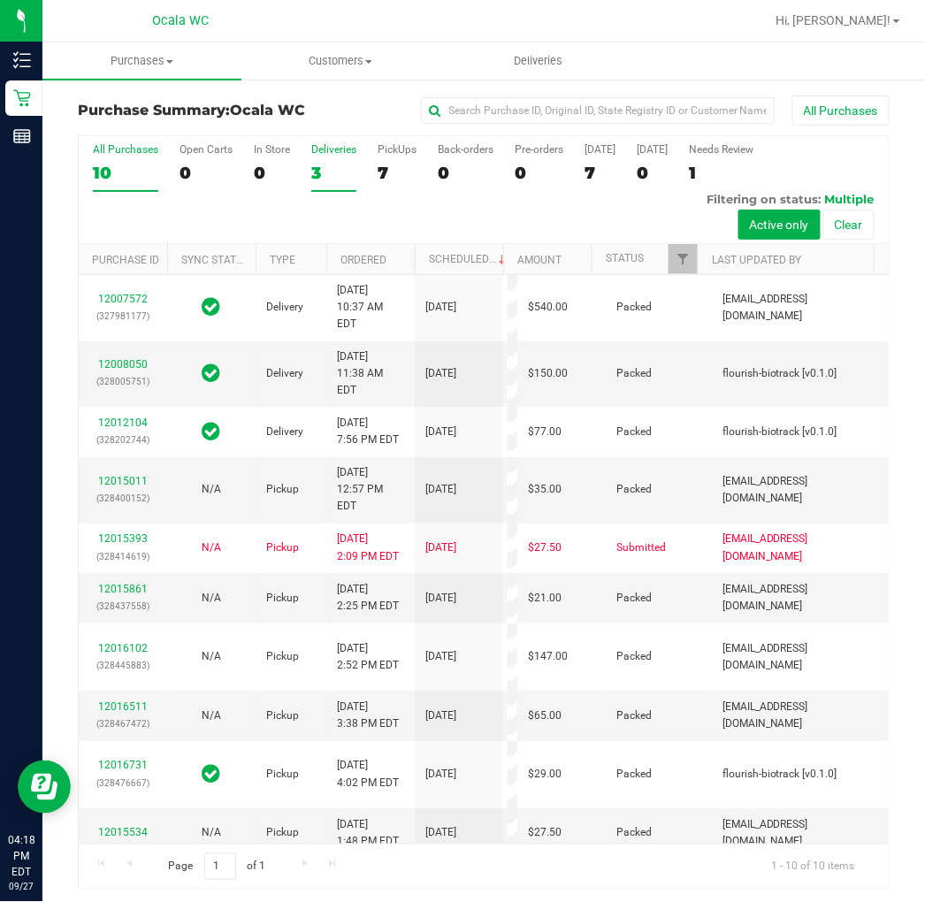
click at [338, 169] on div "3" at bounding box center [333, 173] width 45 height 20
click at [0, 0] on input "Deliveries 3" at bounding box center [0, 0] width 0 height 0
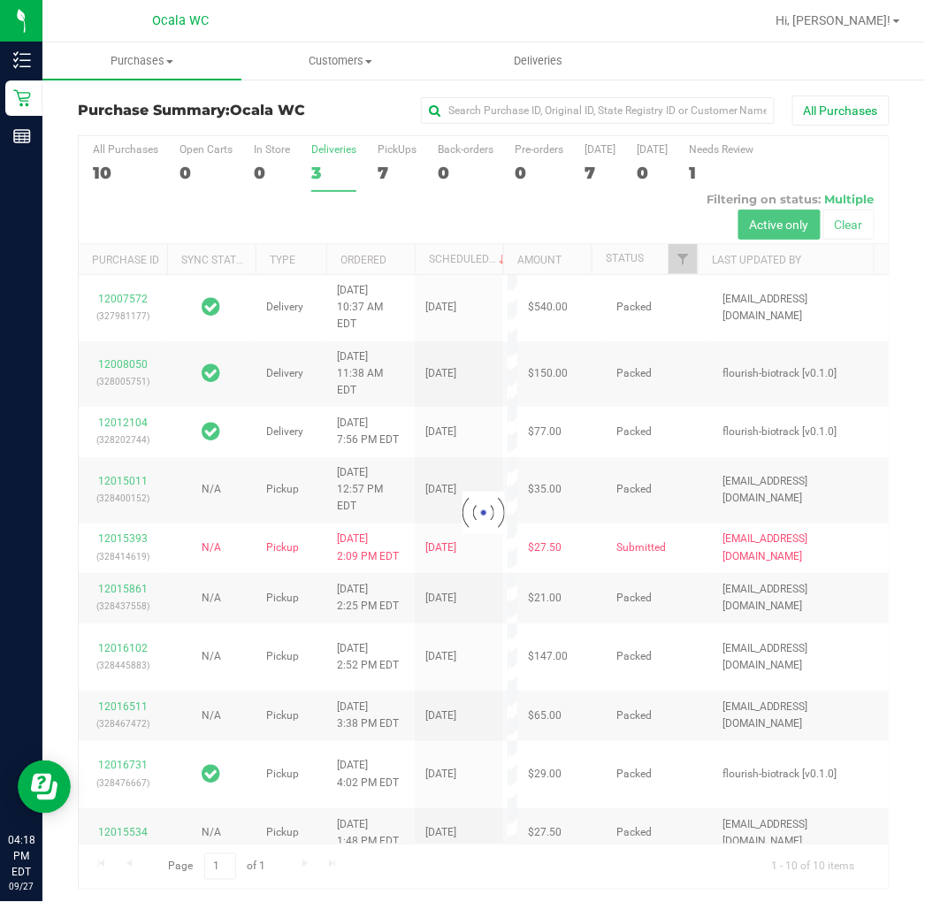
click at [381, 174] on div at bounding box center [484, 513] width 810 height 754
click at [402, 162] on div at bounding box center [484, 513] width 810 height 754
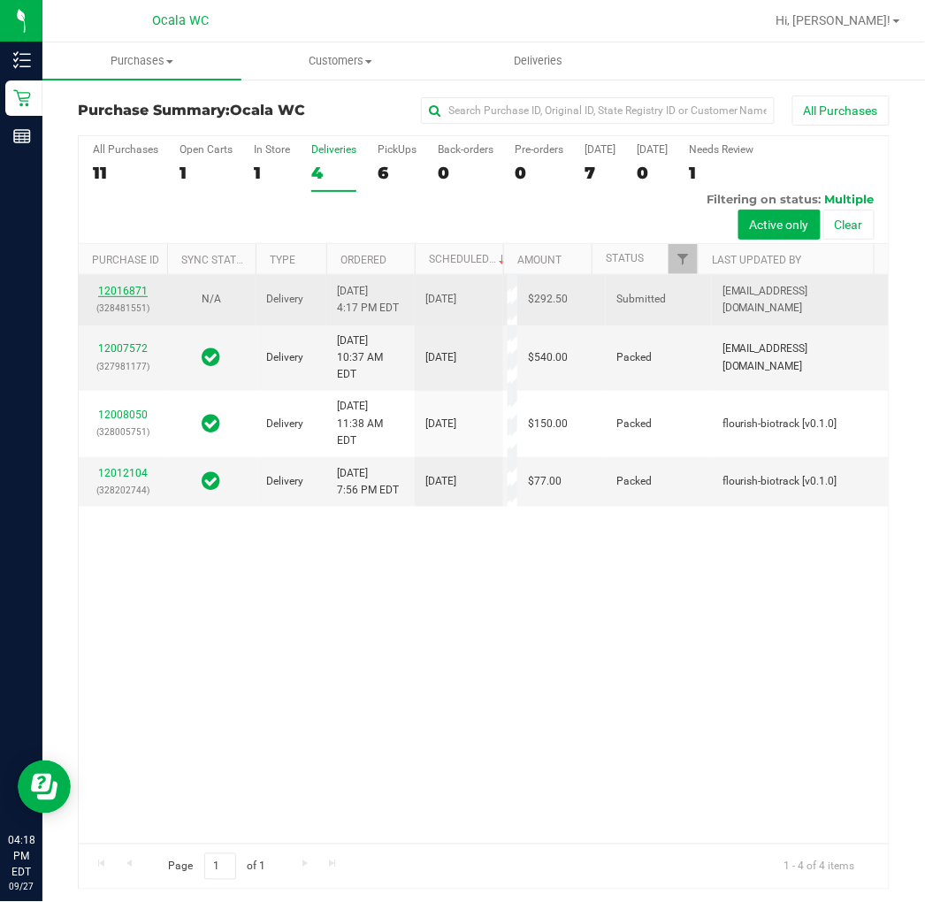
click at [138, 297] on link "12016871" at bounding box center [123, 291] width 50 height 12
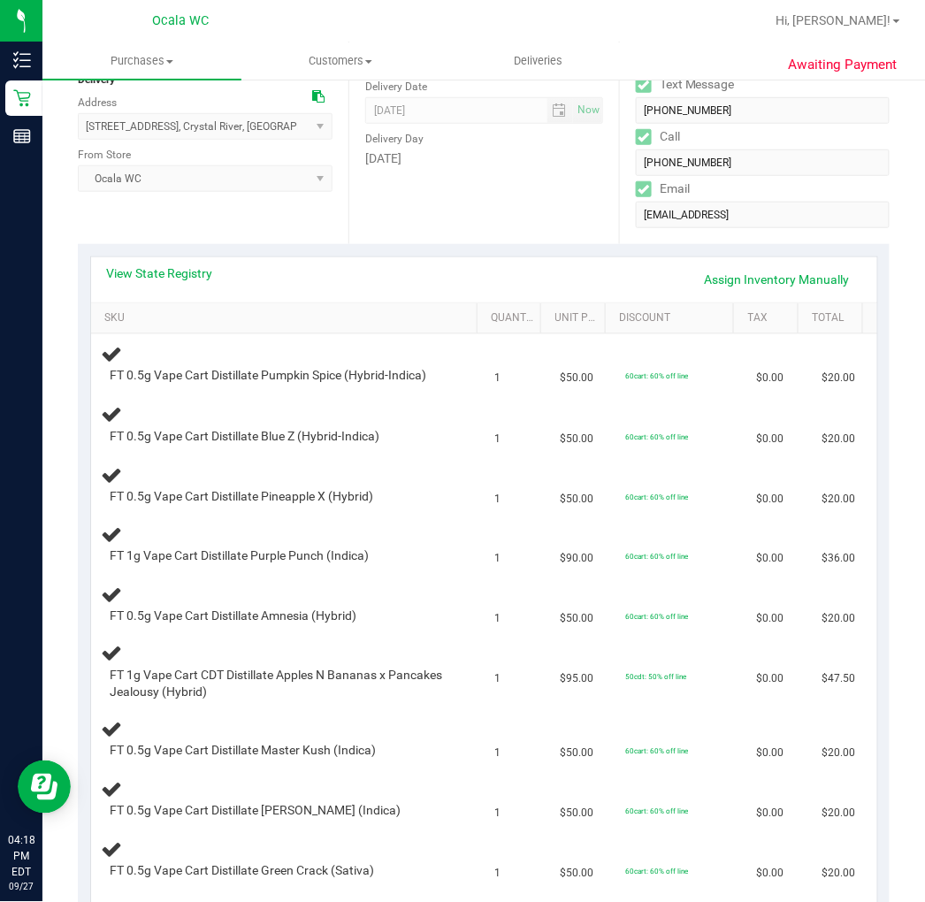
scroll to position [196, 0]
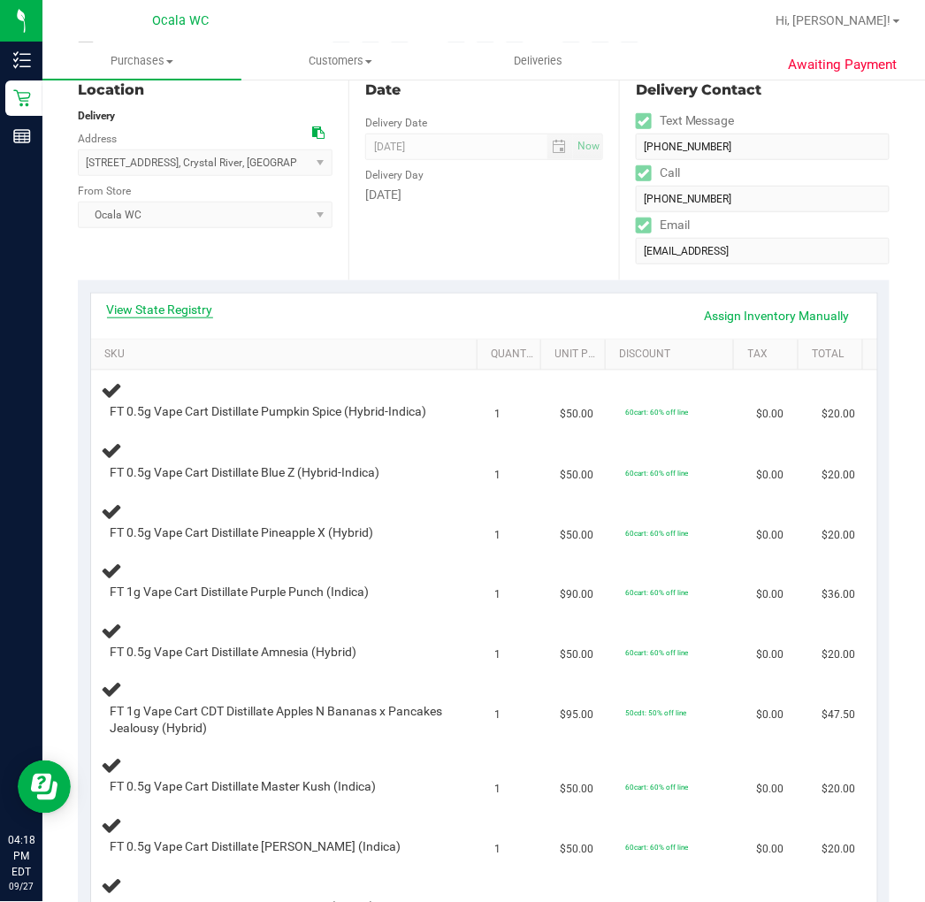
click at [177, 310] on link "View State Registry" at bounding box center [160, 310] width 106 height 18
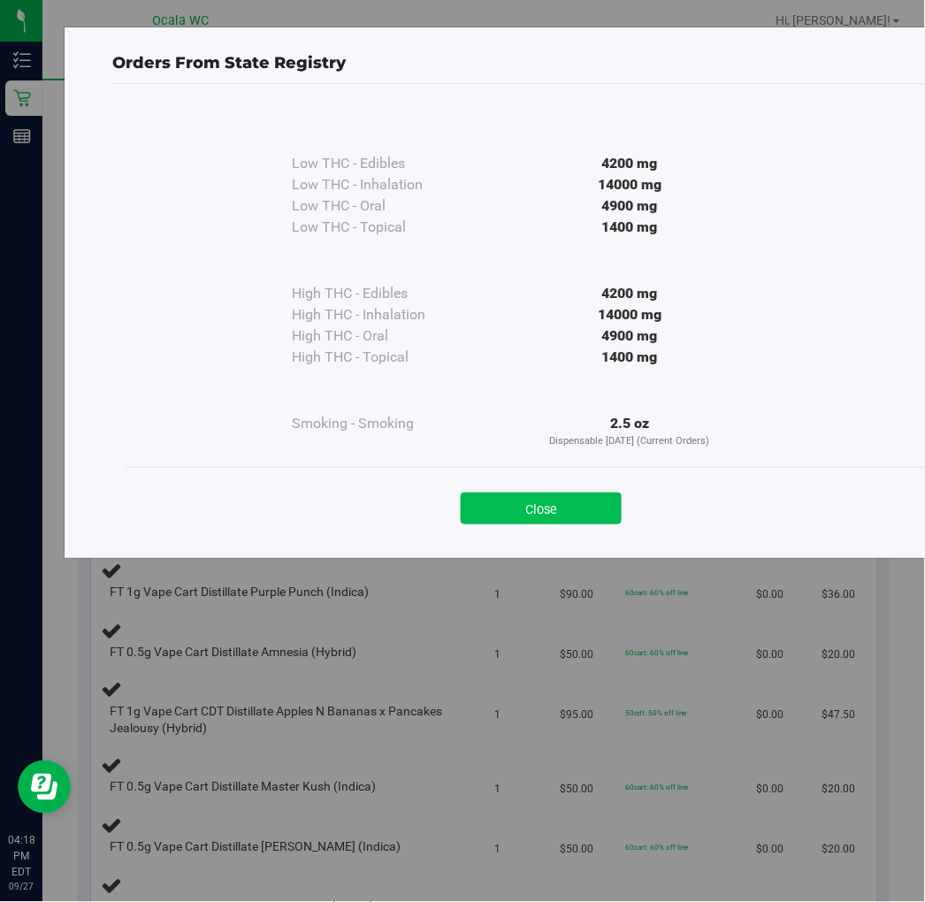
click at [572, 515] on button "Close" at bounding box center [541, 509] width 161 height 32
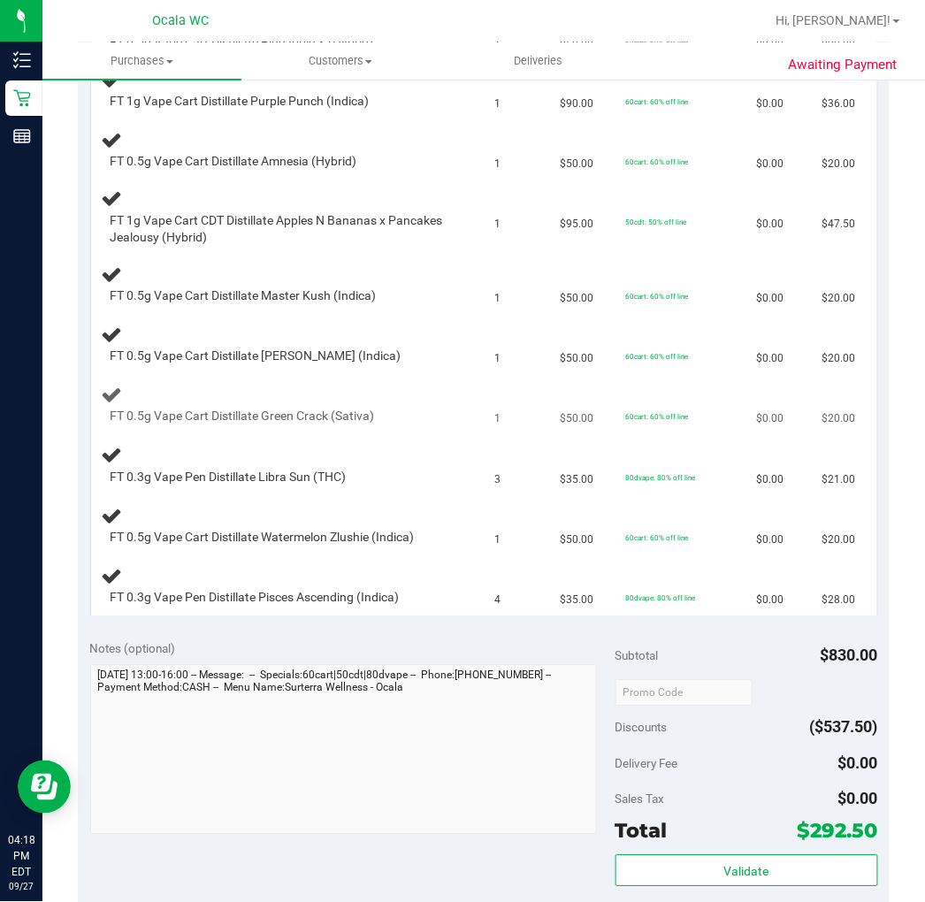
scroll to position [983, 0]
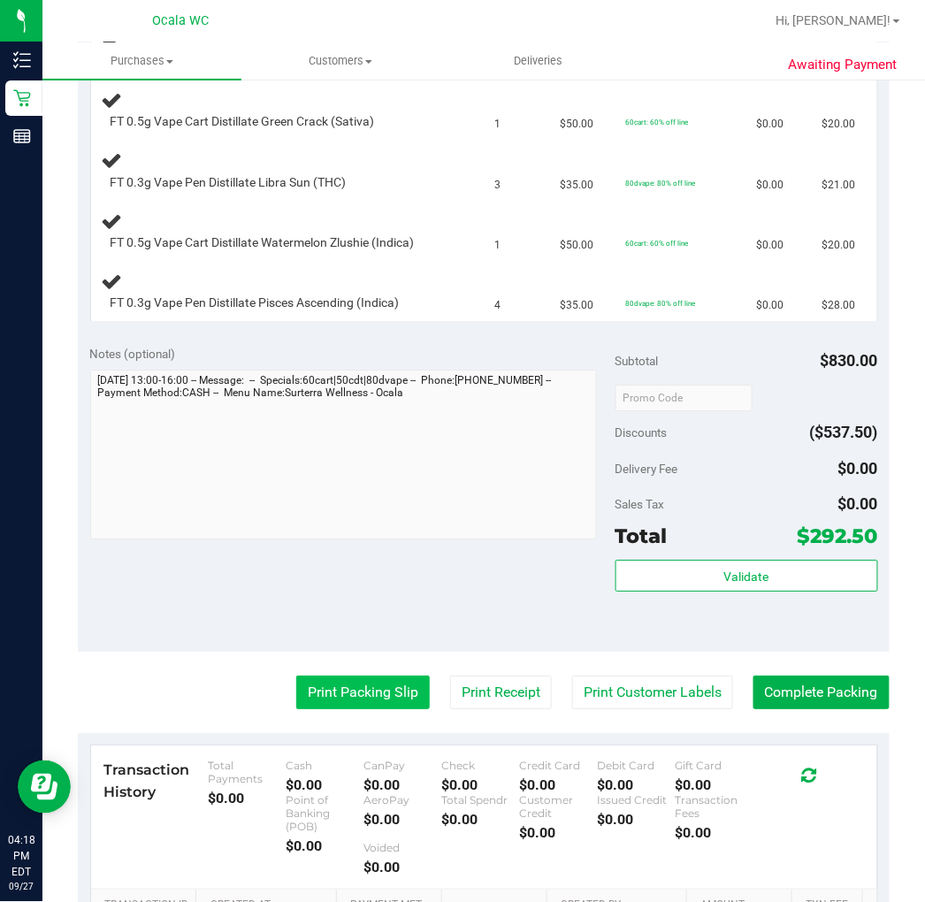
click at [375, 692] on button "Print Packing Slip" at bounding box center [363, 693] width 134 height 34
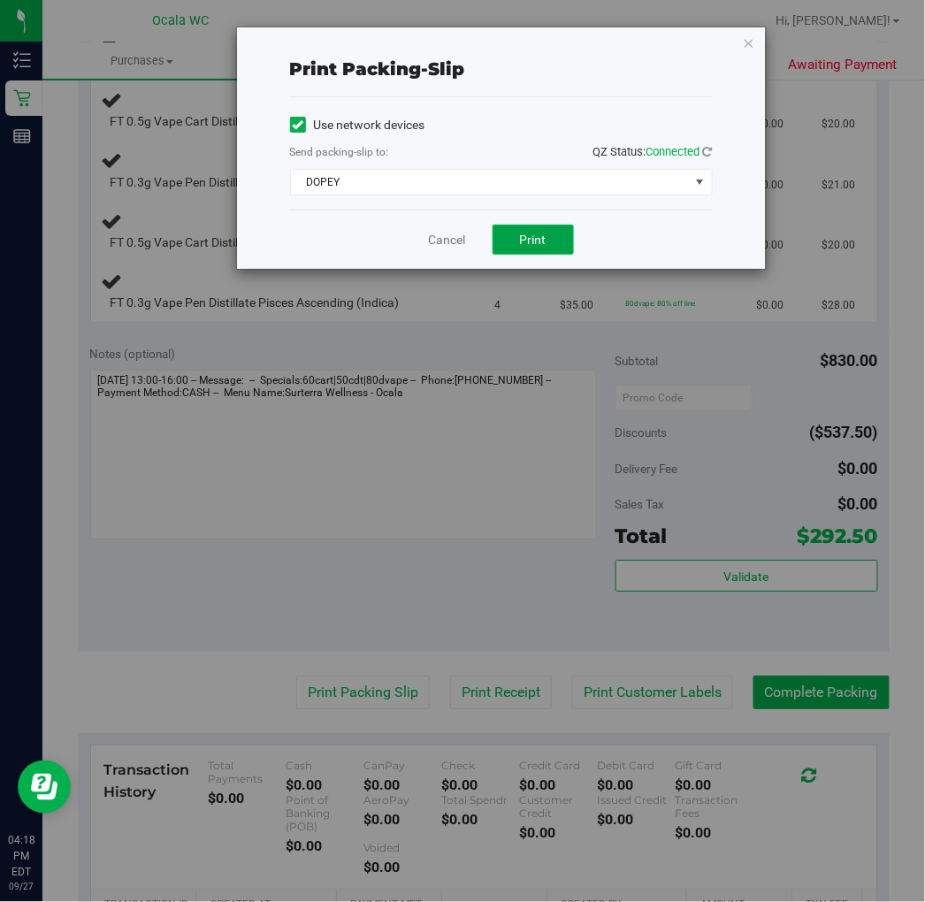
click at [524, 234] on span "Print" at bounding box center [533, 240] width 27 height 14
click at [757, 37] on div "Print packing-slip Use network devices Send packing-slip to: QZ Status: Connect…" at bounding box center [501, 147] width 529 height 241
click at [747, 40] on icon "button" at bounding box center [749, 42] width 12 height 21
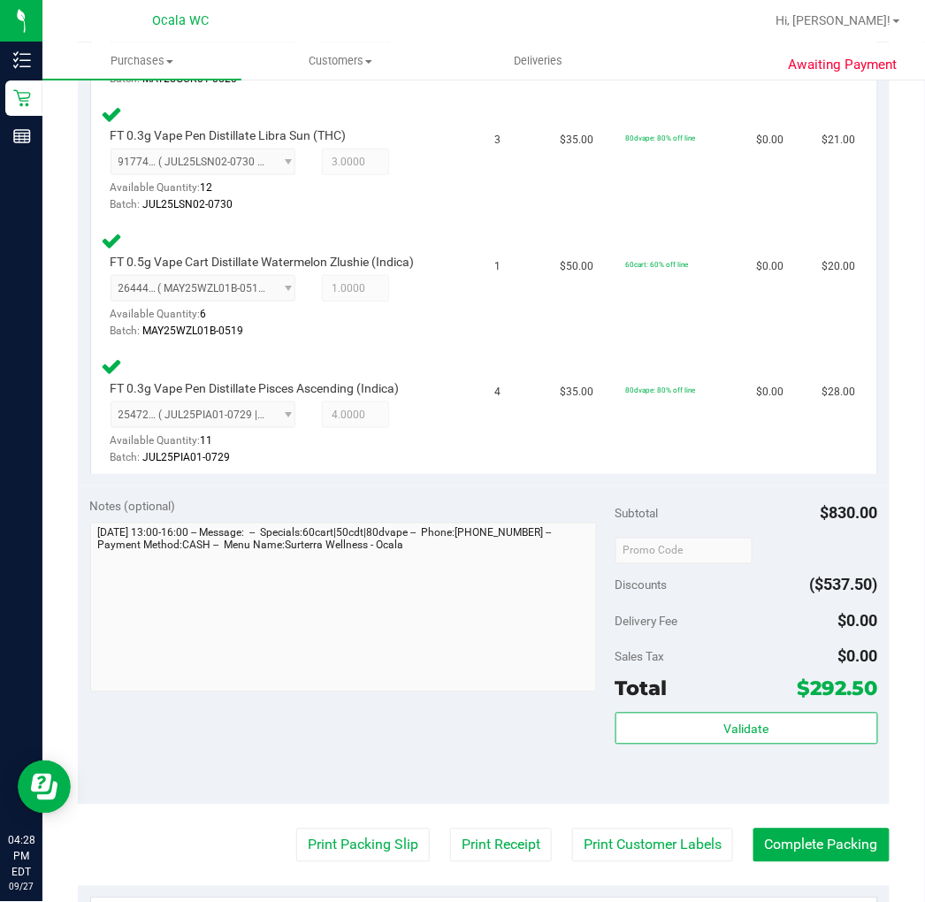
scroll to position [1628, 0]
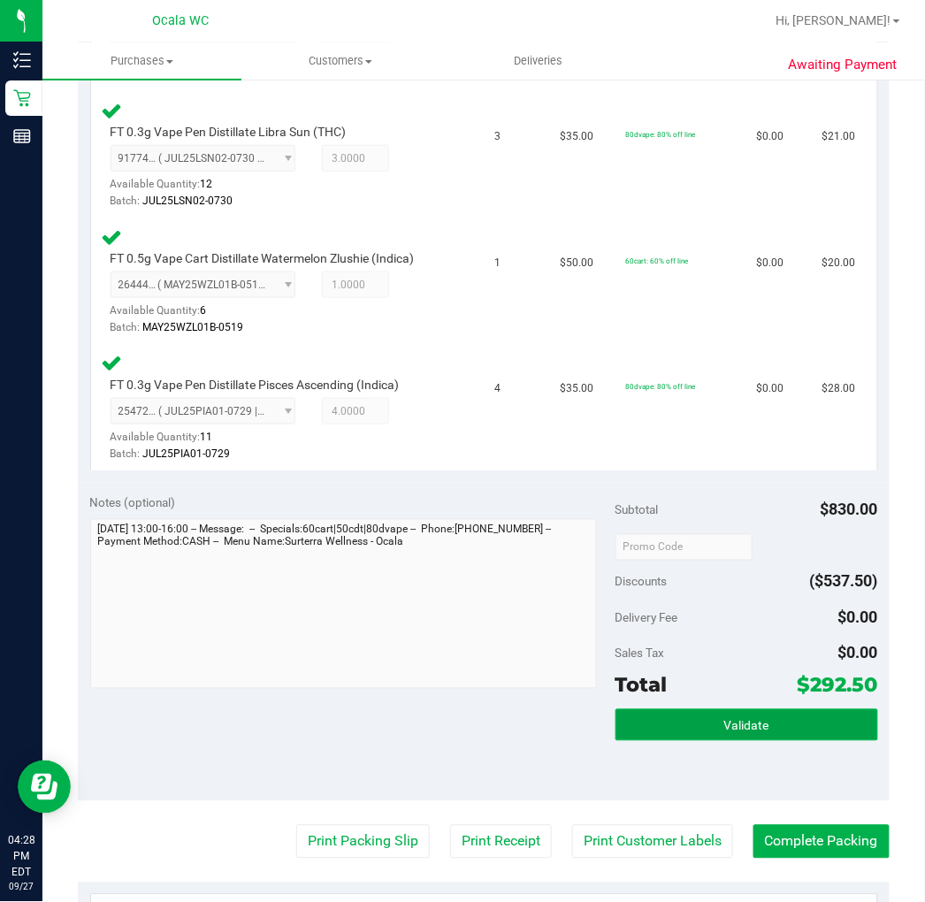
click at [724, 719] on span "Validate" at bounding box center [746, 726] width 45 height 14
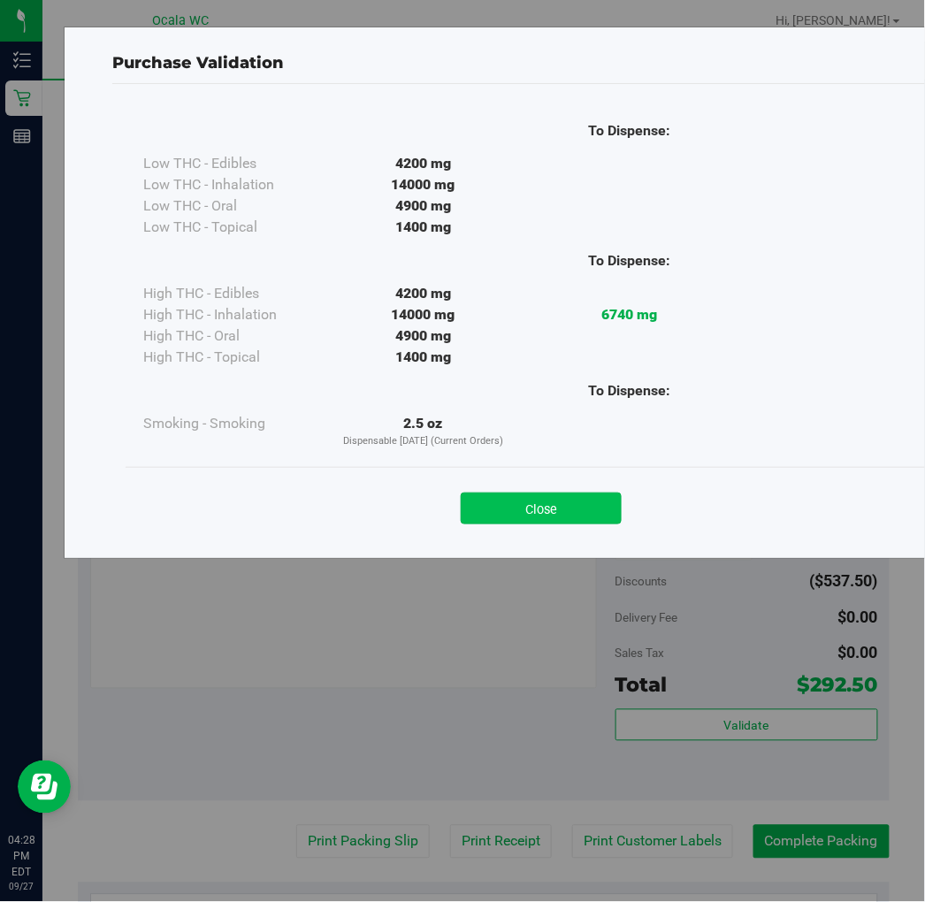
click at [507, 509] on button "Close" at bounding box center [541, 509] width 161 height 32
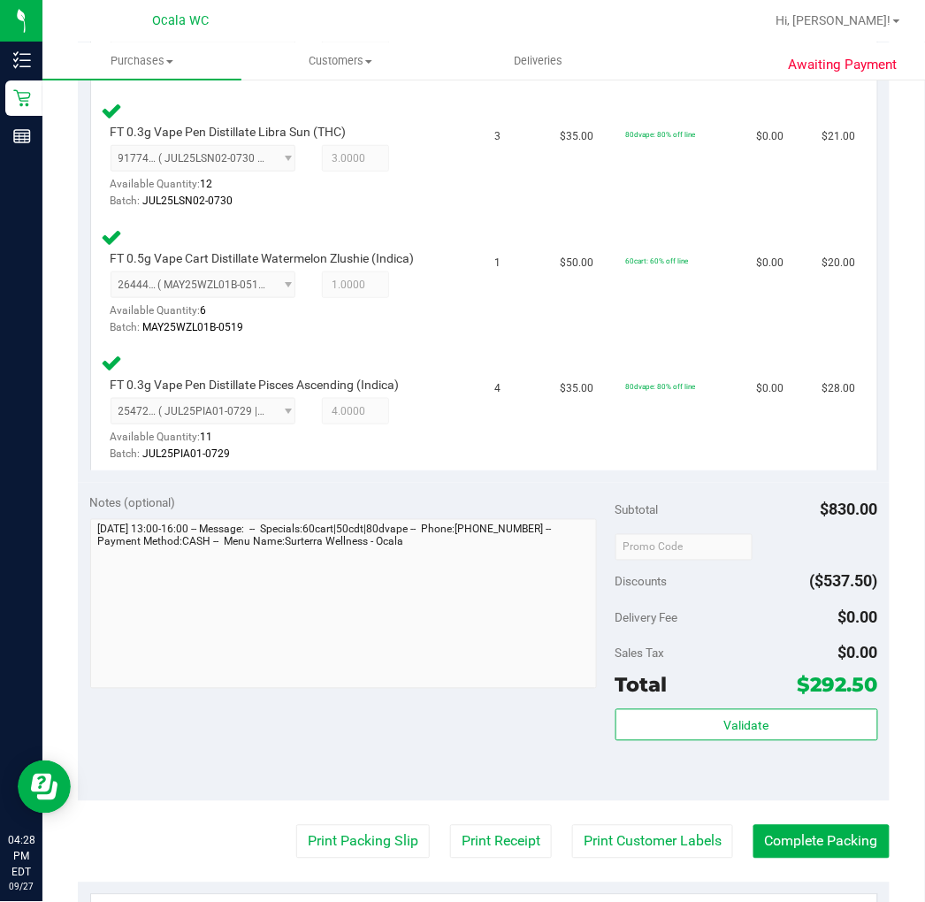
click at [332, 836] on button "Print Packing Slip" at bounding box center [363, 842] width 134 height 34
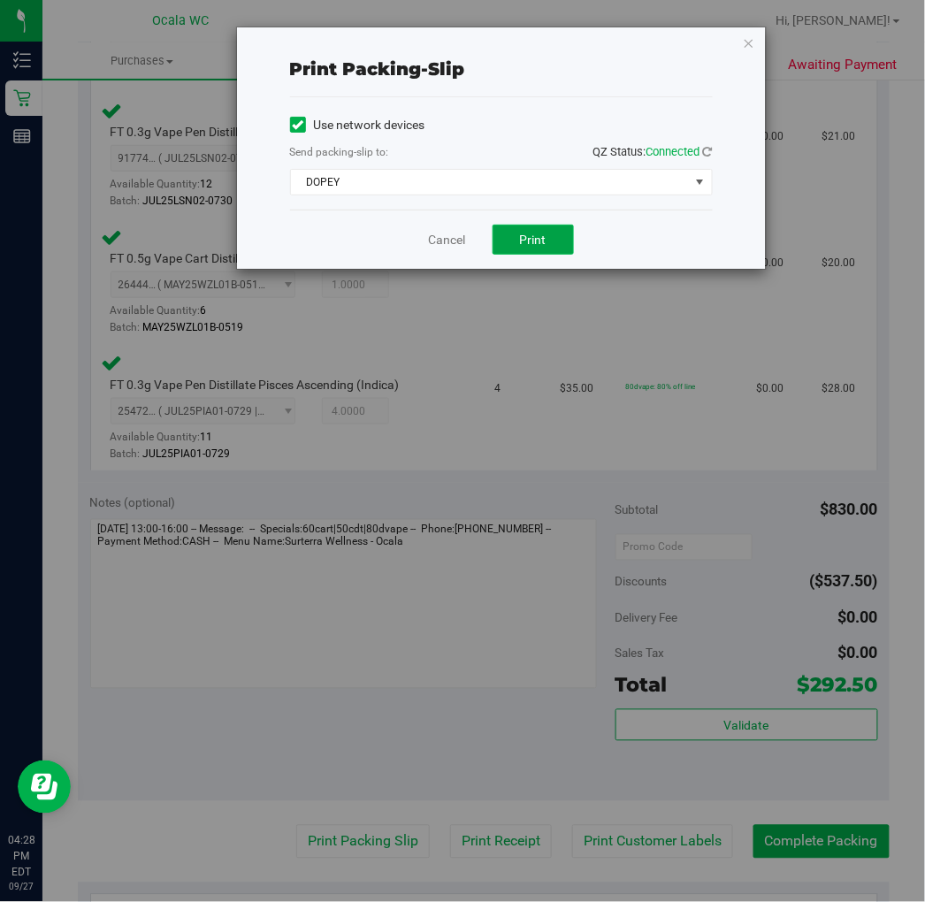
click at [557, 240] on button "Print" at bounding box center [533, 240] width 81 height 30
click at [457, 235] on link "Cancel" at bounding box center [447, 240] width 37 height 19
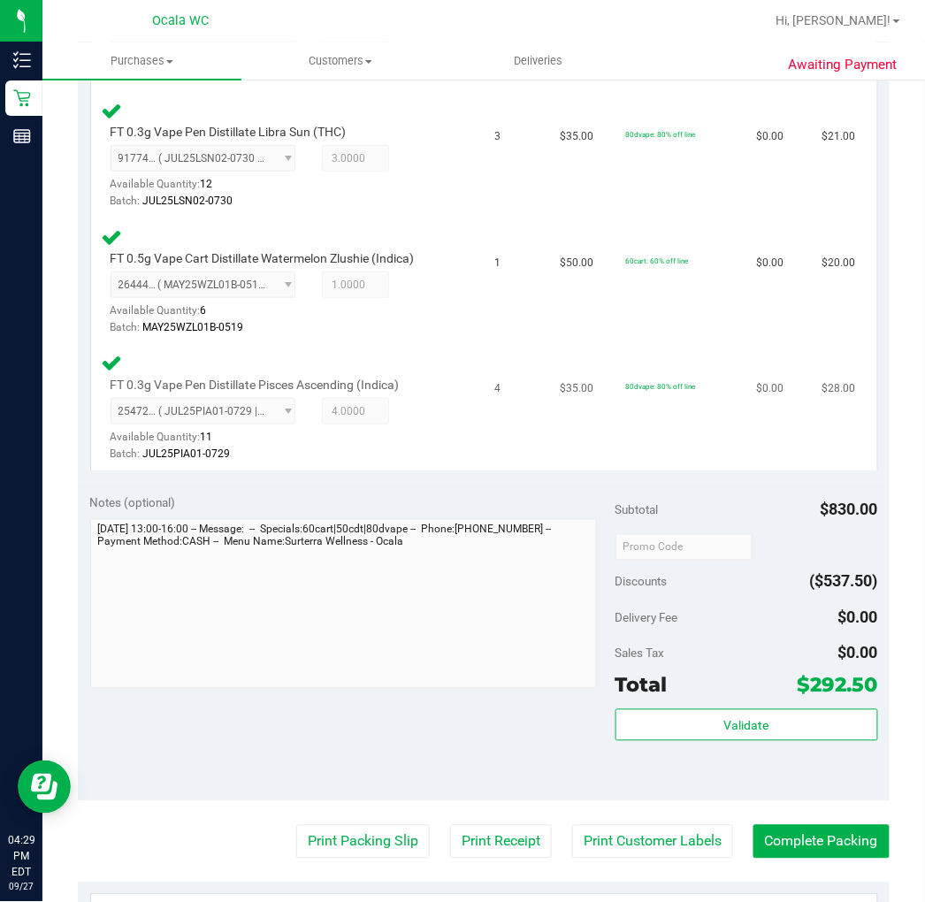
scroll to position [1923, 0]
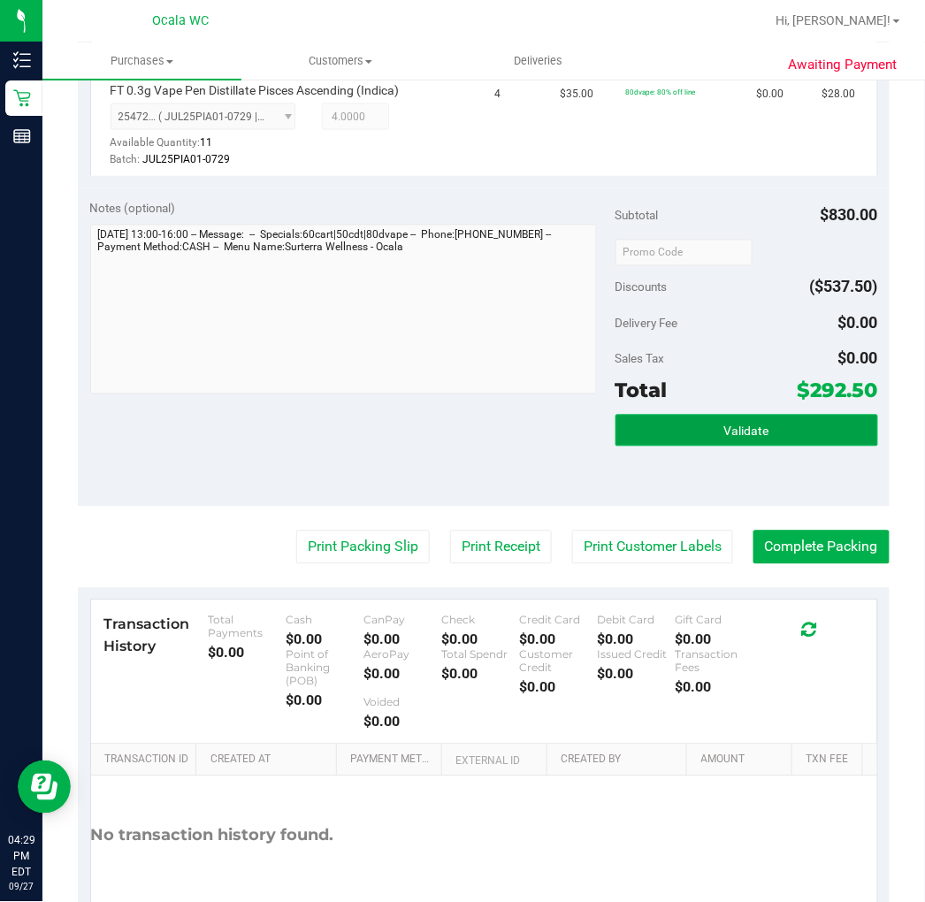
click at [783, 425] on button "Validate" at bounding box center [747, 431] width 263 height 32
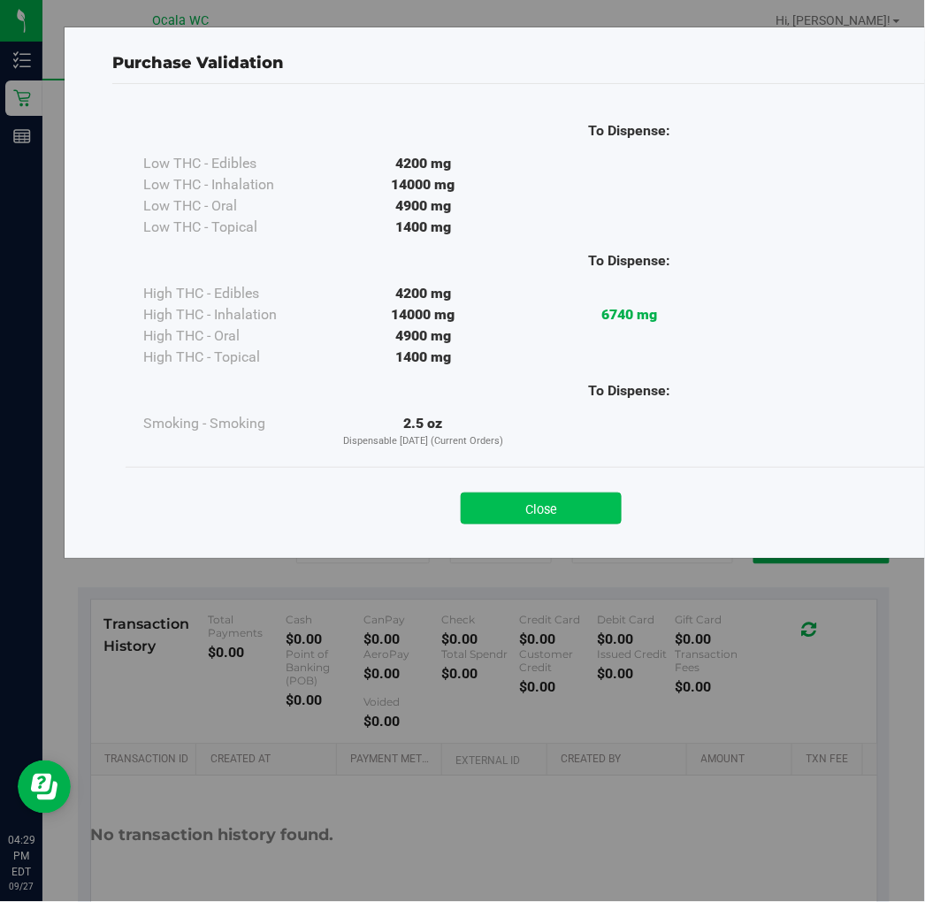
click at [538, 493] on button "Close" at bounding box center [541, 509] width 161 height 32
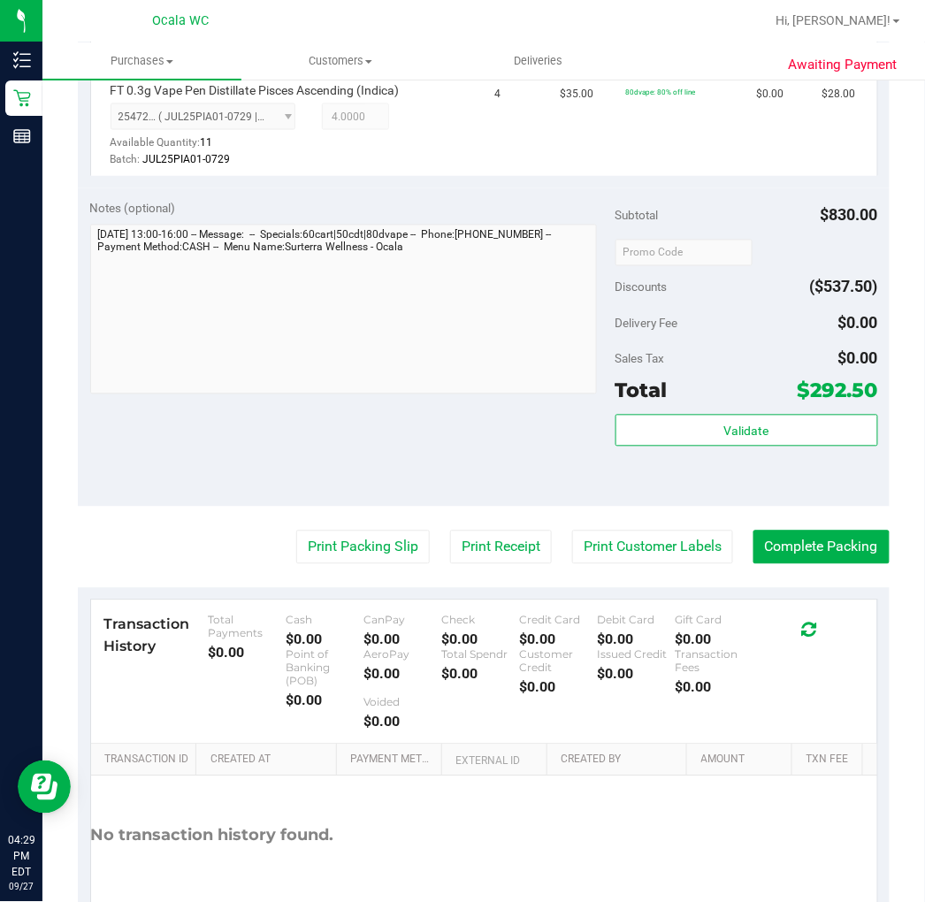
click at [758, 415] on button "Validate" at bounding box center [747, 431] width 263 height 32
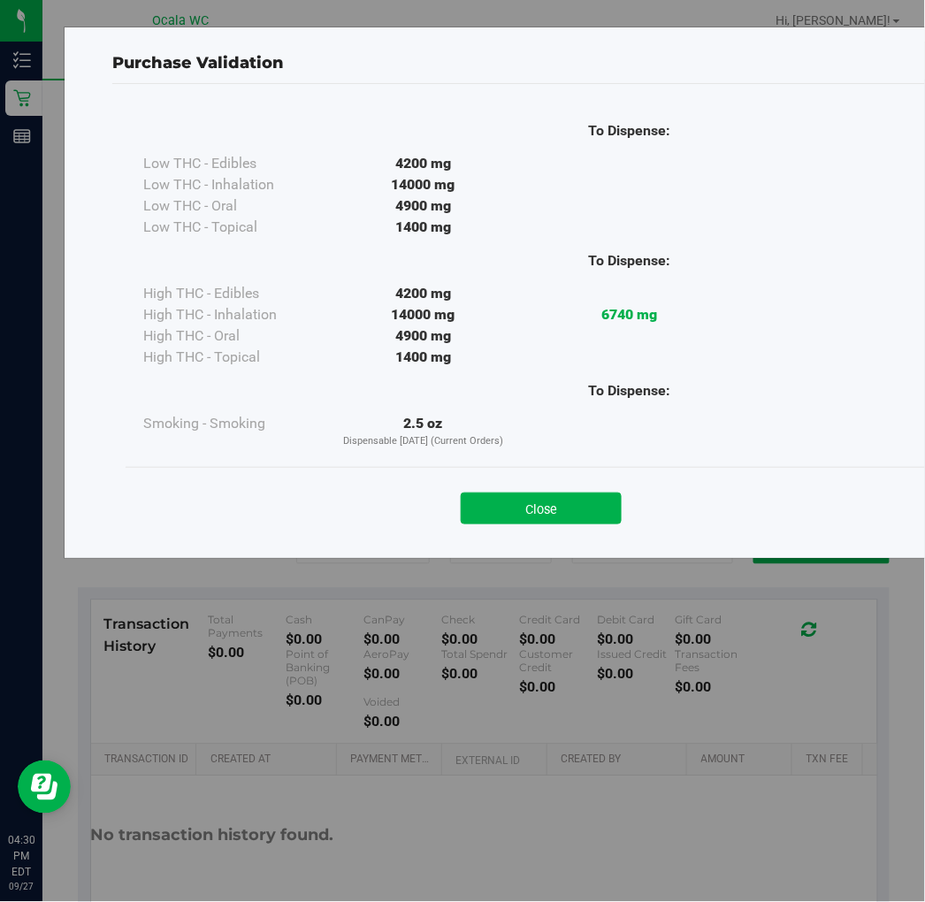
click at [546, 487] on div "Close" at bounding box center [541, 503] width 805 height 44
click at [540, 493] on button "Close" at bounding box center [541, 509] width 161 height 32
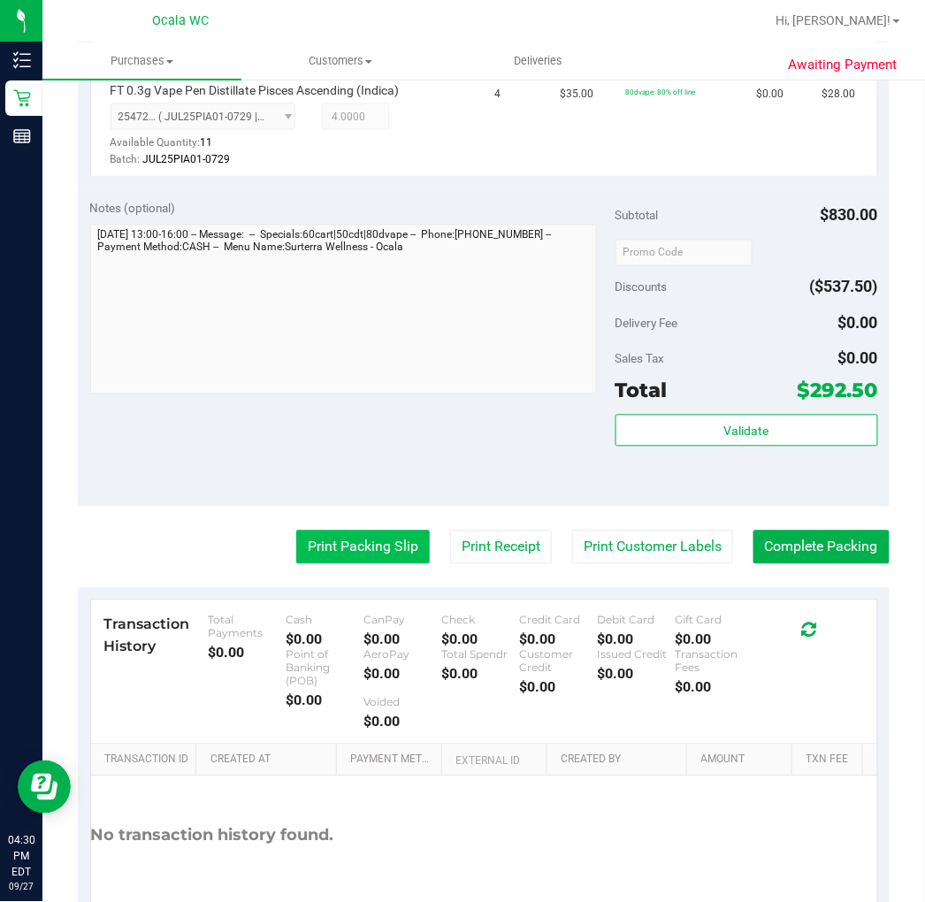
click at [330, 532] on button "Print Packing Slip" at bounding box center [363, 548] width 134 height 34
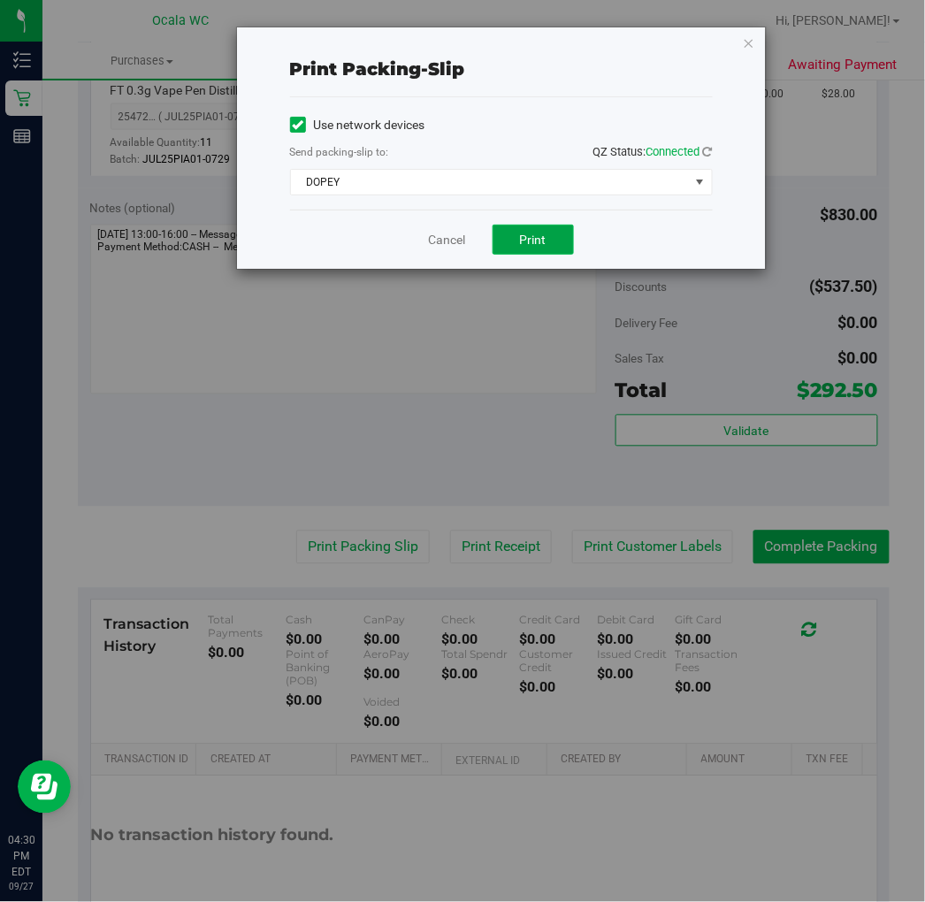
click at [538, 241] on span "Print" at bounding box center [533, 240] width 27 height 14
click at [756, 33] on div "Print packing-slip Use network devices Send packing-slip to: QZ Status: Connect…" at bounding box center [501, 147] width 529 height 241
click at [747, 40] on icon "button" at bounding box center [749, 42] width 12 height 21
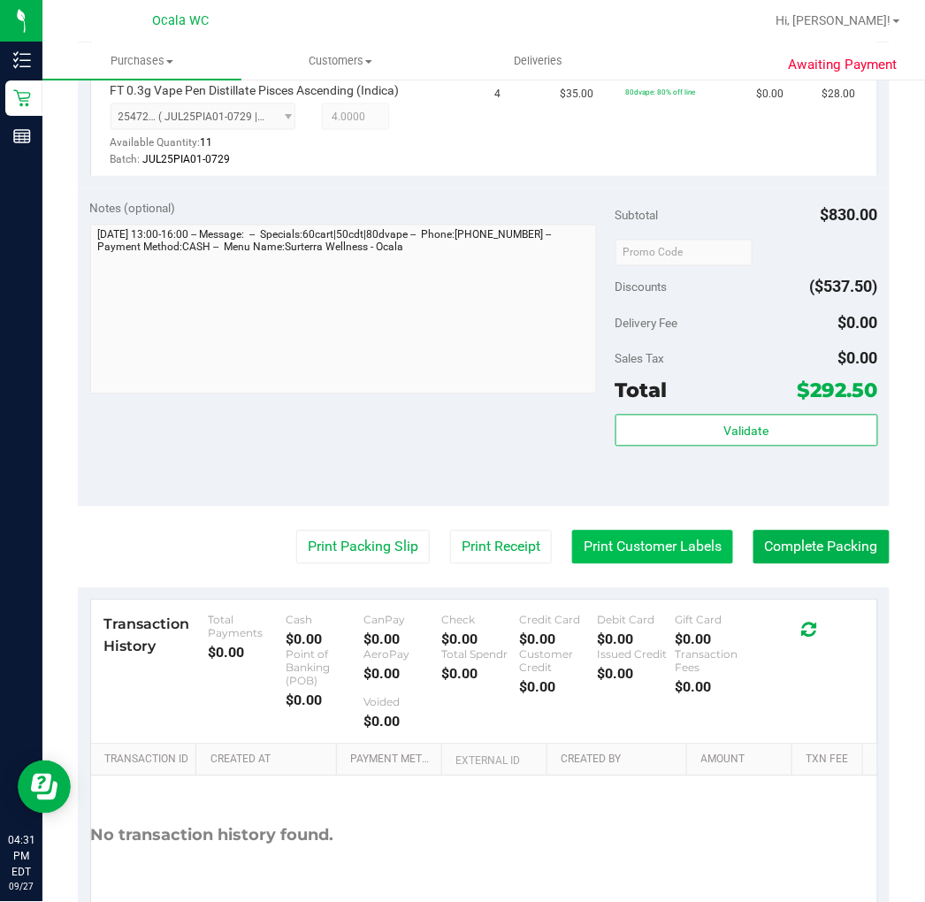
click at [695, 531] on button "Print Customer Labels" at bounding box center [652, 548] width 161 height 34
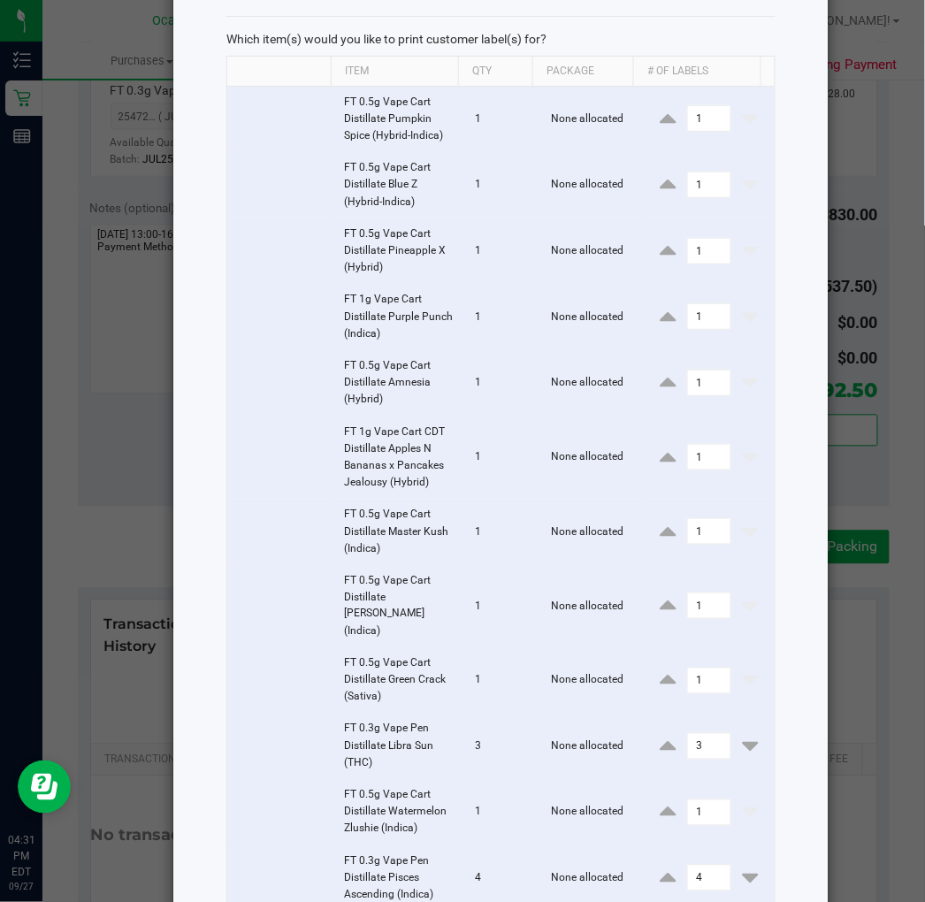
scroll to position [280, 0]
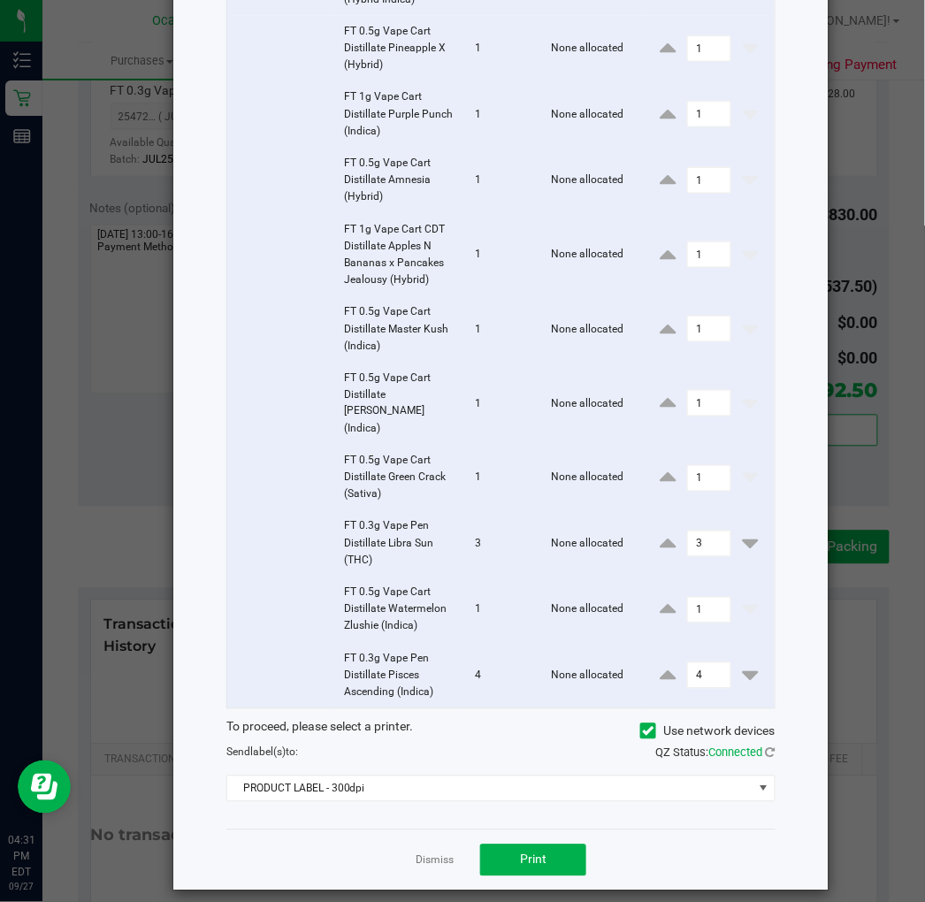
click at [506, 755] on div "To proceed, please select a printer. Use network devices Send label(s) to: QZ S…" at bounding box center [500, 760] width 549 height 84
click at [430, 782] on span "PRODUCT LABEL - 300dpi" at bounding box center [489, 789] width 525 height 25
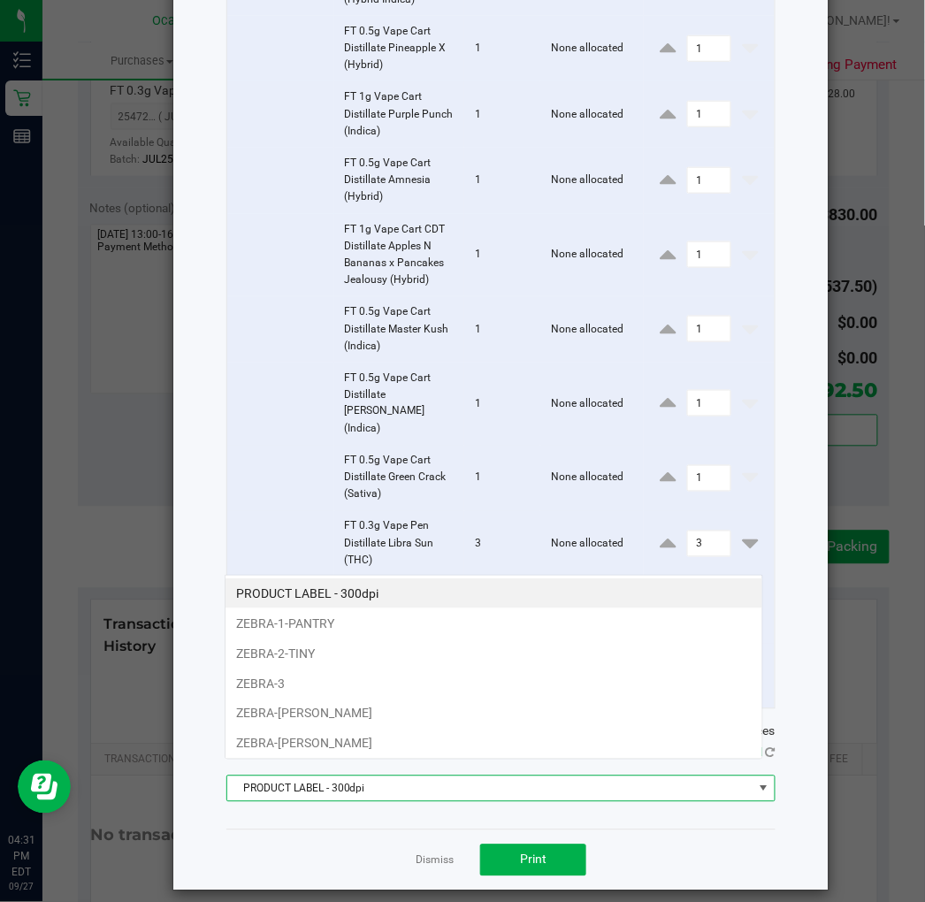
scroll to position [27, 540]
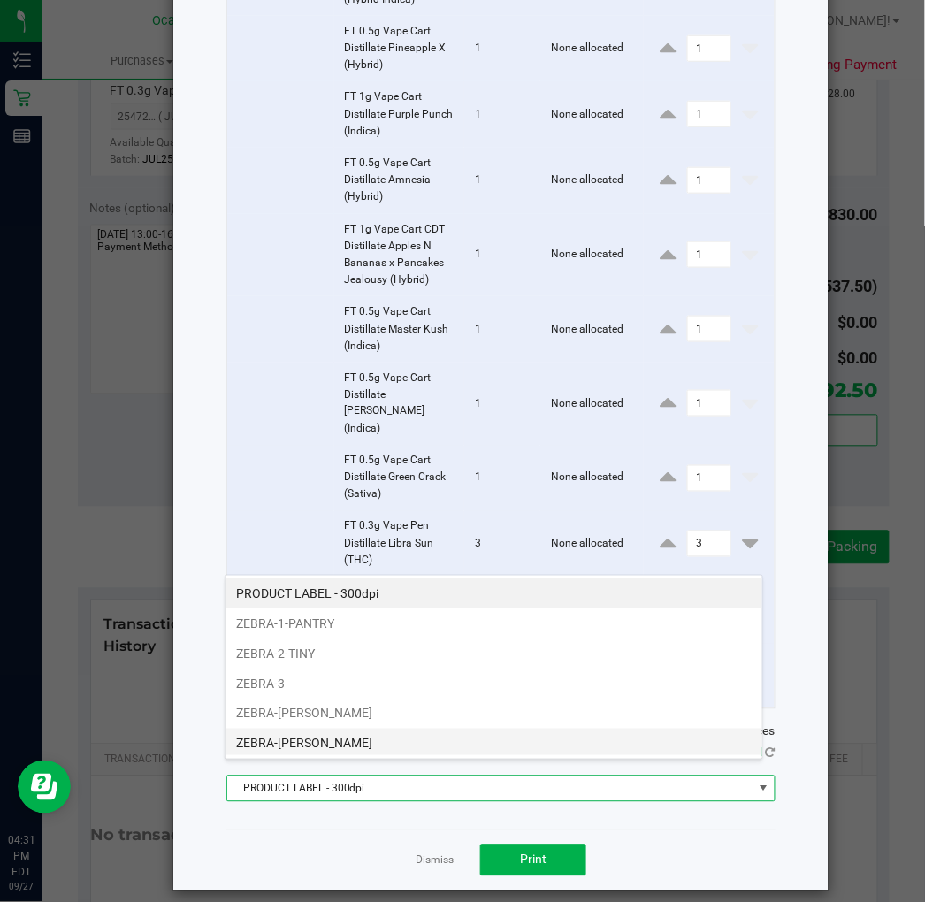
click at [321, 738] on li "ZEBRA-[PERSON_NAME]" at bounding box center [494, 744] width 537 height 30
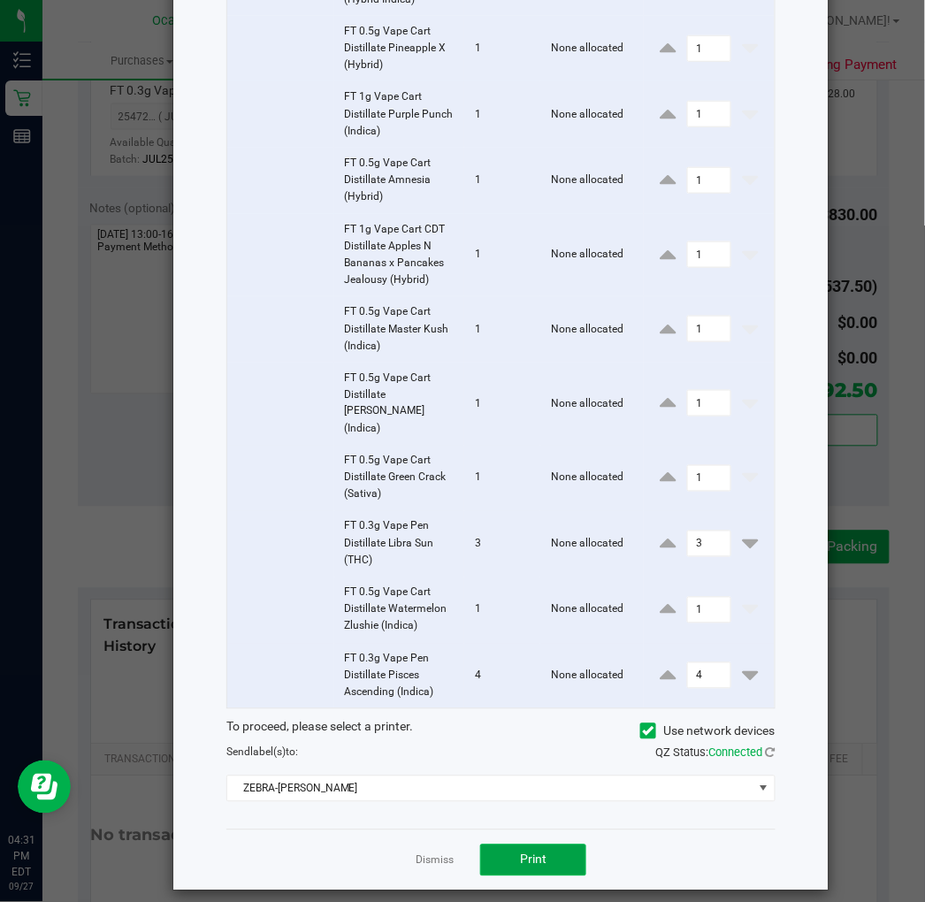
click at [562, 849] on button "Print" at bounding box center [533, 861] width 106 height 32
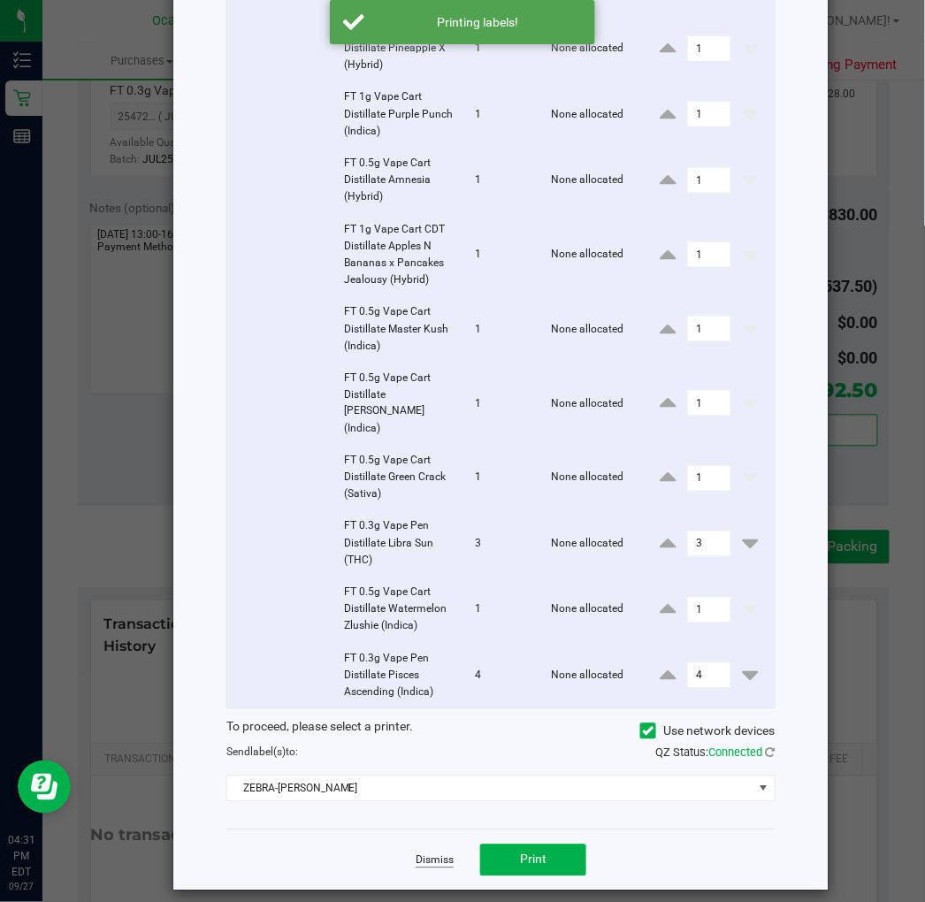
click at [423, 854] on link "Dismiss" at bounding box center [435, 861] width 38 height 15
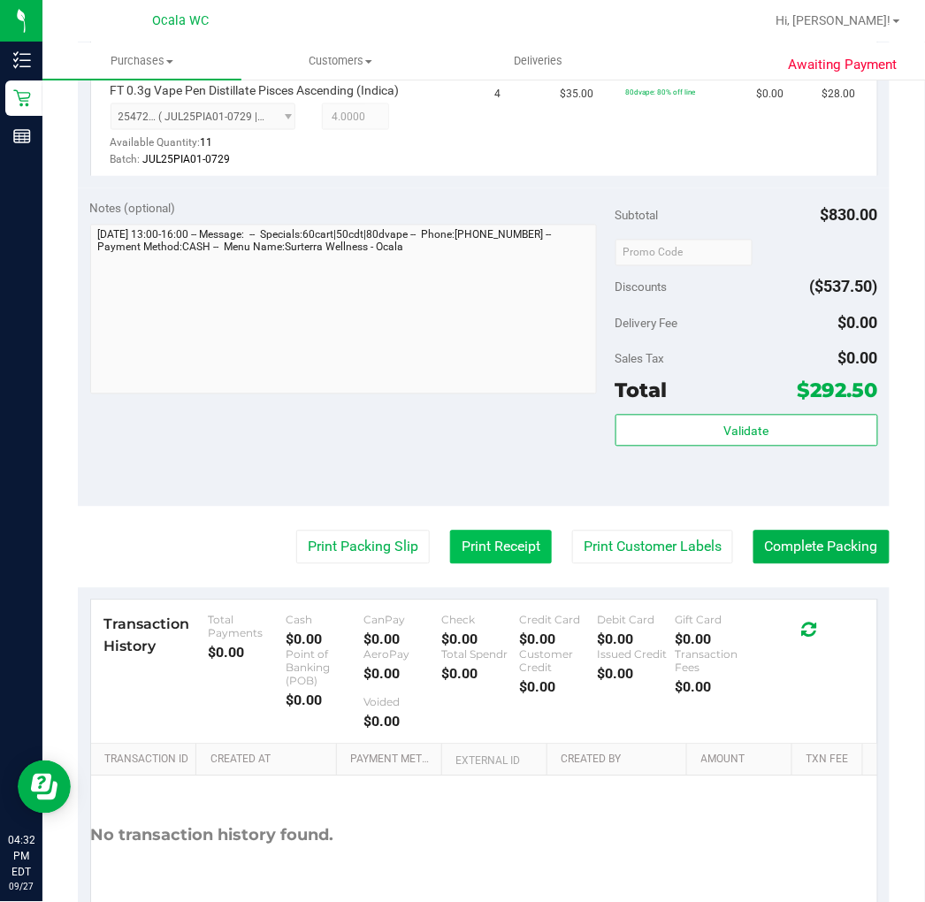
click at [498, 531] on button "Print Receipt" at bounding box center [501, 548] width 102 height 34
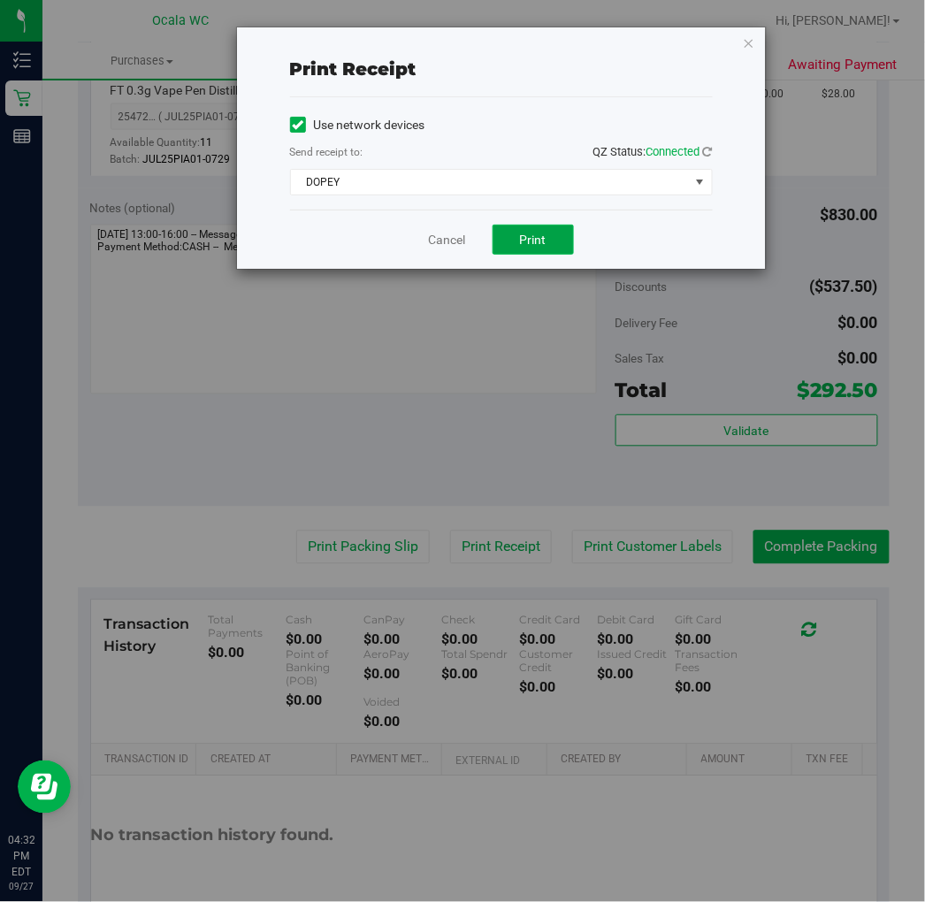
click at [533, 228] on button "Print" at bounding box center [533, 240] width 81 height 30
click at [754, 36] on icon "button" at bounding box center [749, 42] width 12 height 21
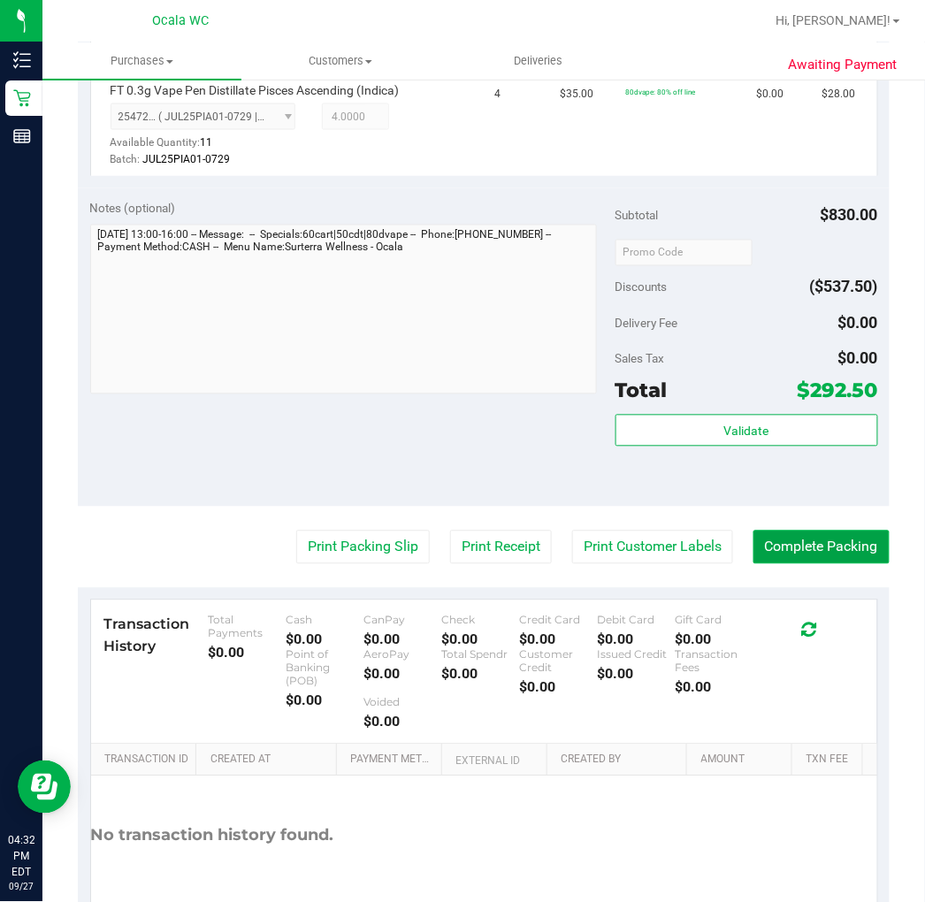
click at [840, 544] on button "Complete Packing" at bounding box center [822, 548] width 136 height 34
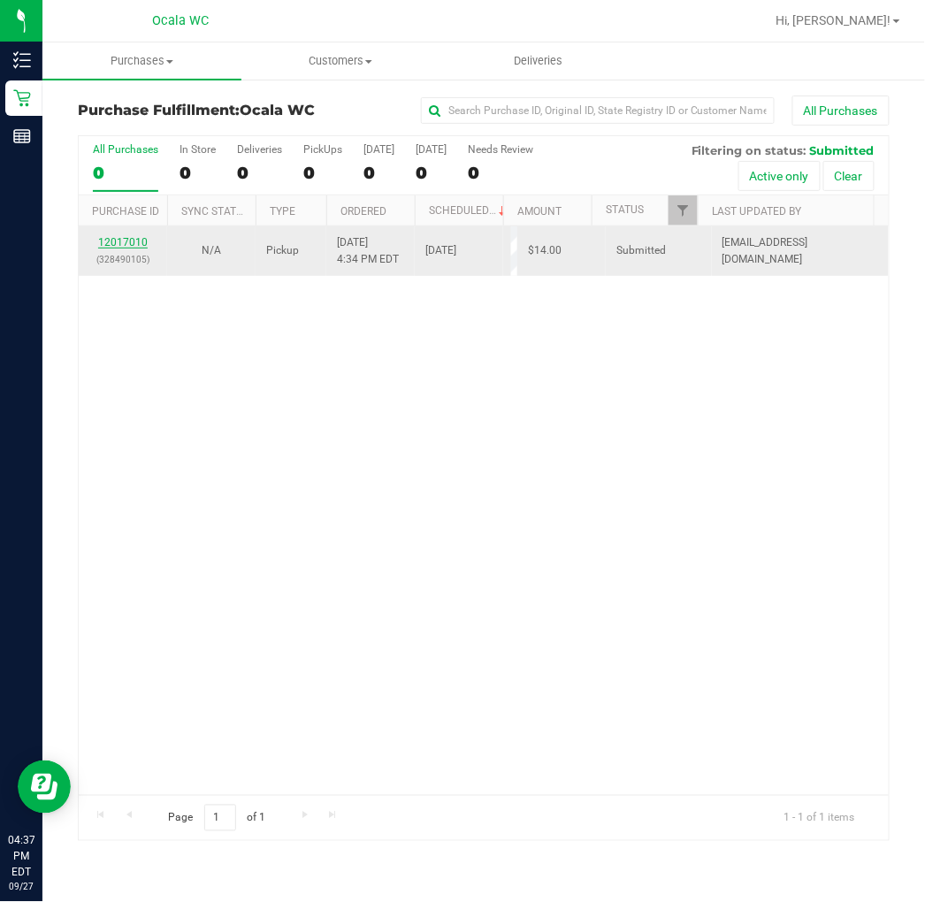
click at [102, 244] on link "12017010" at bounding box center [123, 242] width 50 height 12
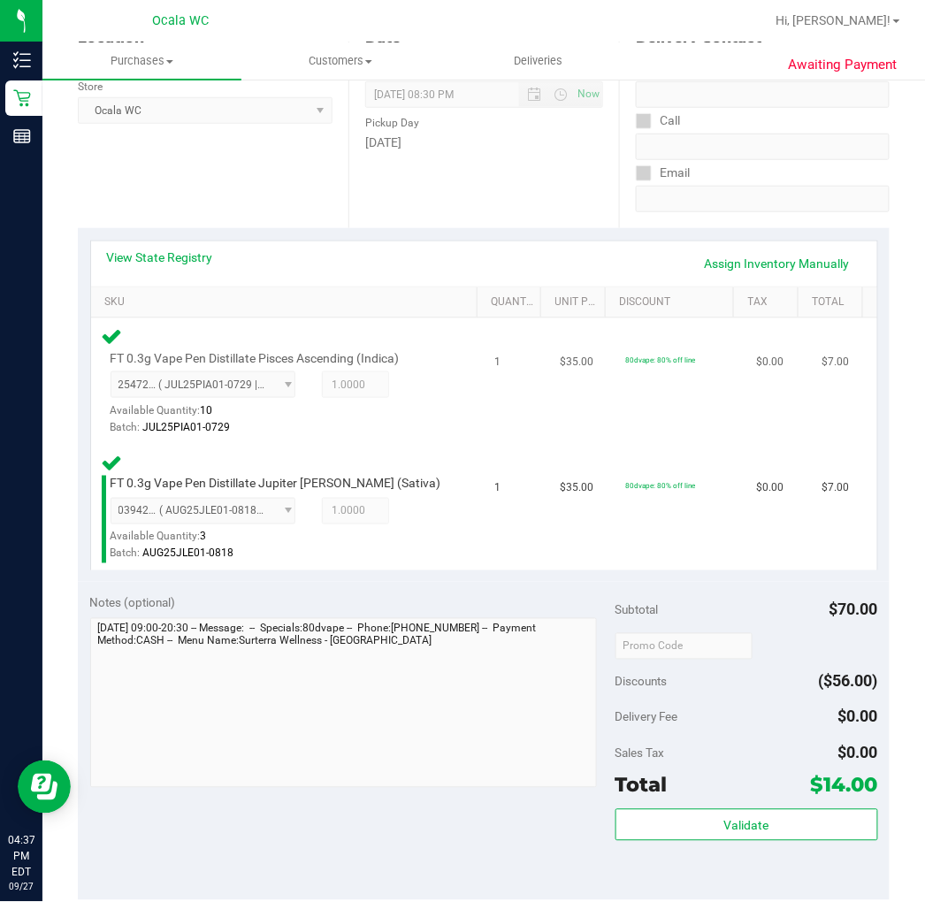
scroll to position [393, 0]
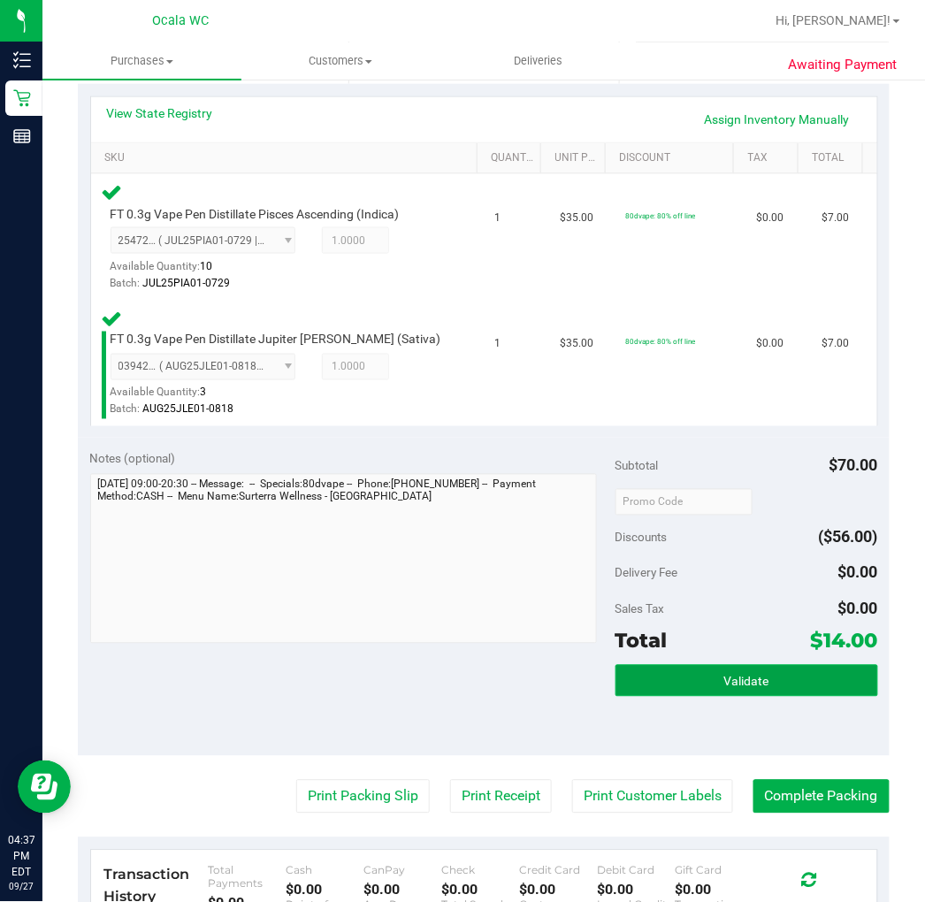
click at [725, 688] on button "Validate" at bounding box center [747, 681] width 263 height 32
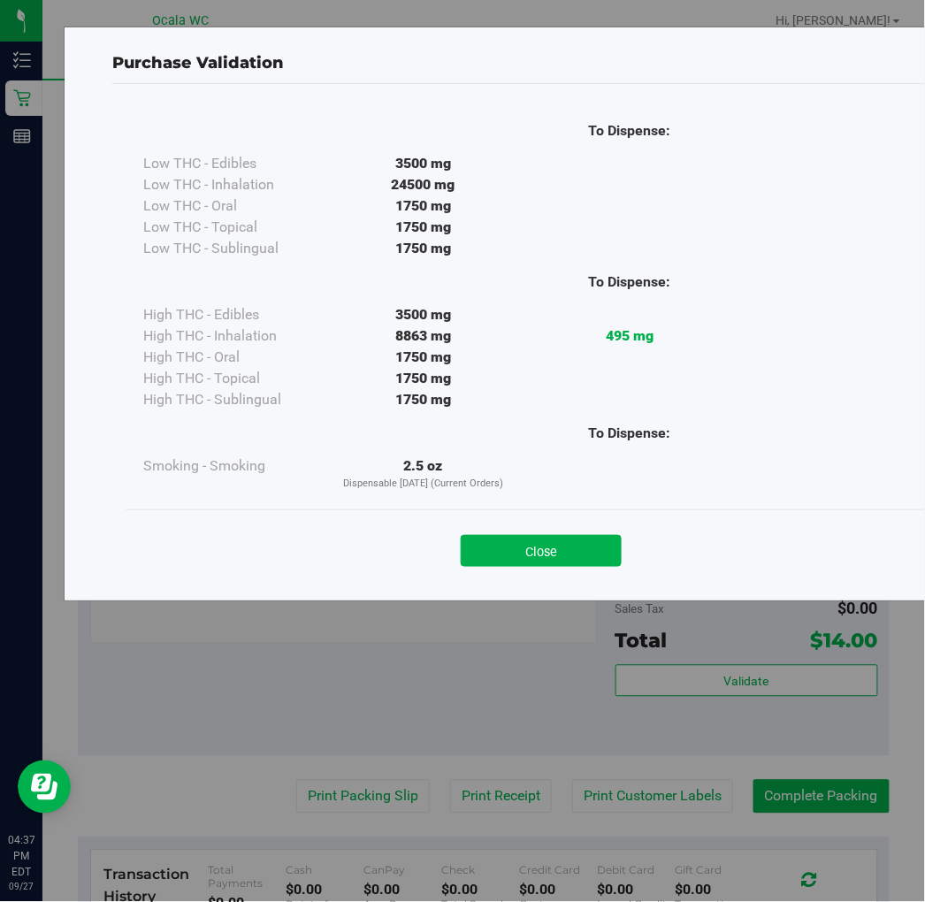
click at [553, 517] on div "Close" at bounding box center [541, 545] width 831 height 72
click at [542, 533] on div "Close" at bounding box center [541, 546] width 805 height 44
click at [527, 541] on button "Close" at bounding box center [541, 551] width 161 height 32
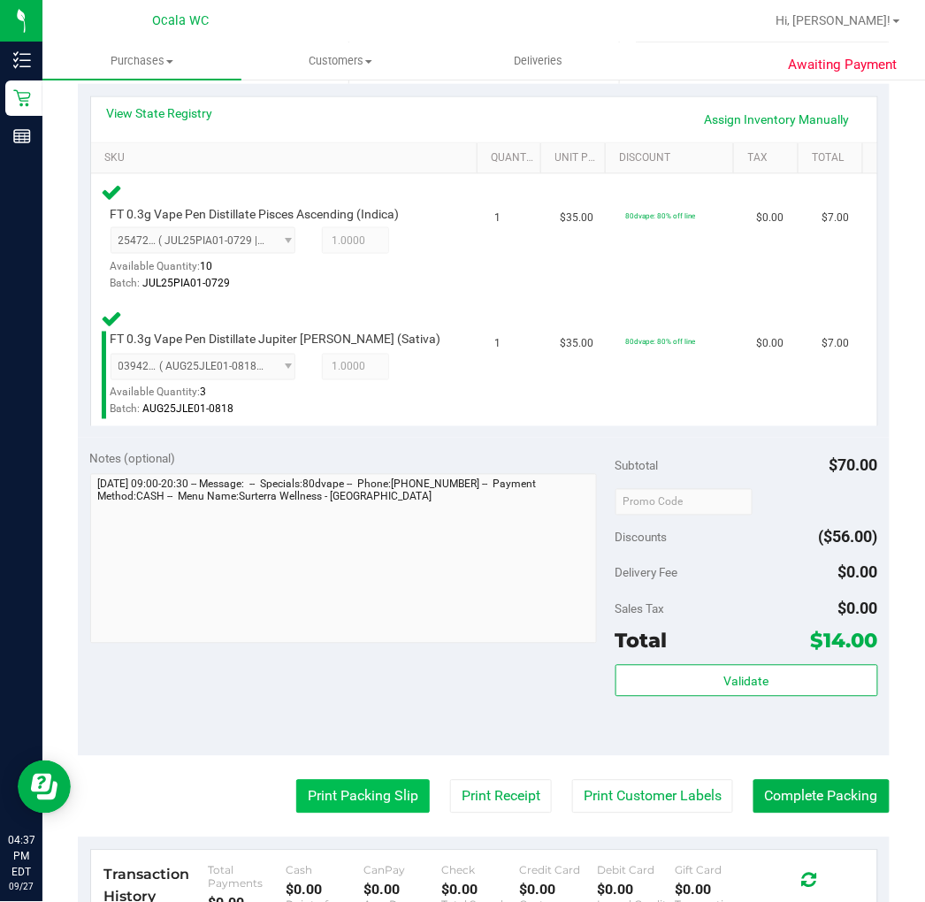
drag, startPoint x: 396, startPoint y: 774, endPoint x: 360, endPoint y: 798, distance: 43.4
click at [393, 778] on purchase-details "Back Edit Purchase Cancel Purchase View Profile # 12017010 BioTrack ID: - Submi…" at bounding box center [484, 459] width 812 height 1513
click at [360, 798] on button "Print Packing Slip" at bounding box center [363, 797] width 134 height 34
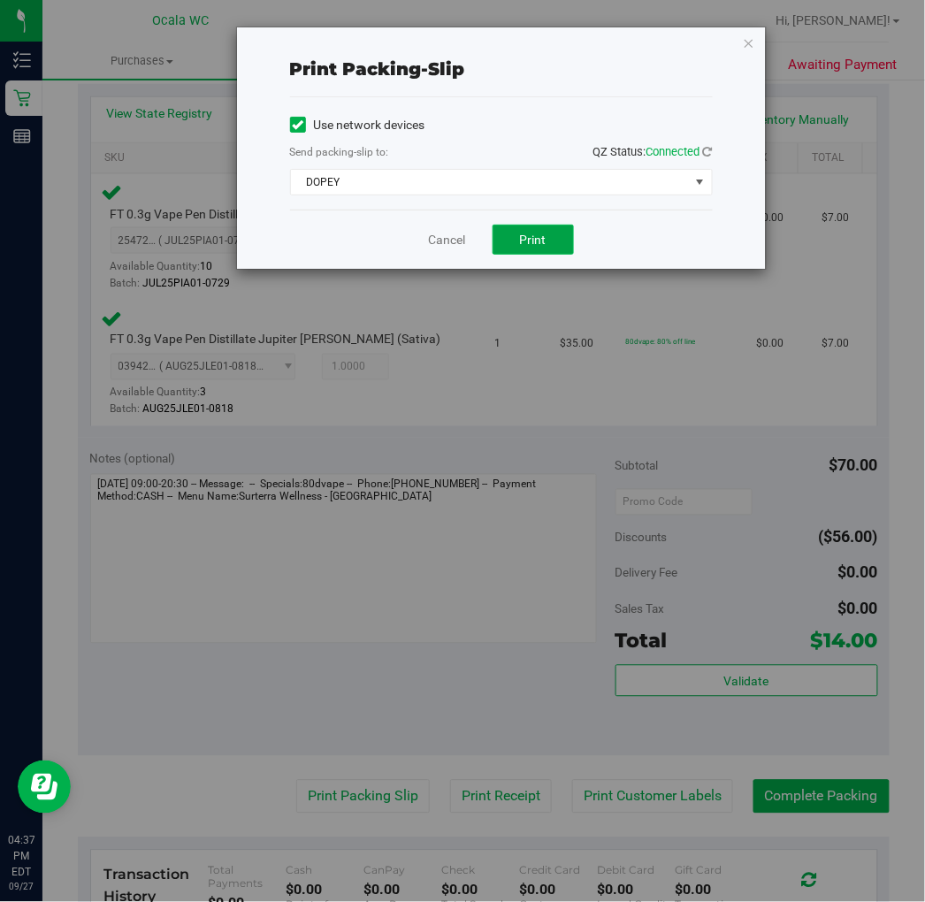
click at [533, 244] on span "Print" at bounding box center [533, 240] width 27 height 14
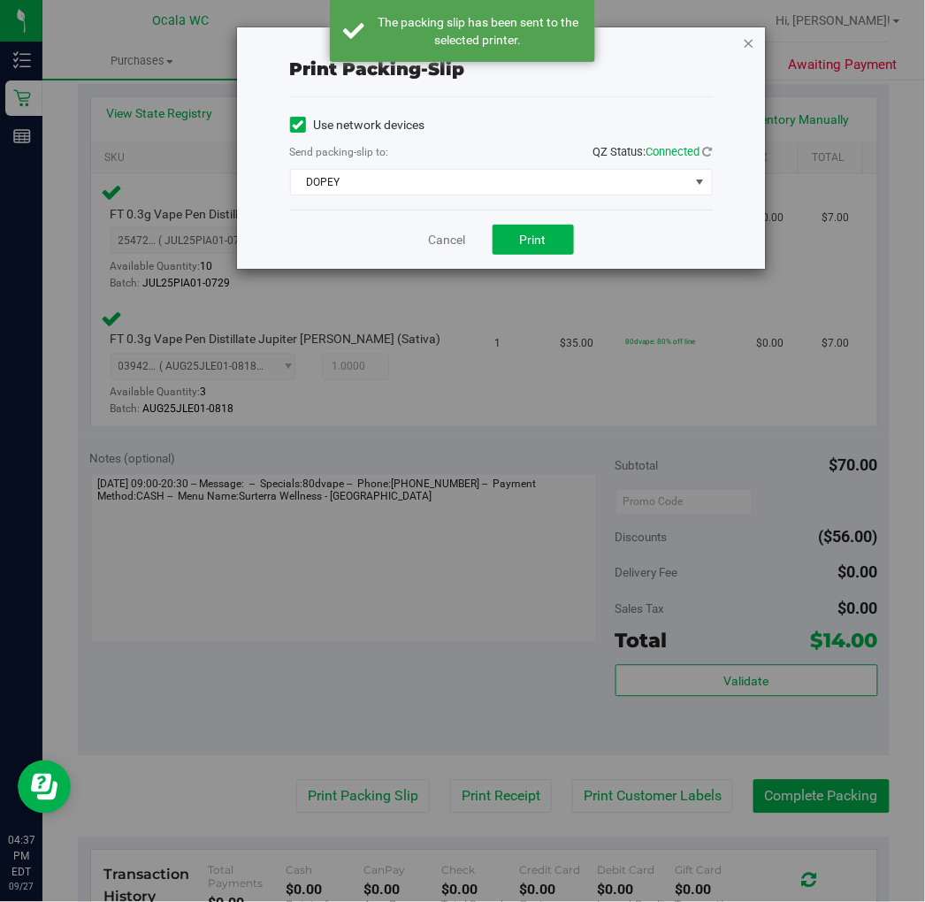
click at [743, 38] on icon "button" at bounding box center [749, 42] width 12 height 21
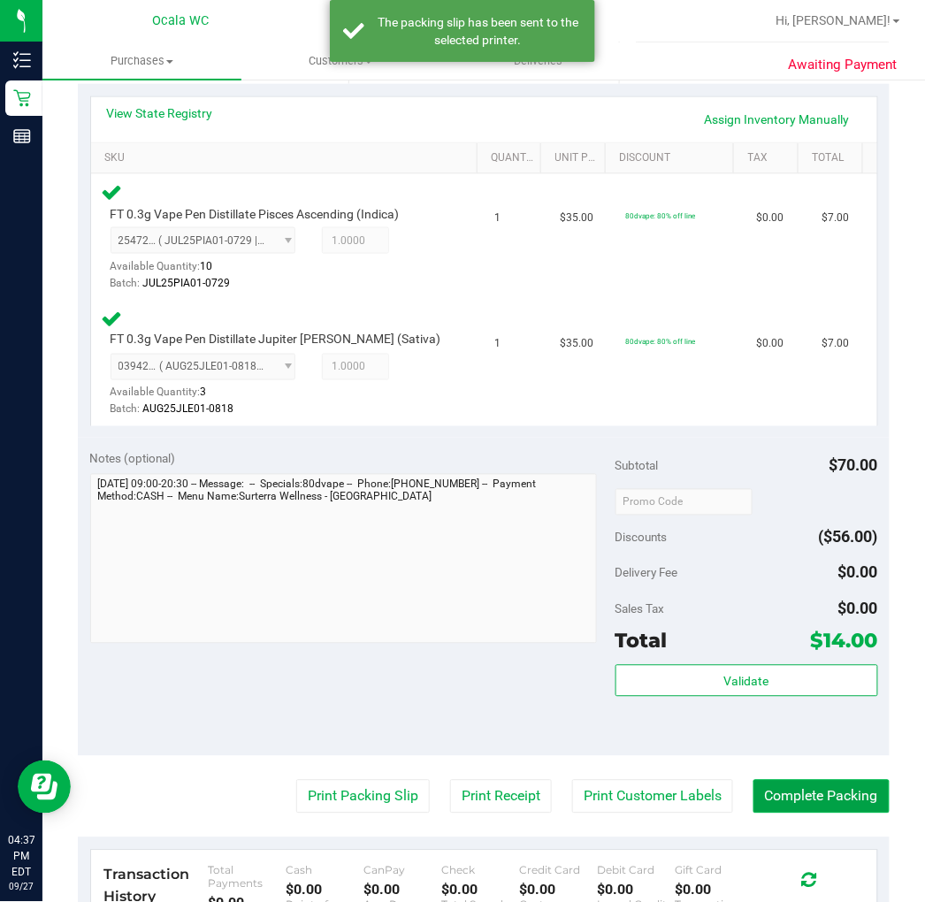
click at [826, 810] on button "Complete Packing" at bounding box center [822, 797] width 136 height 34
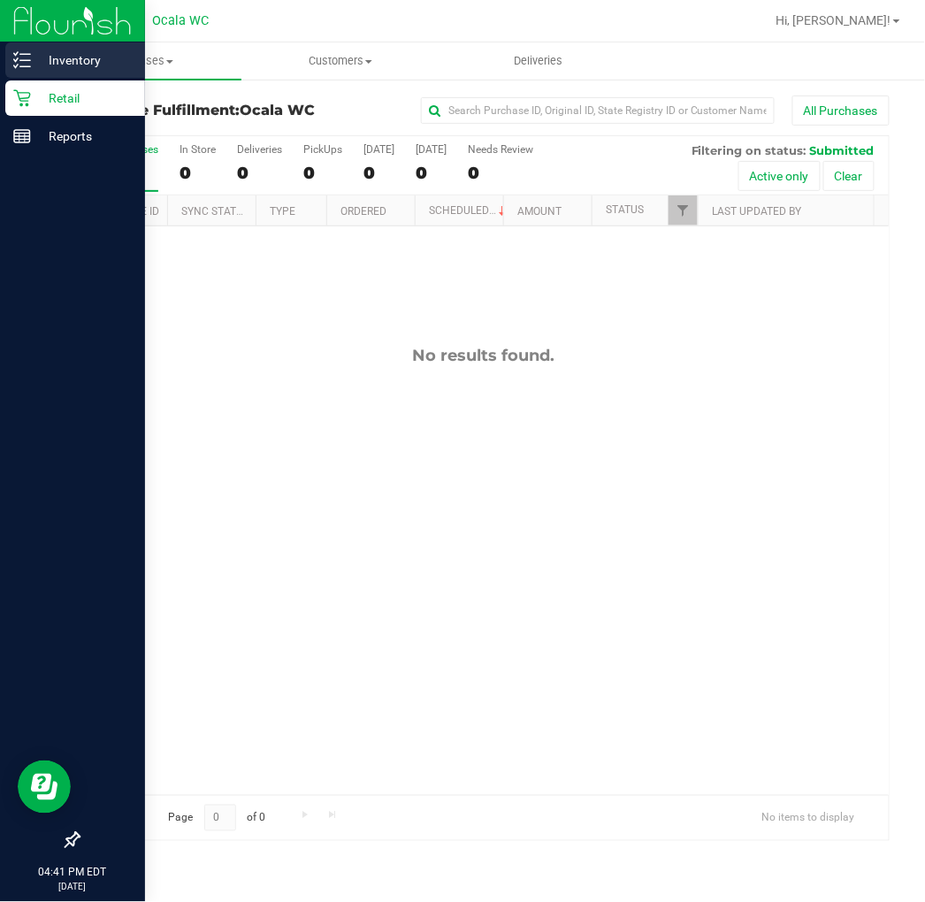
click at [29, 48] on div "Inventory" at bounding box center [75, 59] width 140 height 35
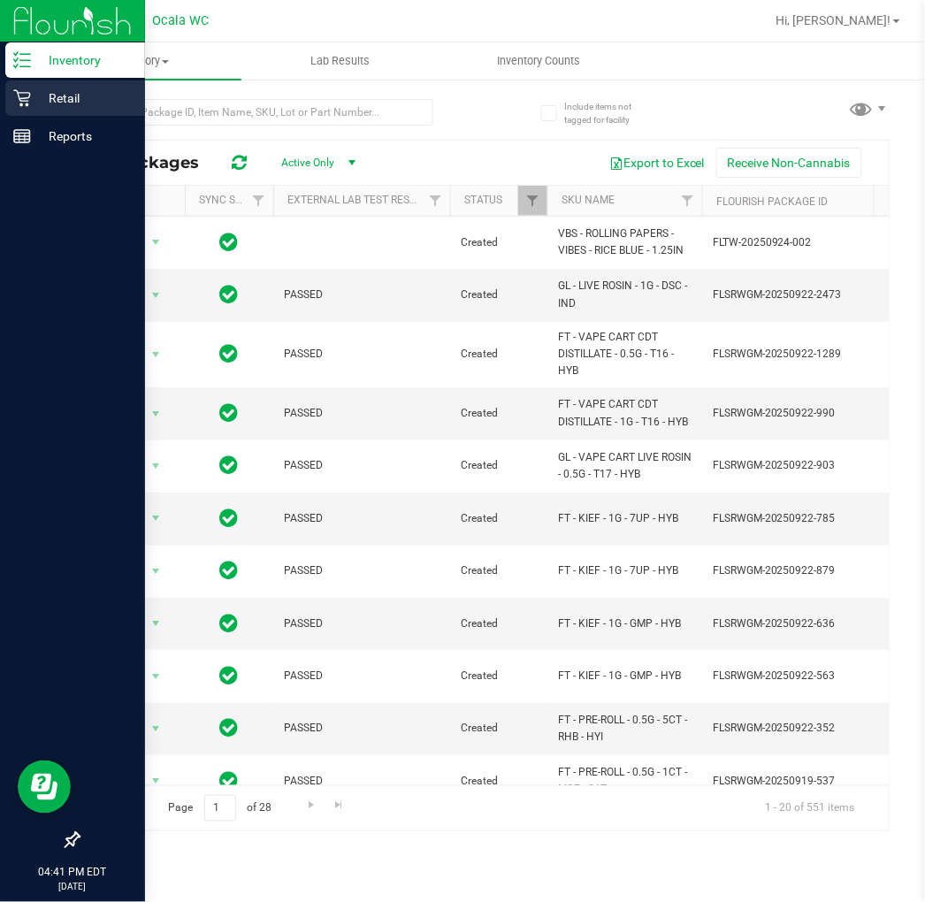
click at [53, 98] on p "Retail" at bounding box center [84, 98] width 106 height 21
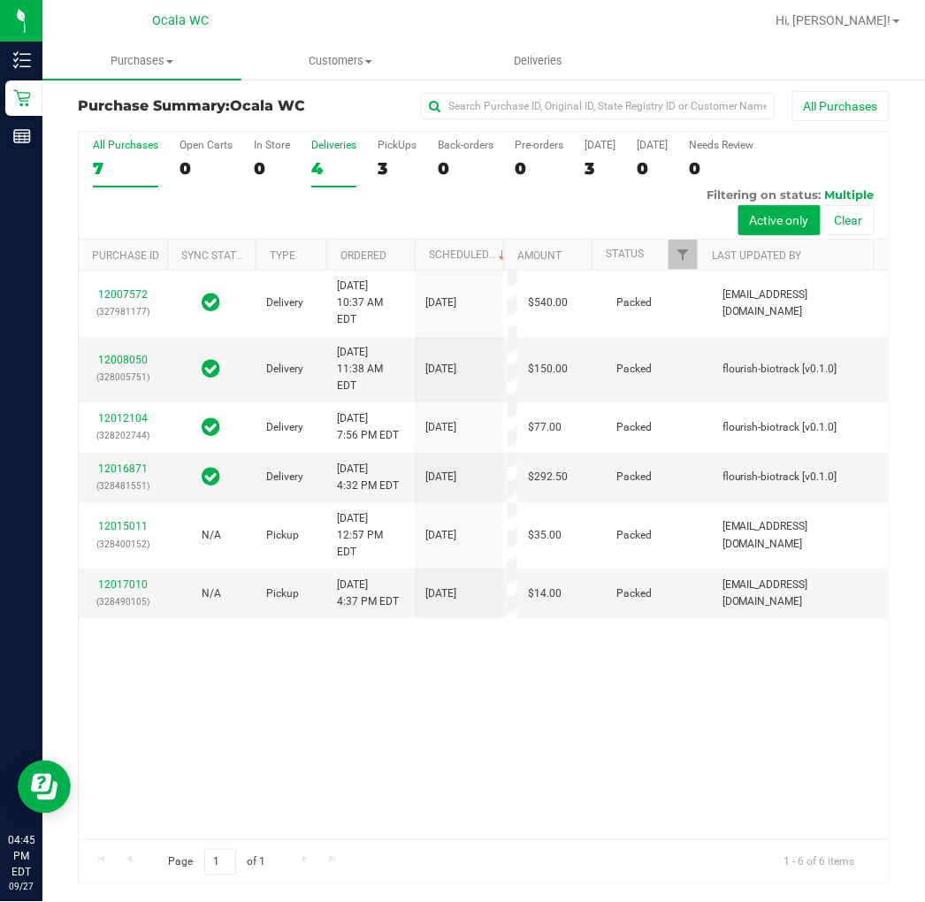
click at [336, 172] on div "4" at bounding box center [333, 168] width 45 height 20
click at [0, 0] on input "Deliveries 4" at bounding box center [0, 0] width 0 height 0
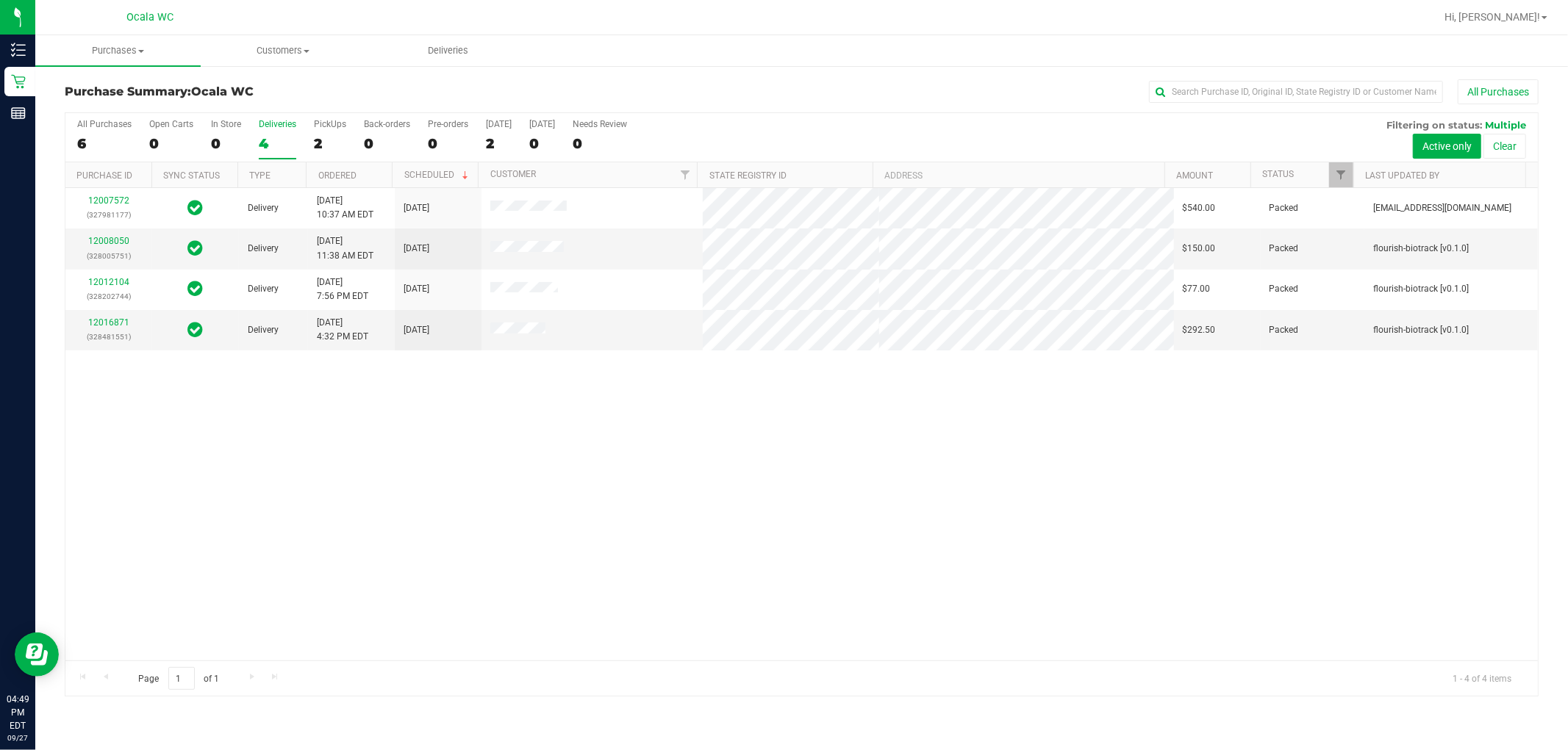
click at [348, 137] on div "All Purchases 6 Open Carts 0 In Store 0 Deliveries 4 PickUps 2 Back-orders 0 Pr…" at bounding box center [802, 137] width 1472 height 49
click at [331, 137] on div "2" at bounding box center [330, 144] width 32 height 17
click at [0, 0] on input "PickUps 2" at bounding box center [0, 0] width 0 height 0
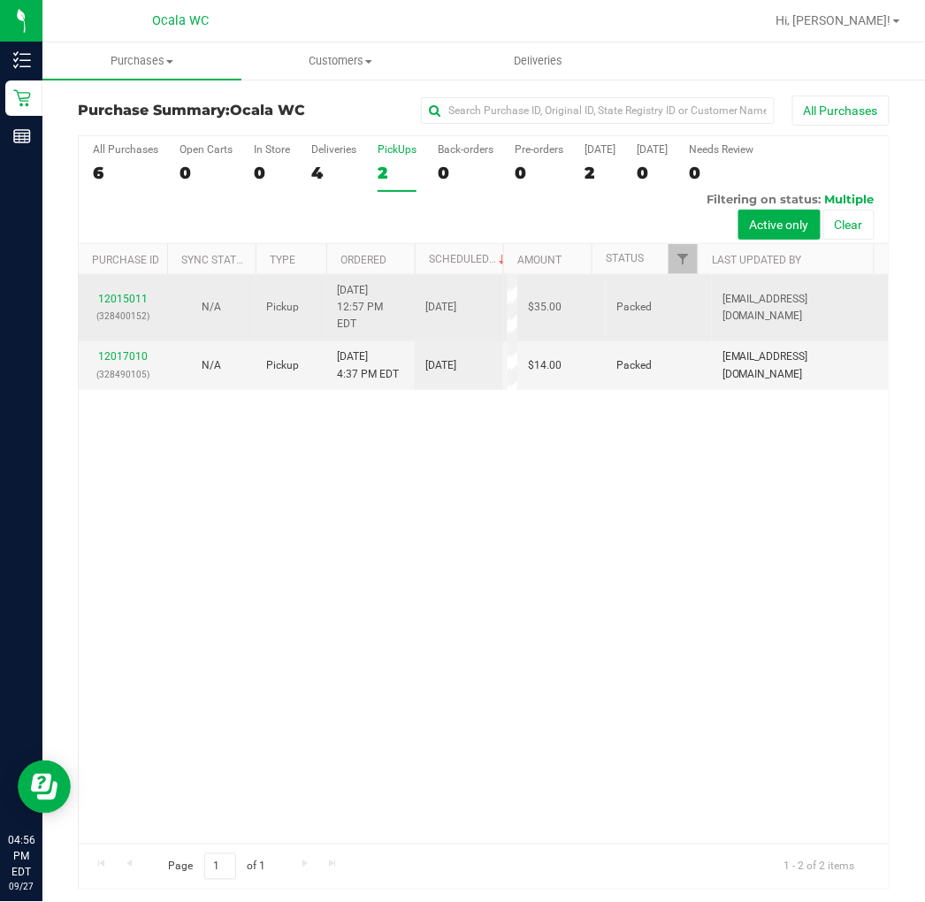
scroll to position [4, 0]
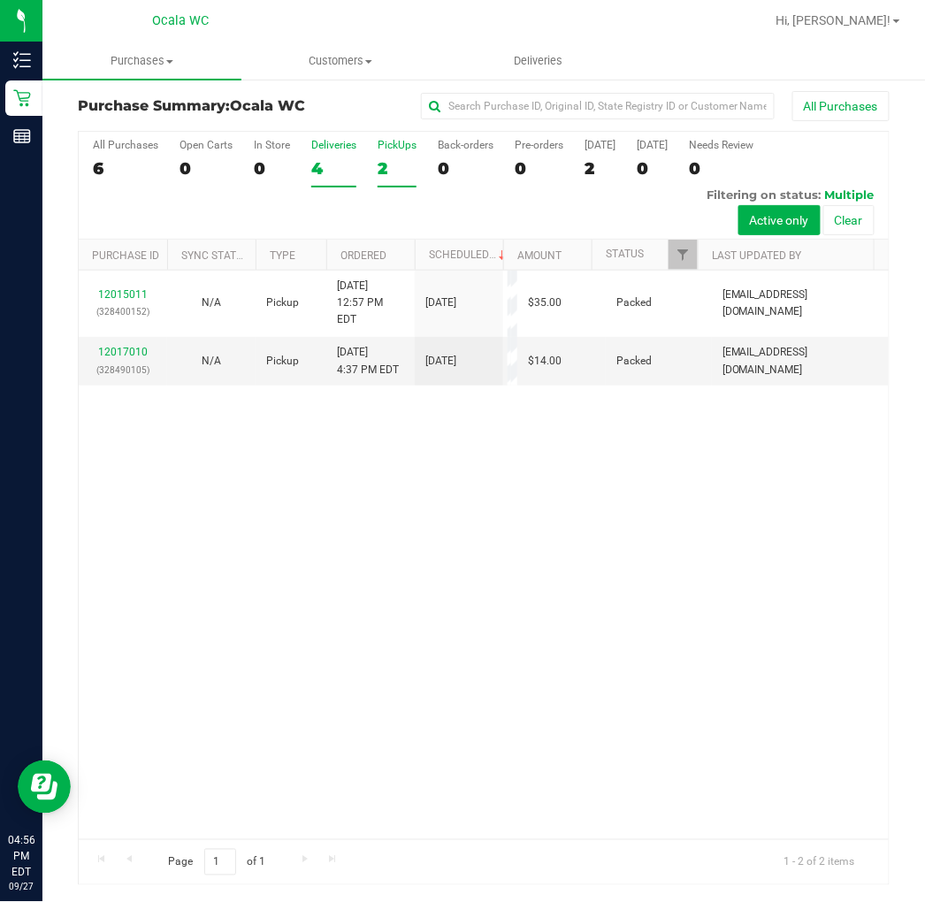
click at [329, 172] on div "4" at bounding box center [333, 168] width 45 height 20
click at [0, 0] on input "Deliveries 4" at bounding box center [0, 0] width 0 height 0
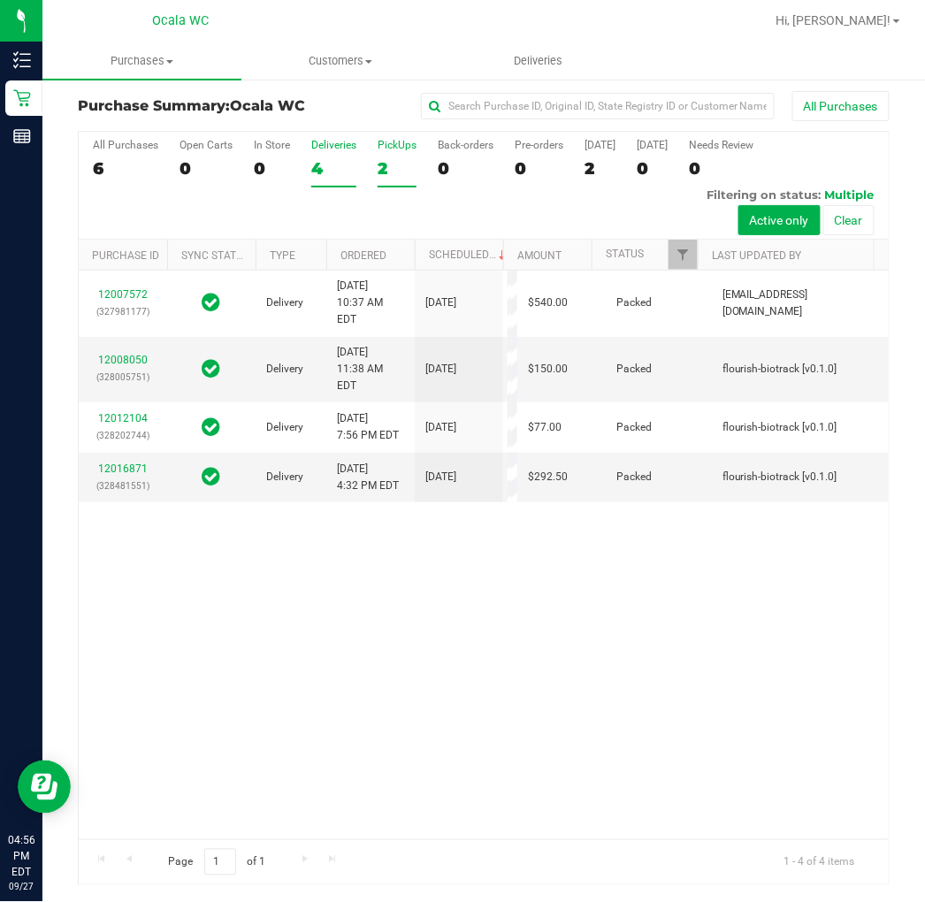
drag, startPoint x: 372, startPoint y: 135, endPoint x: 401, endPoint y: 143, distance: 29.4
click at [372, 135] on div "All Purchases 6 Open Carts 0 In Store 0 Deliveries 4 PickUps 2 Back-orders 0 Pr…" at bounding box center [484, 139] width 810 height 14
click at [401, 143] on div "PickUps" at bounding box center [397, 145] width 39 height 12
click at [0, 0] on input "PickUps 2" at bounding box center [0, 0] width 0 height 0
